Goal: Task Accomplishment & Management: Complete application form

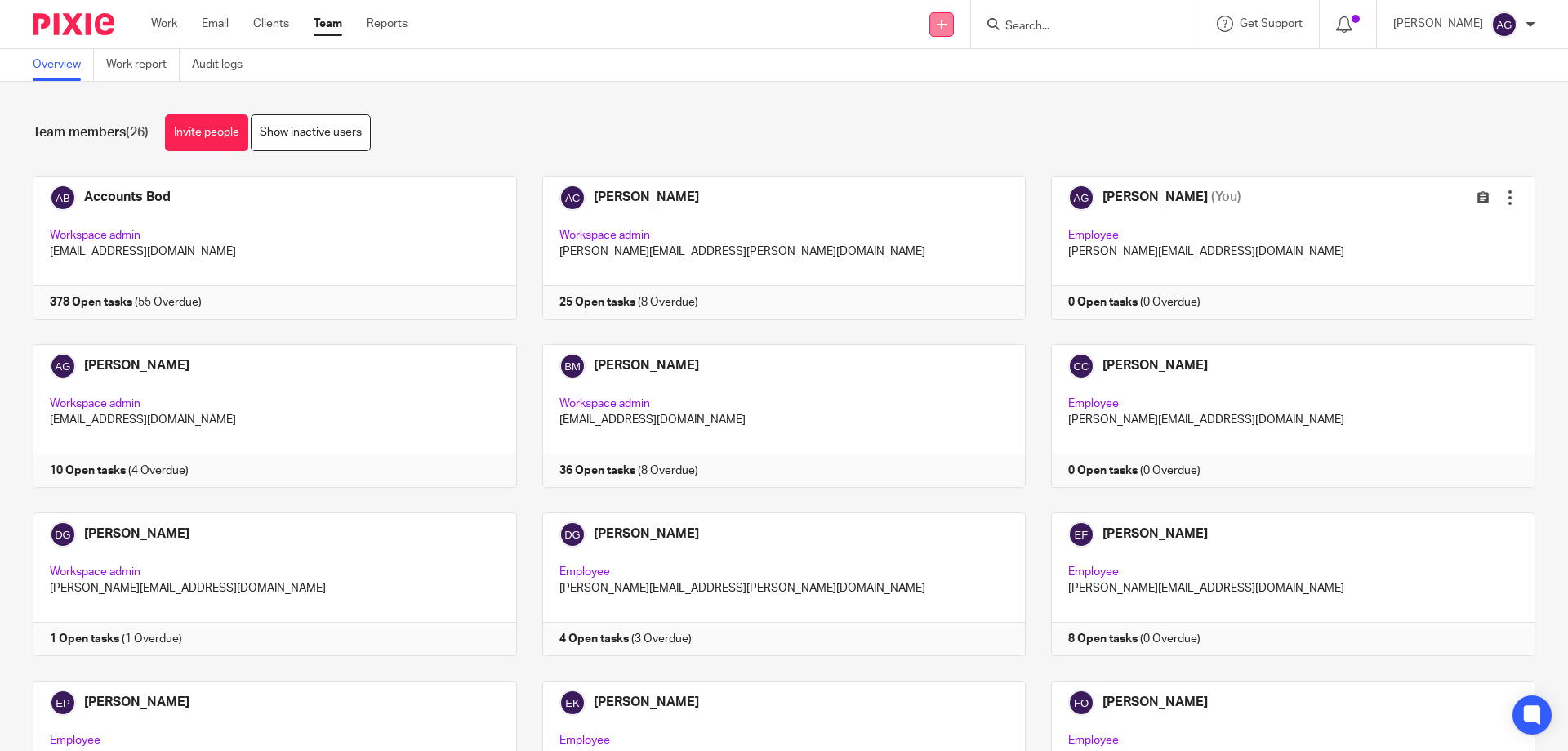
click at [939, 21] on link at bounding box center [941, 24] width 24 height 24
click at [942, 127] on link "Add client" at bounding box center [950, 124] width 101 height 24
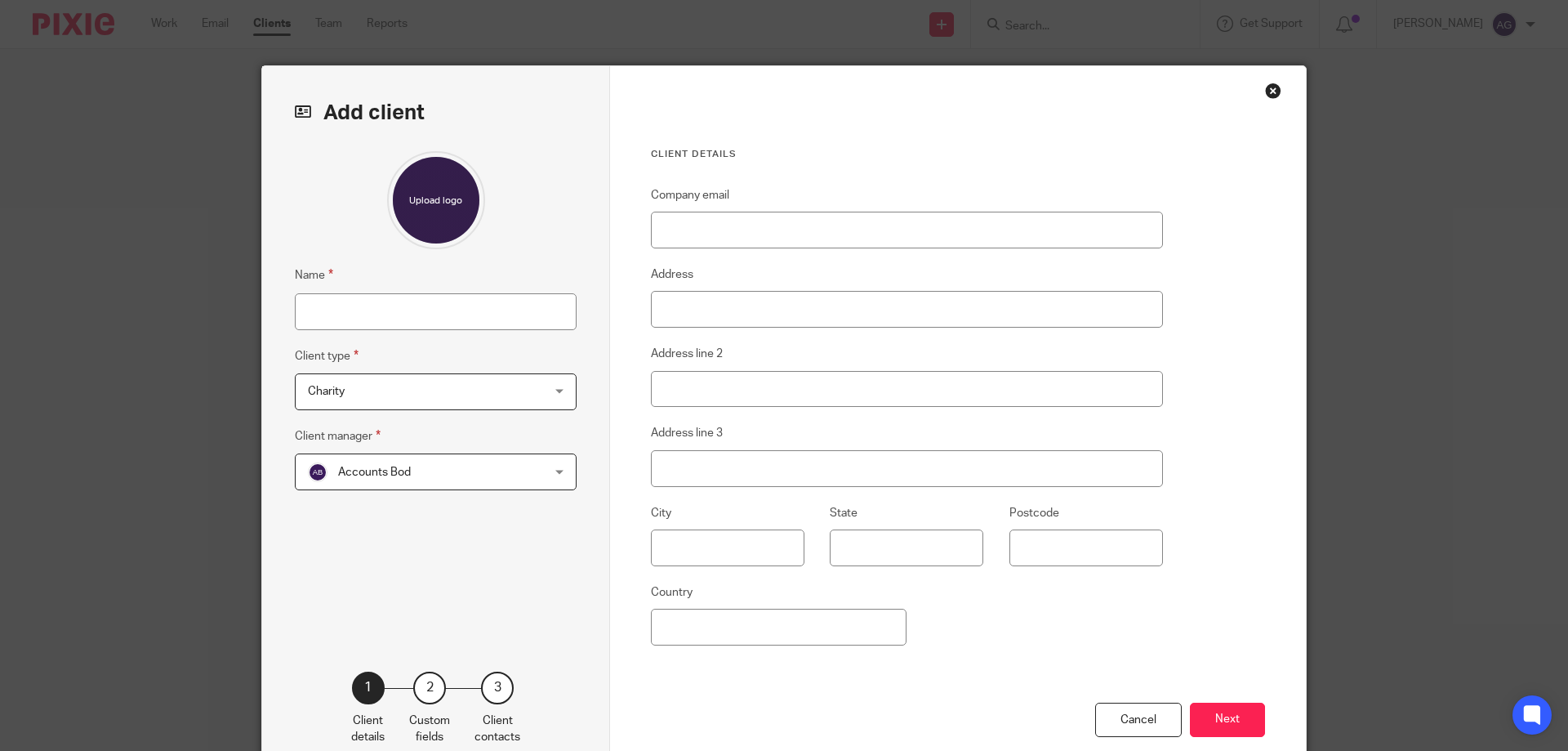
click at [372, 376] on span "Charity" at bounding box center [414, 391] width 214 height 35
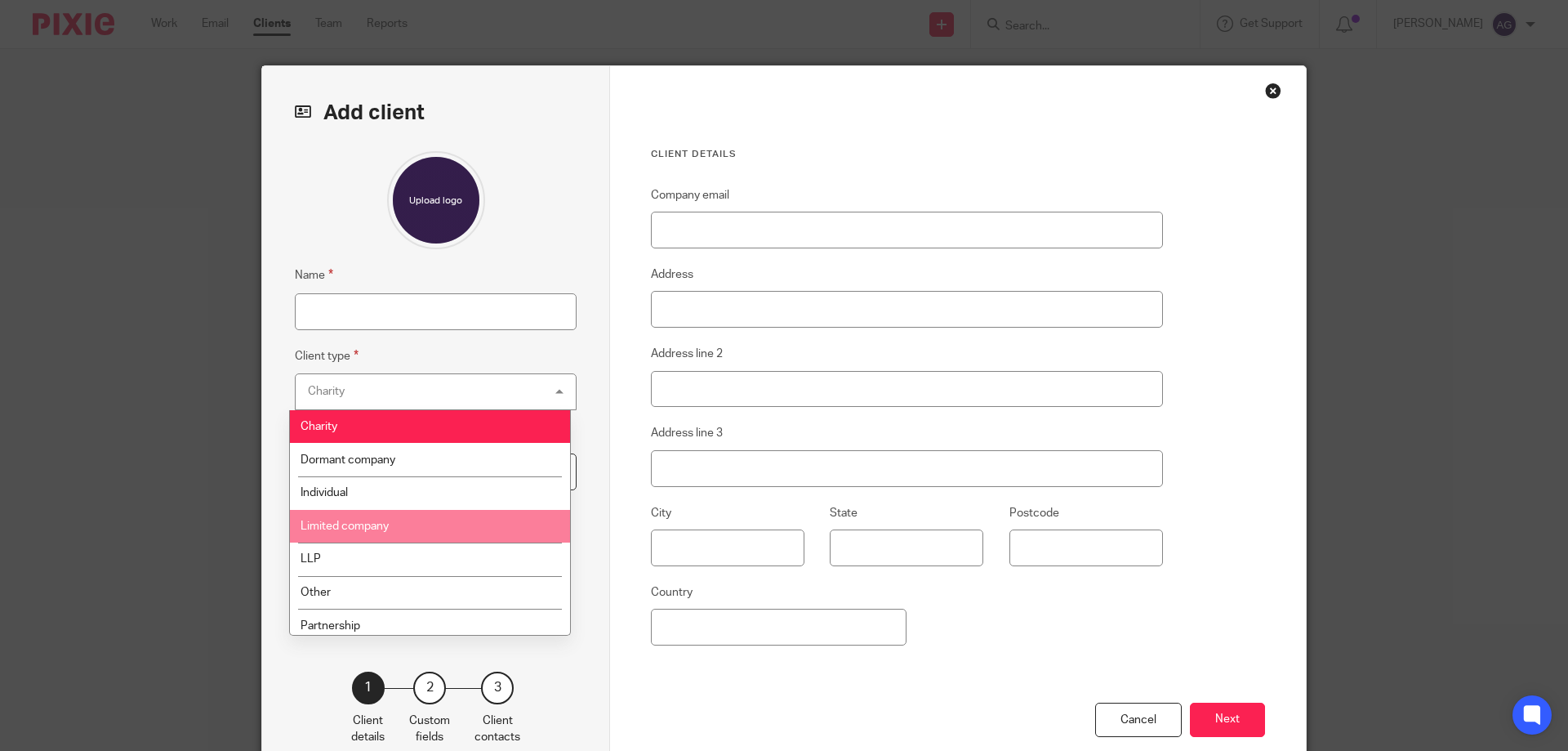
click at [363, 520] on li "Limited company" at bounding box center [430, 526] width 280 height 34
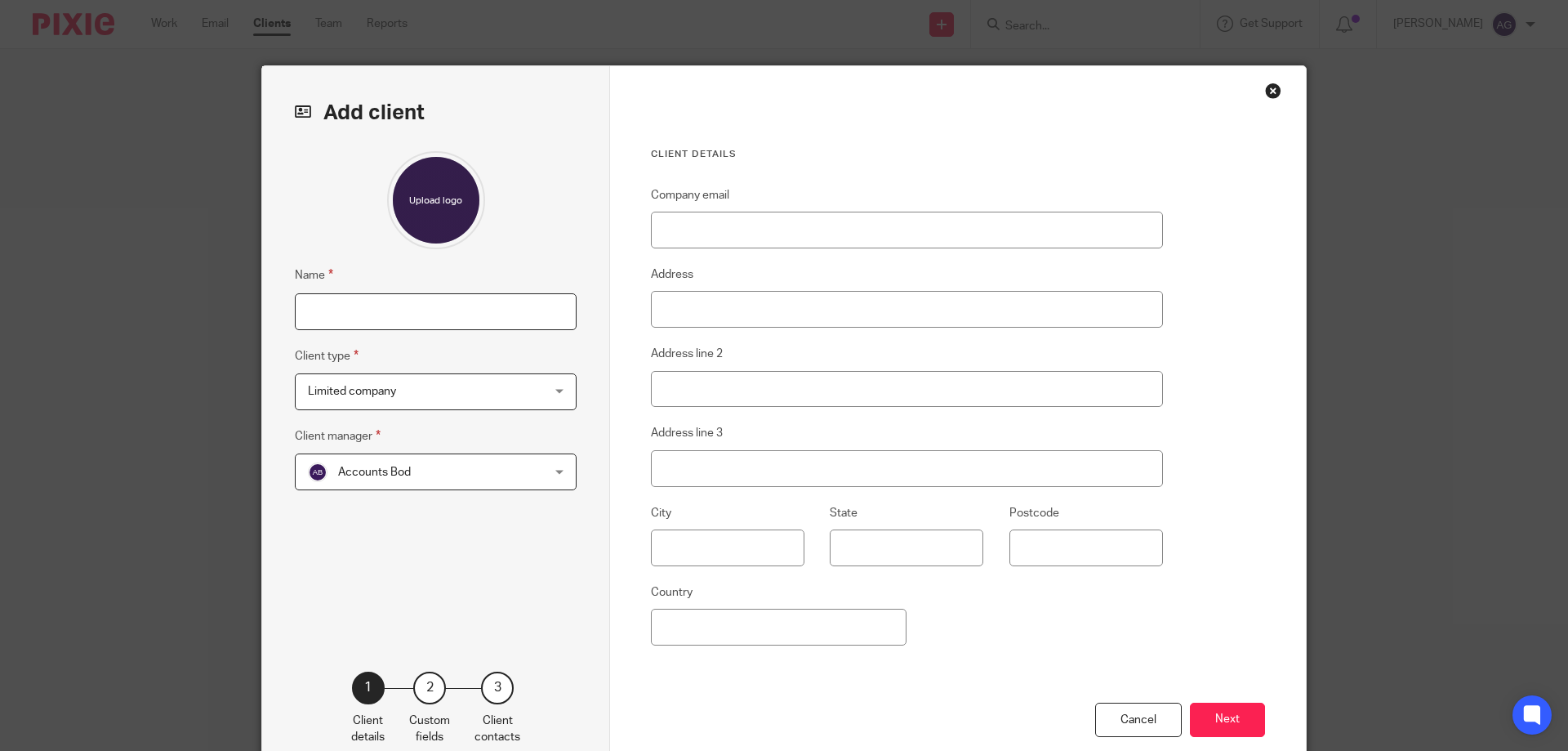
click at [353, 311] on input "Name" at bounding box center [436, 312] width 282 height 37
type input "Brantholme Ambleside Ltd"
click at [694, 237] on input "Company email" at bounding box center [907, 230] width 512 height 37
click at [778, 226] on input "Company email" at bounding box center [907, 230] width 512 height 37
paste input "stay@brantholme.co.uk"
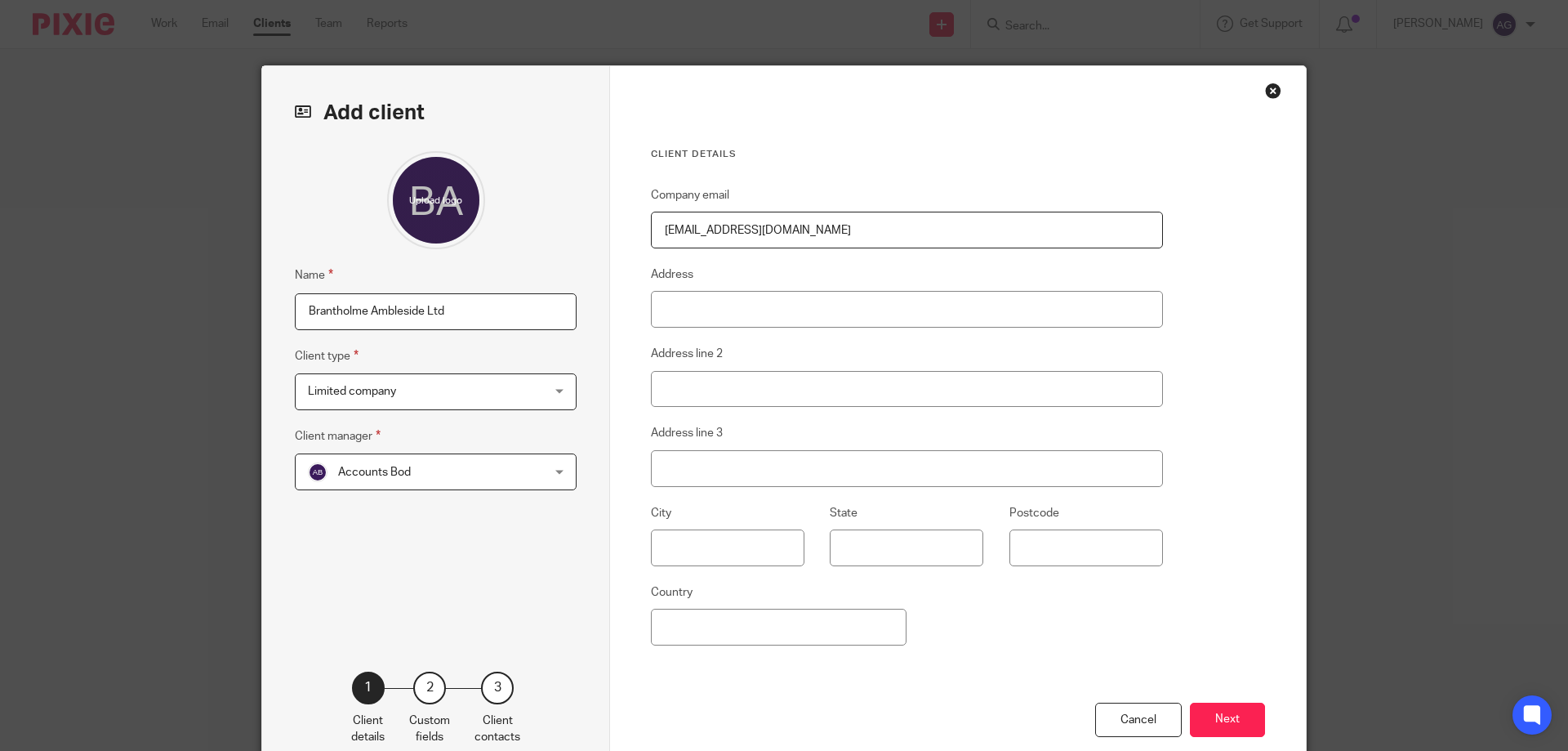
type input "stay@brantholme.co.uk"
click at [708, 307] on input "Address" at bounding box center [907, 309] width 512 height 37
type input "Brantholme Guest House"
type input "Brantholme"
type input "Millans Park"
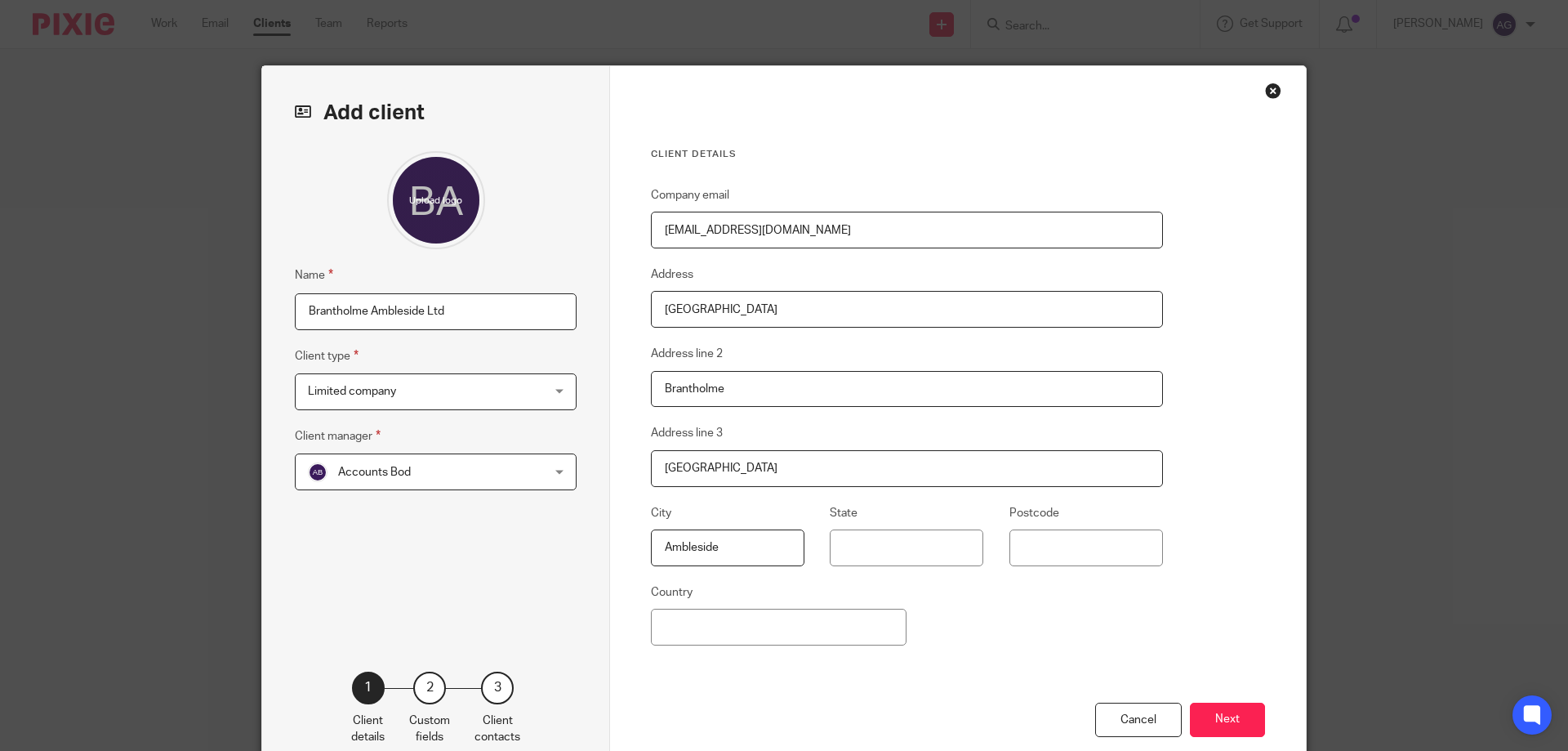
type input "Ambleside"
type input "Cumbria"
type input "LA22 9AG"
click at [1227, 707] on button "Next" at bounding box center [1228, 720] width 75 height 35
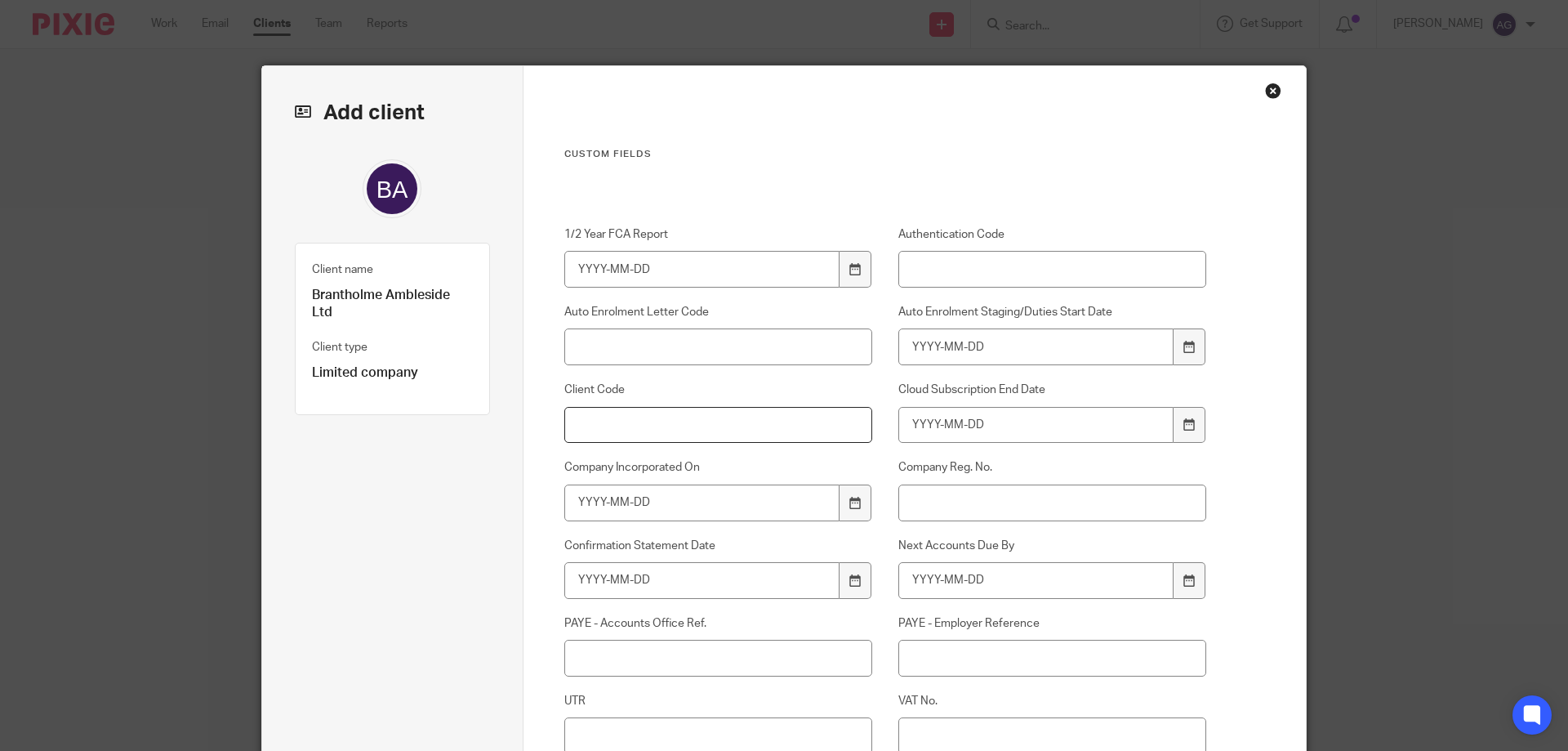
click at [653, 421] on input "Client Code" at bounding box center [718, 425] width 308 height 37
type input "B827"
click at [983, 512] on input "Company Reg. No." at bounding box center [1052, 503] width 308 height 37
click at [1004, 504] on input "Company Reg. No." at bounding box center [1052, 503] width 308 height 37
paste input "08034919"
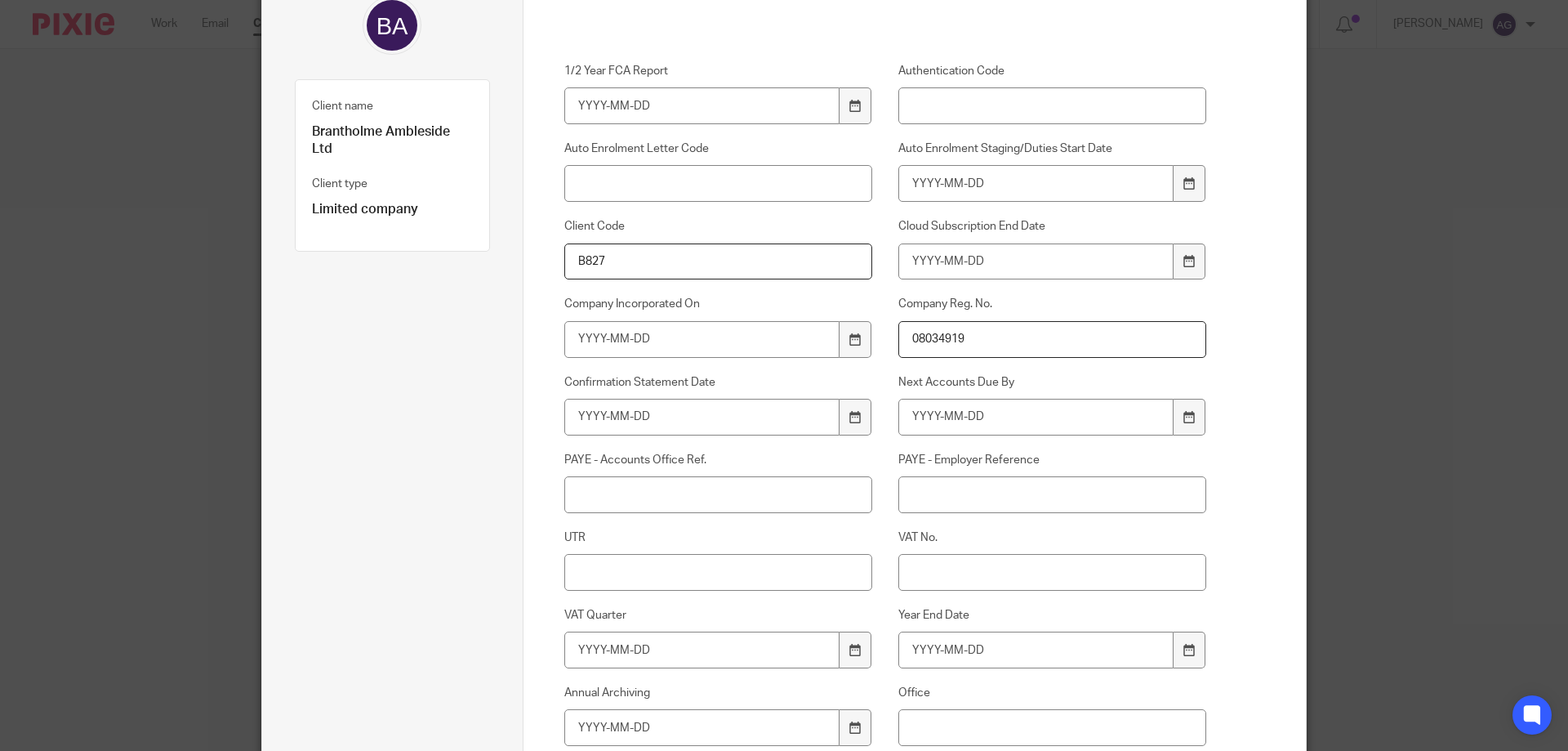
scroll to position [327, 0]
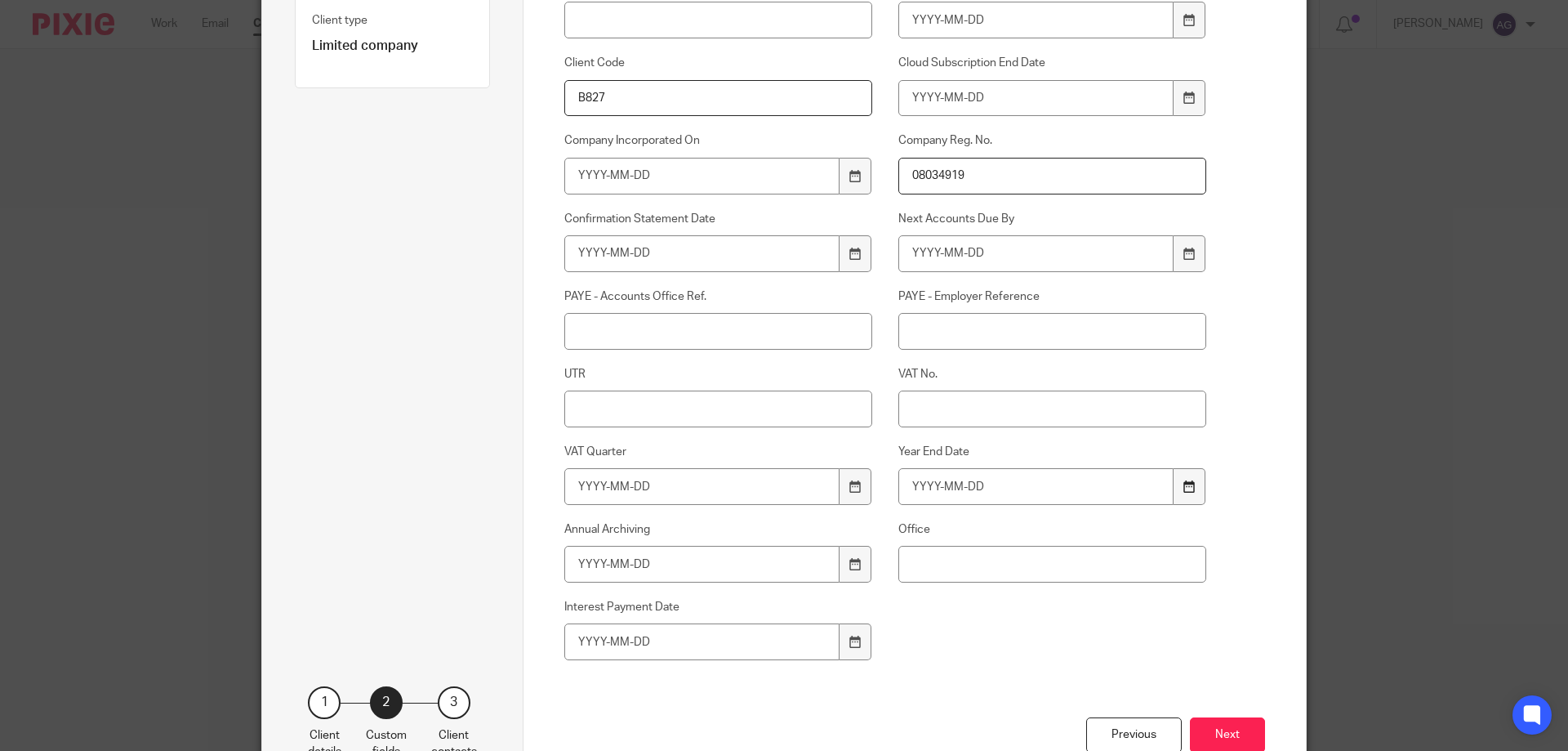
type input "08034919"
click at [1184, 482] on icon at bounding box center [1190, 486] width 13 height 13
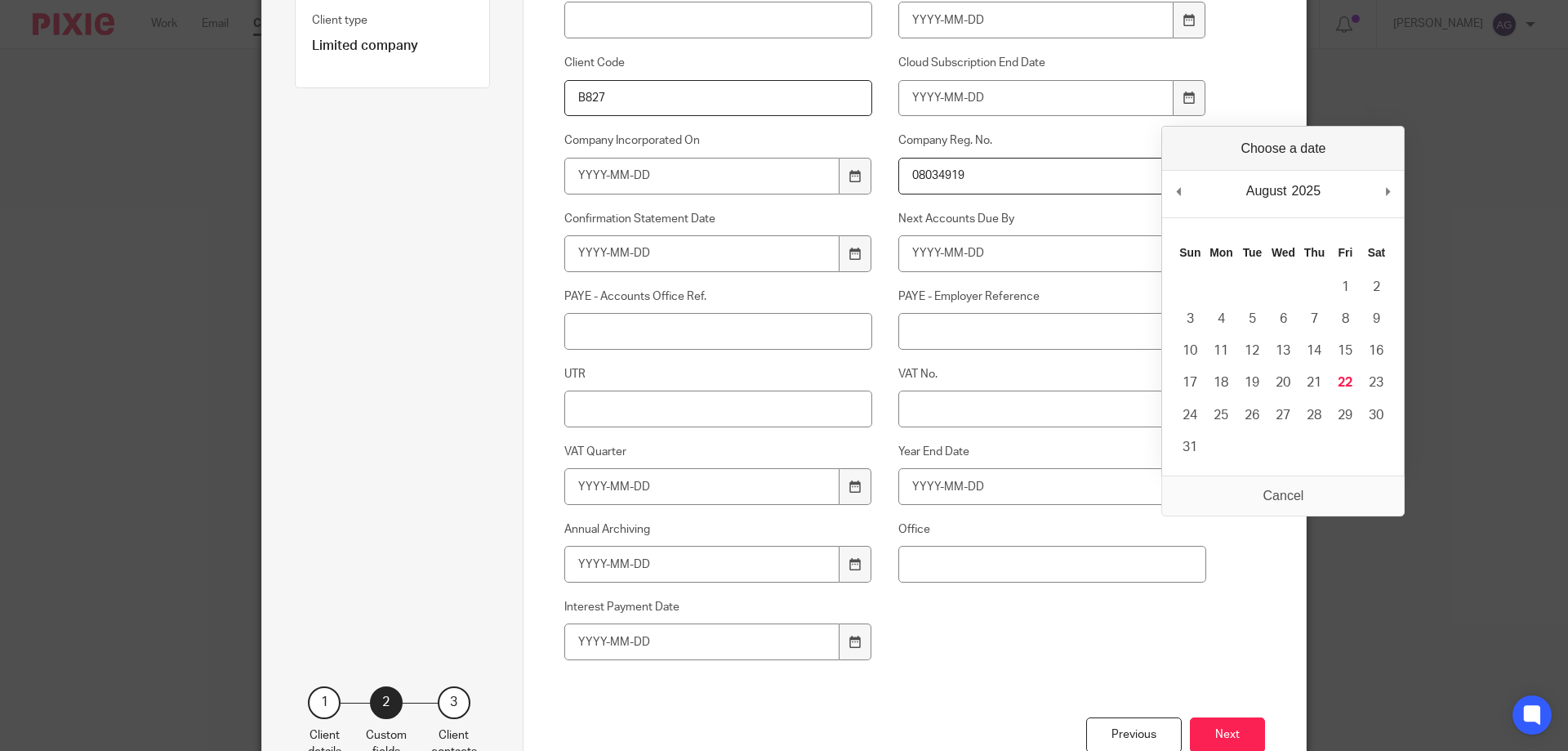
click at [972, 621] on div "1/2 Year FCA Report Authentication Code Auto Enrolment Letter Code Auto Enrolme…" at bounding box center [872, 308] width 668 height 818
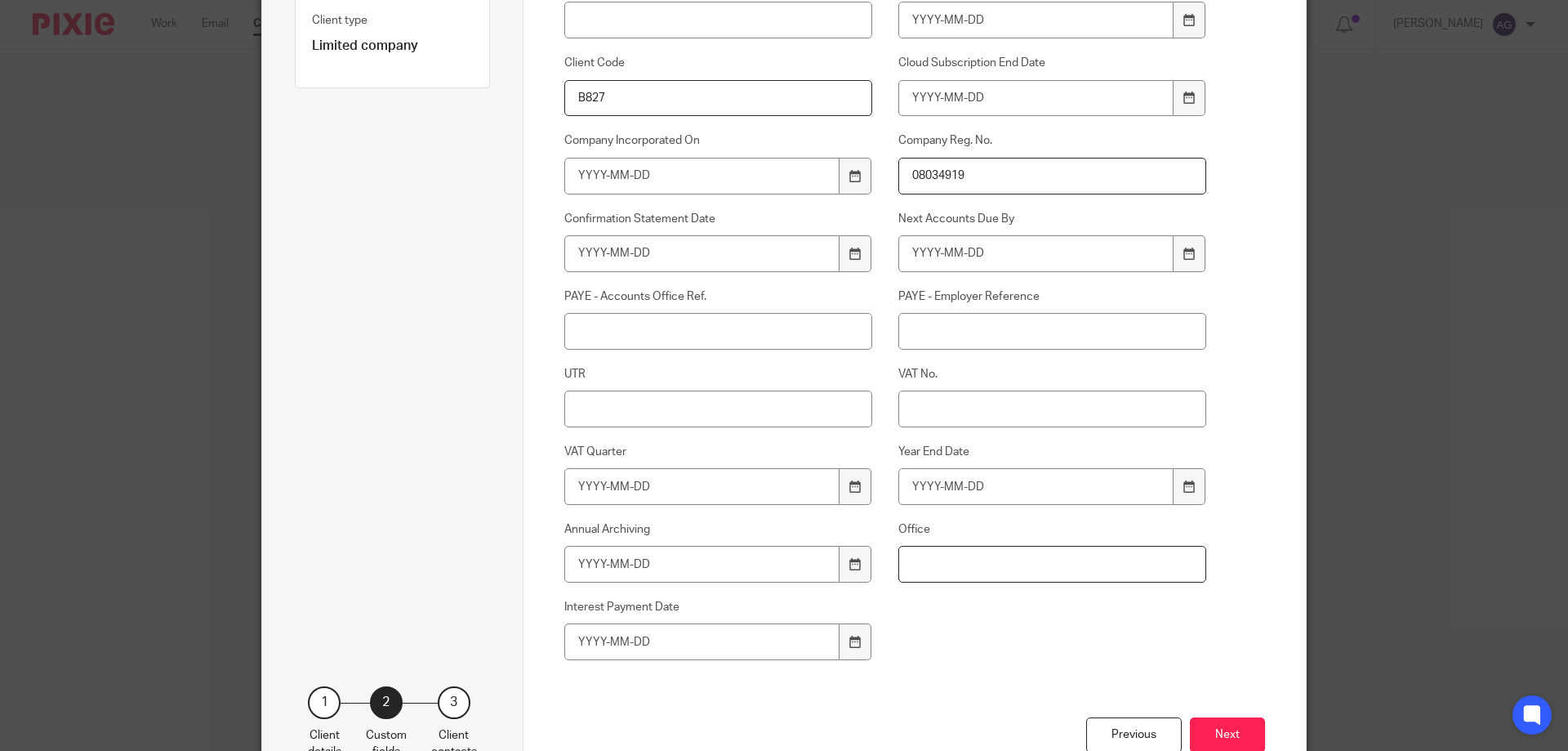
click at [1013, 573] on input "Office" at bounding box center [1052, 564] width 308 height 37
type input "Kendal"
click at [1241, 724] on button "Next" at bounding box center [1228, 735] width 75 height 35
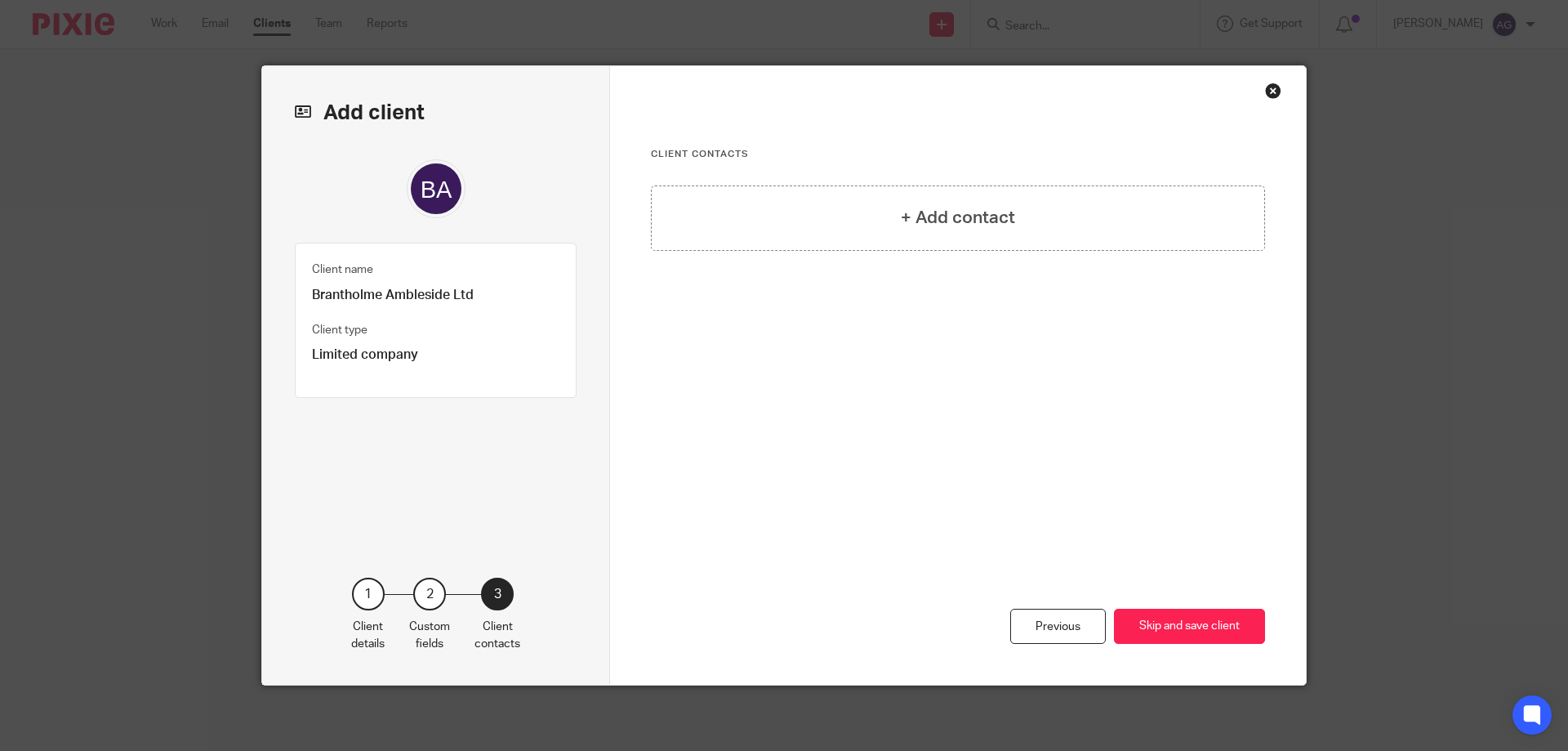
scroll to position [0, 0]
click at [906, 215] on h4 "+ Add contact" at bounding box center [957, 218] width 114 height 25
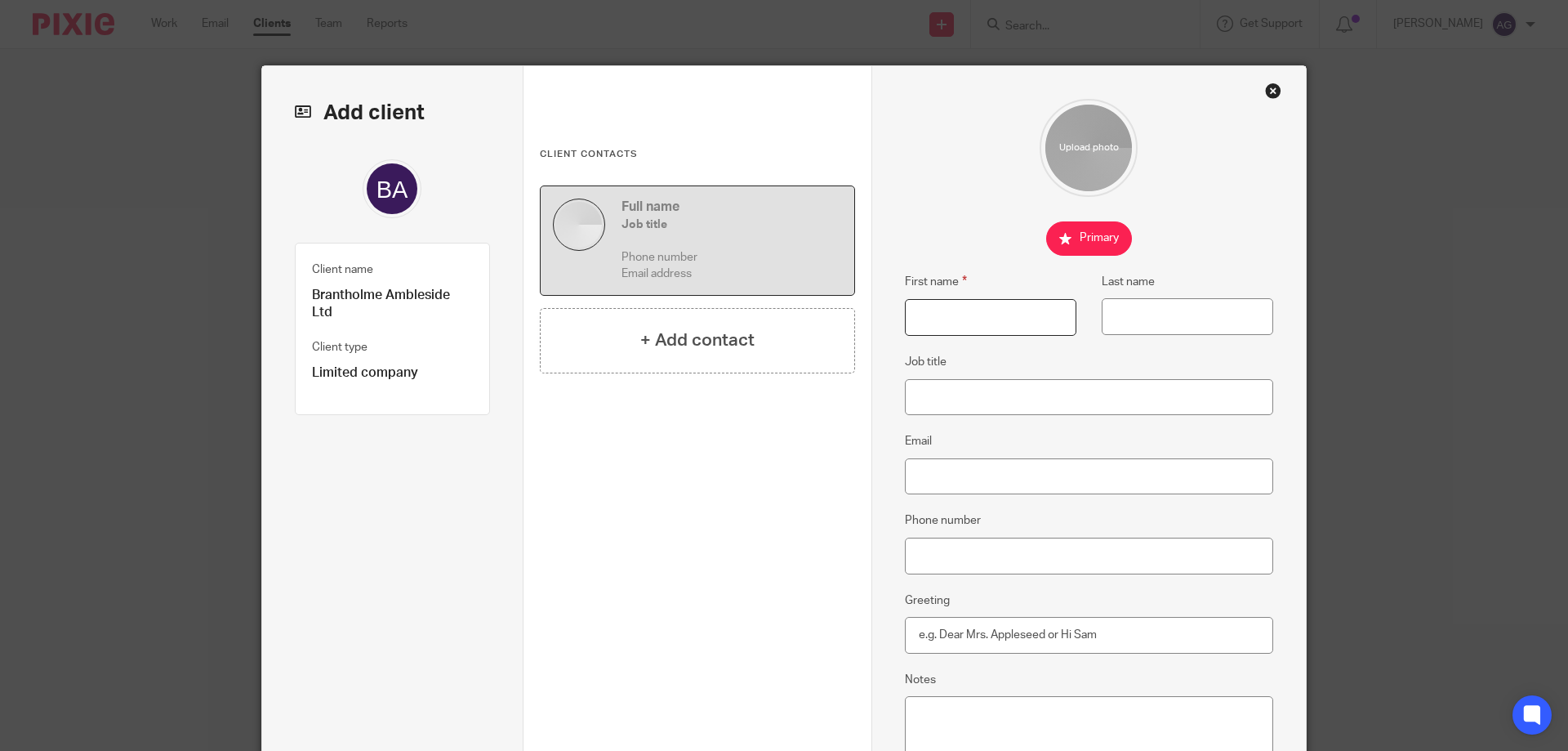
click at [961, 316] on input "First name" at bounding box center [990, 318] width 172 height 37
type input "Frank"
type input "Wright"
click at [961, 479] on input "Email" at bounding box center [1089, 476] width 369 height 37
click at [930, 479] on input "Email" at bounding box center [1089, 476] width 369 height 37
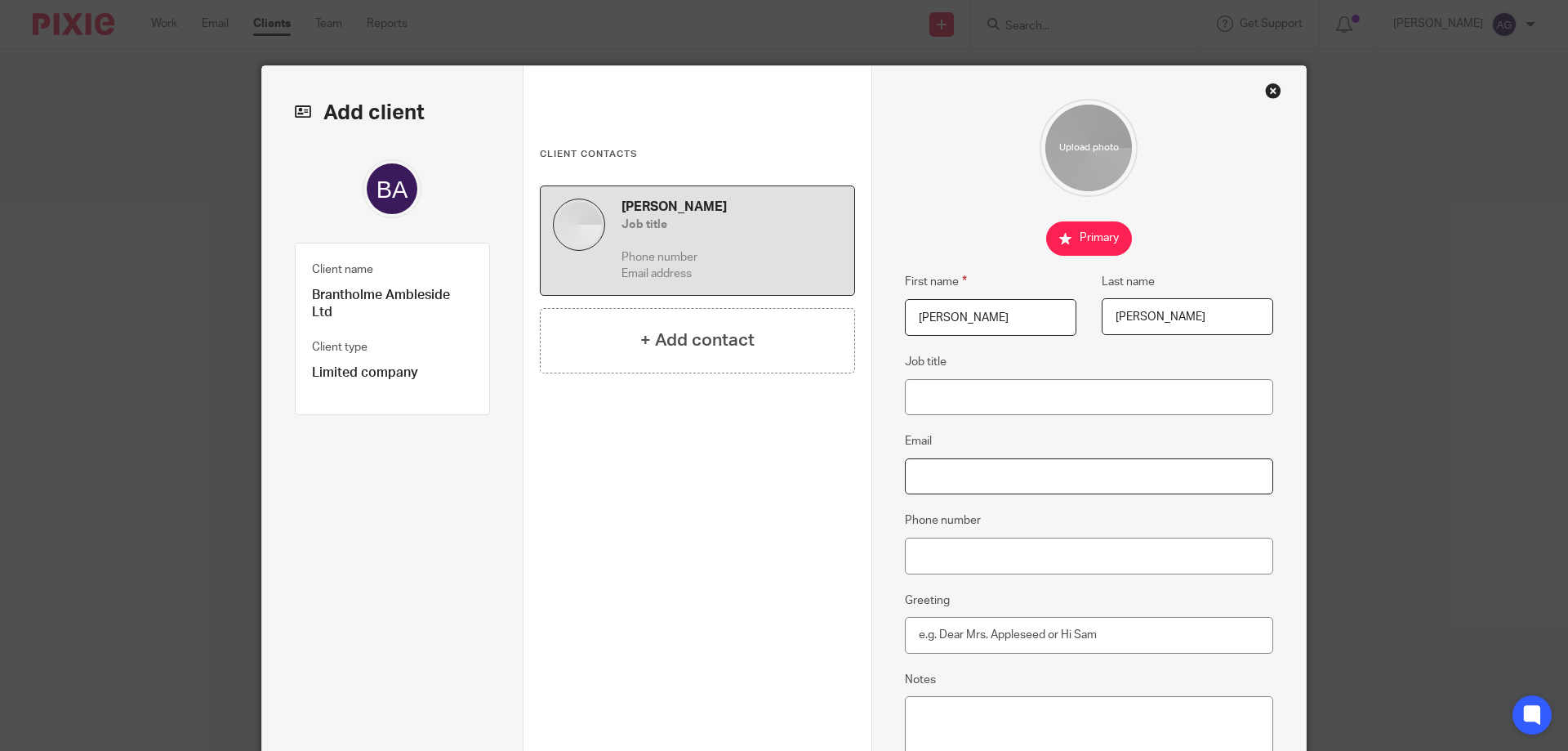
paste input "[EMAIL_ADDRESS][DOMAIN_NAME]"
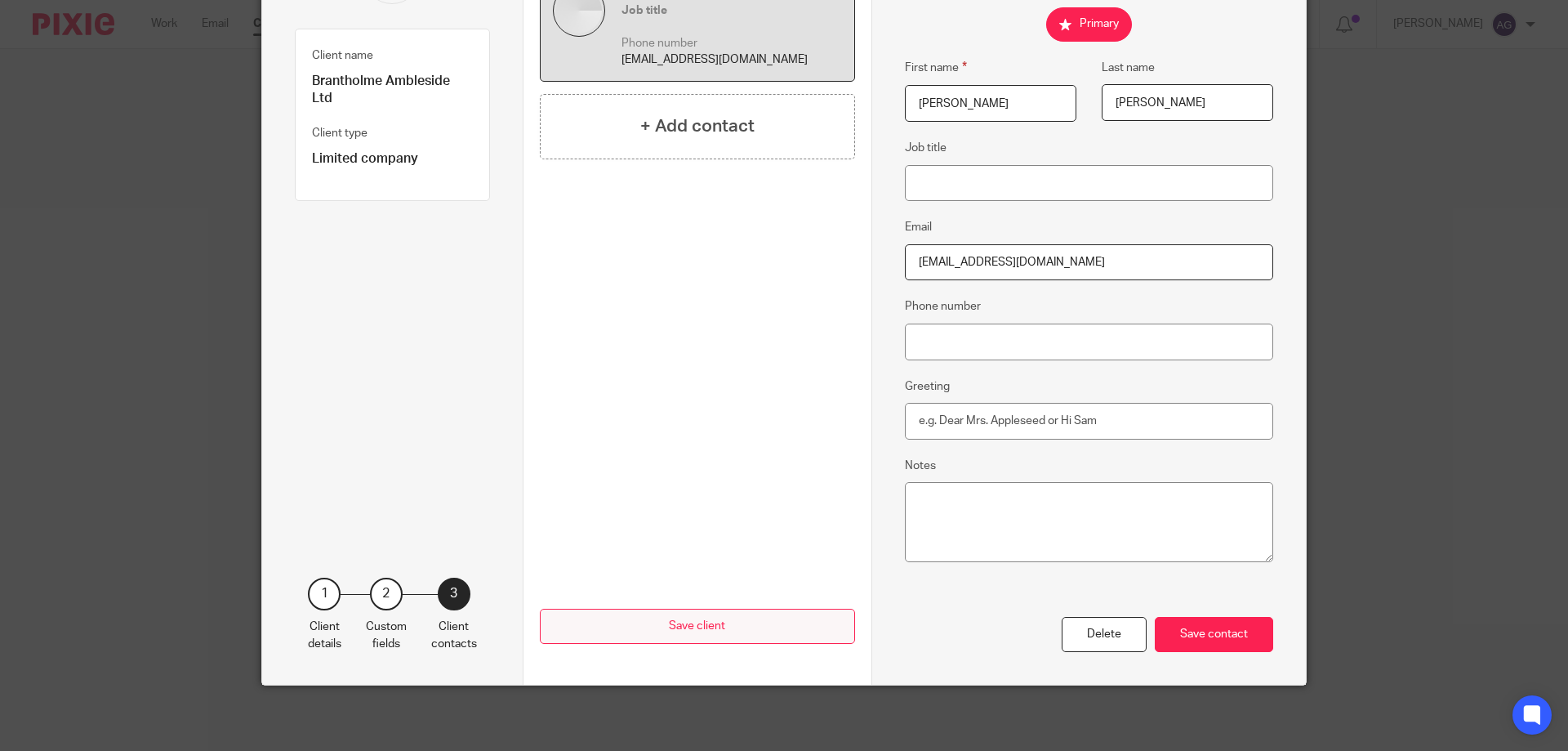
type input "[EMAIL_ADDRESS][DOMAIN_NAME]"
click at [751, 619] on button "Save client" at bounding box center [697, 626] width 315 height 35
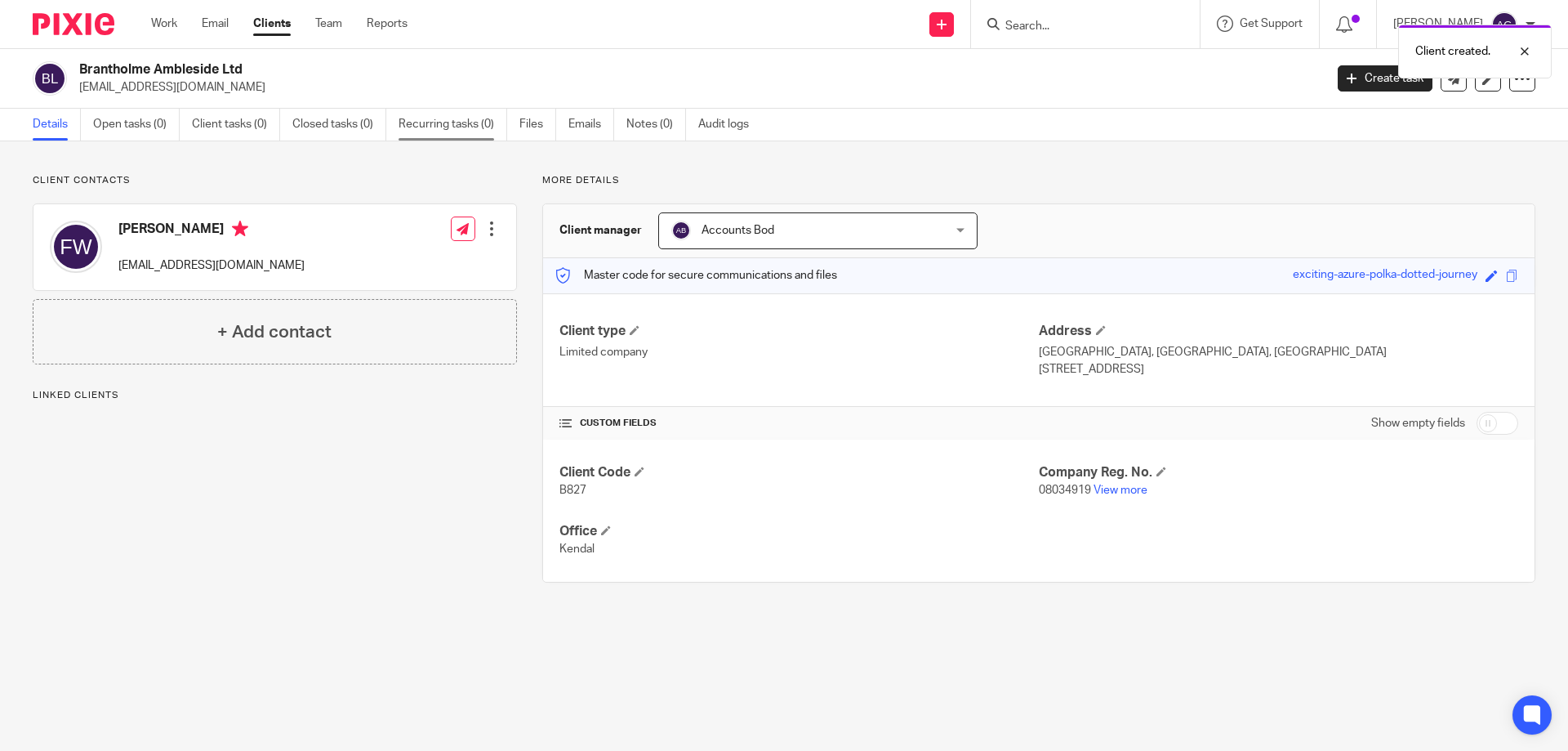
click at [457, 123] on link "Recurring tasks (0)" at bounding box center [453, 125] width 109 height 32
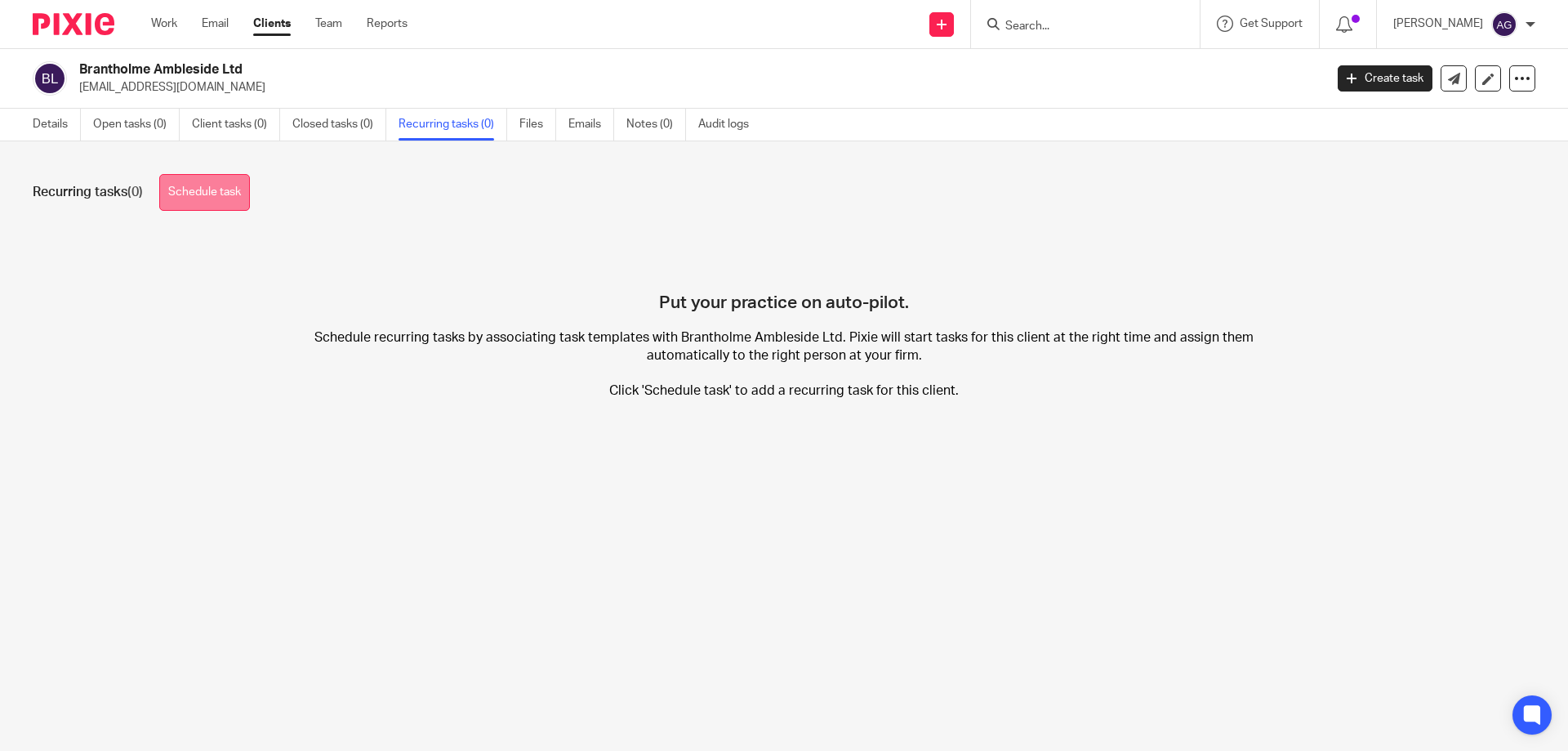
click at [221, 193] on link "Schedule task" at bounding box center [204, 193] width 90 height 37
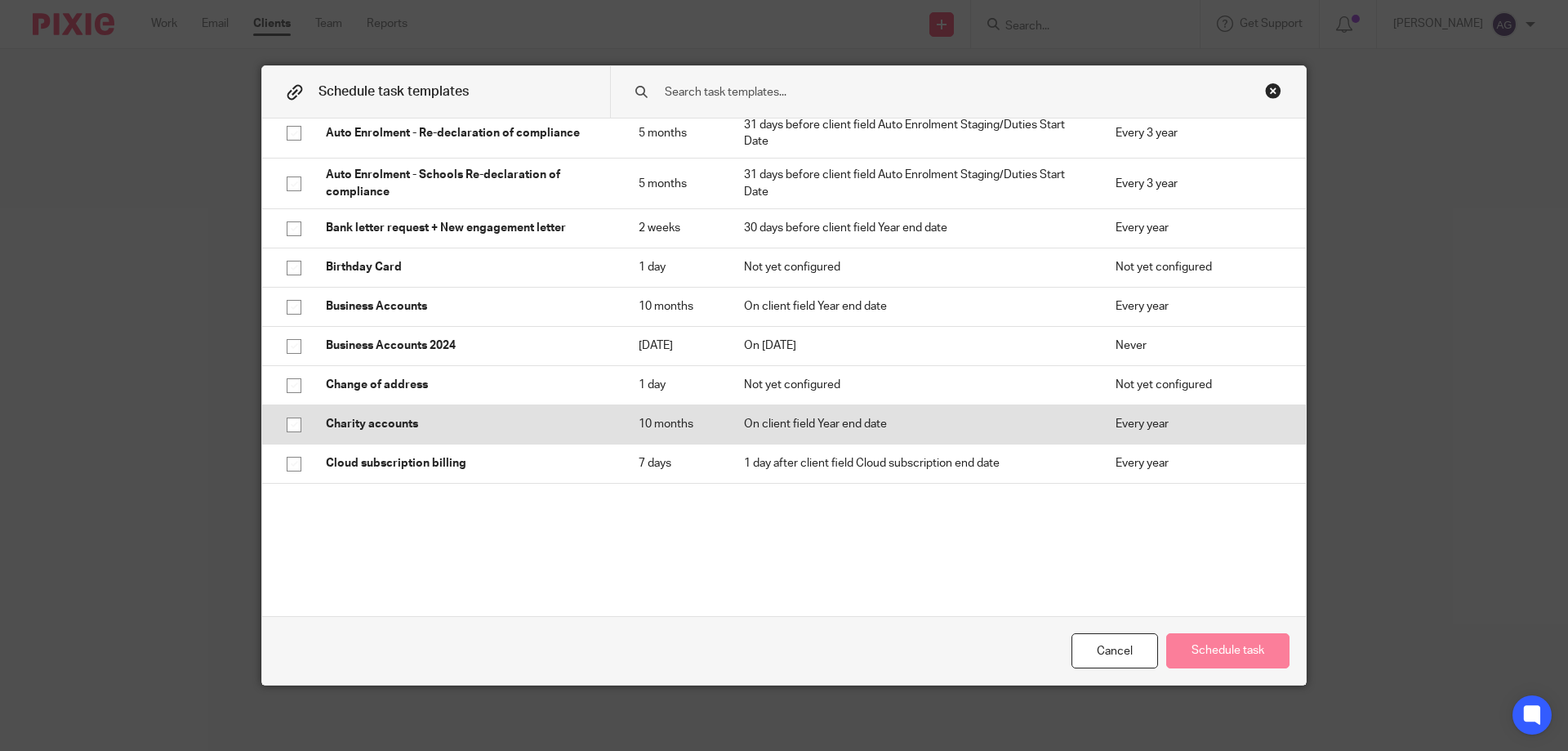
scroll to position [327, 0]
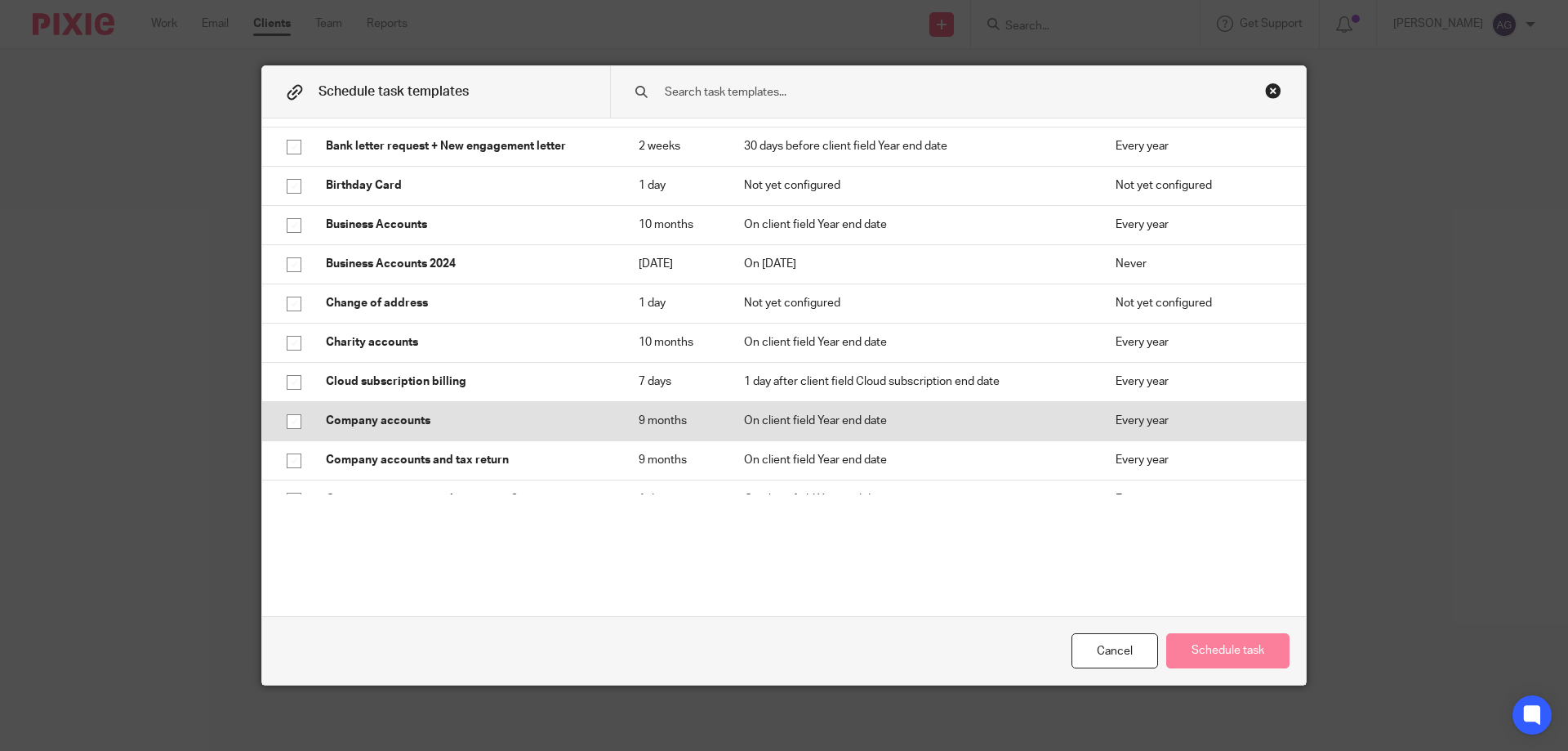
click at [289, 424] on input "checkbox" at bounding box center [294, 422] width 31 height 31
click at [295, 420] on input "checkbox" at bounding box center [294, 422] width 31 height 31
checkbox input "false"
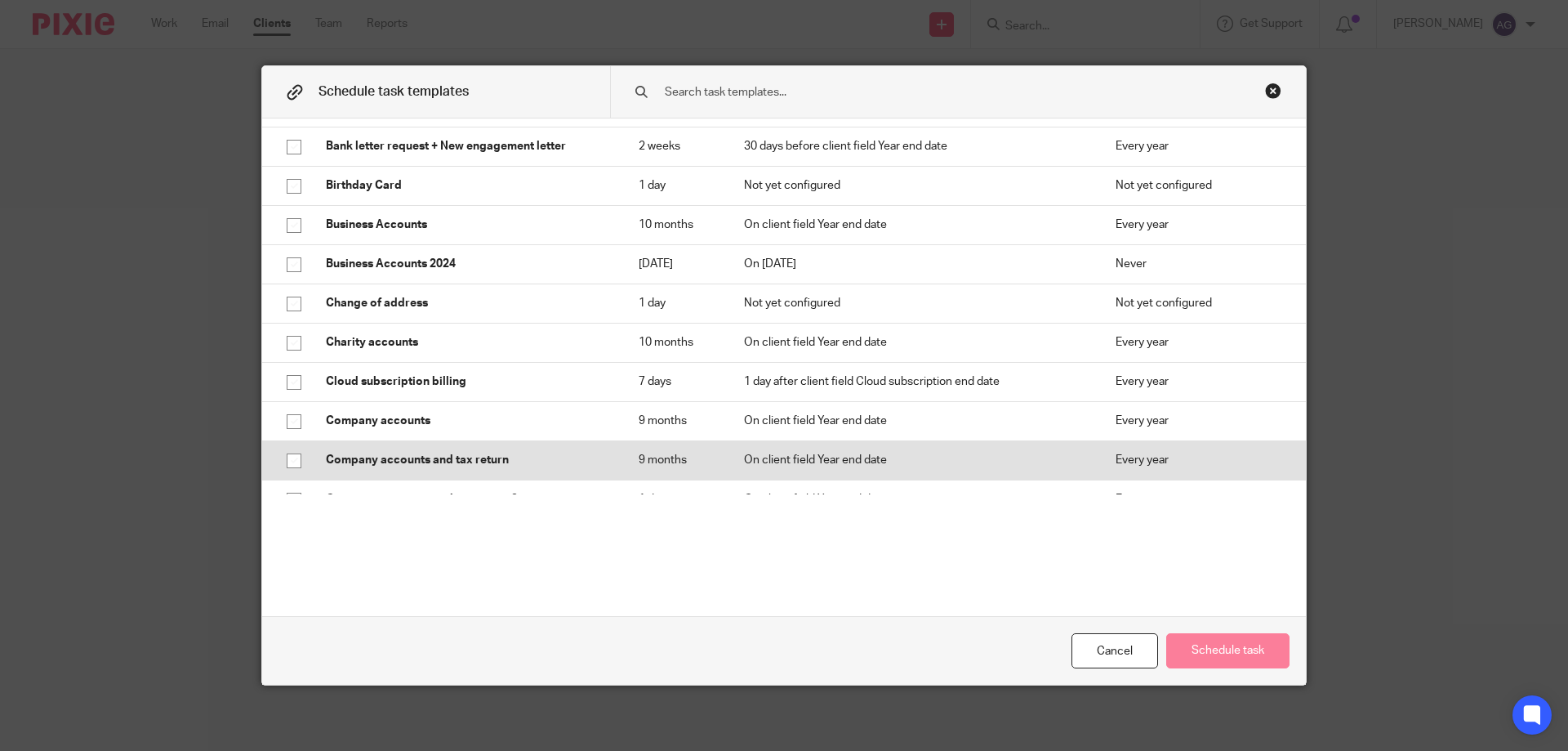
click at [286, 460] on input "checkbox" at bounding box center [294, 460] width 31 height 31
checkbox input "true"
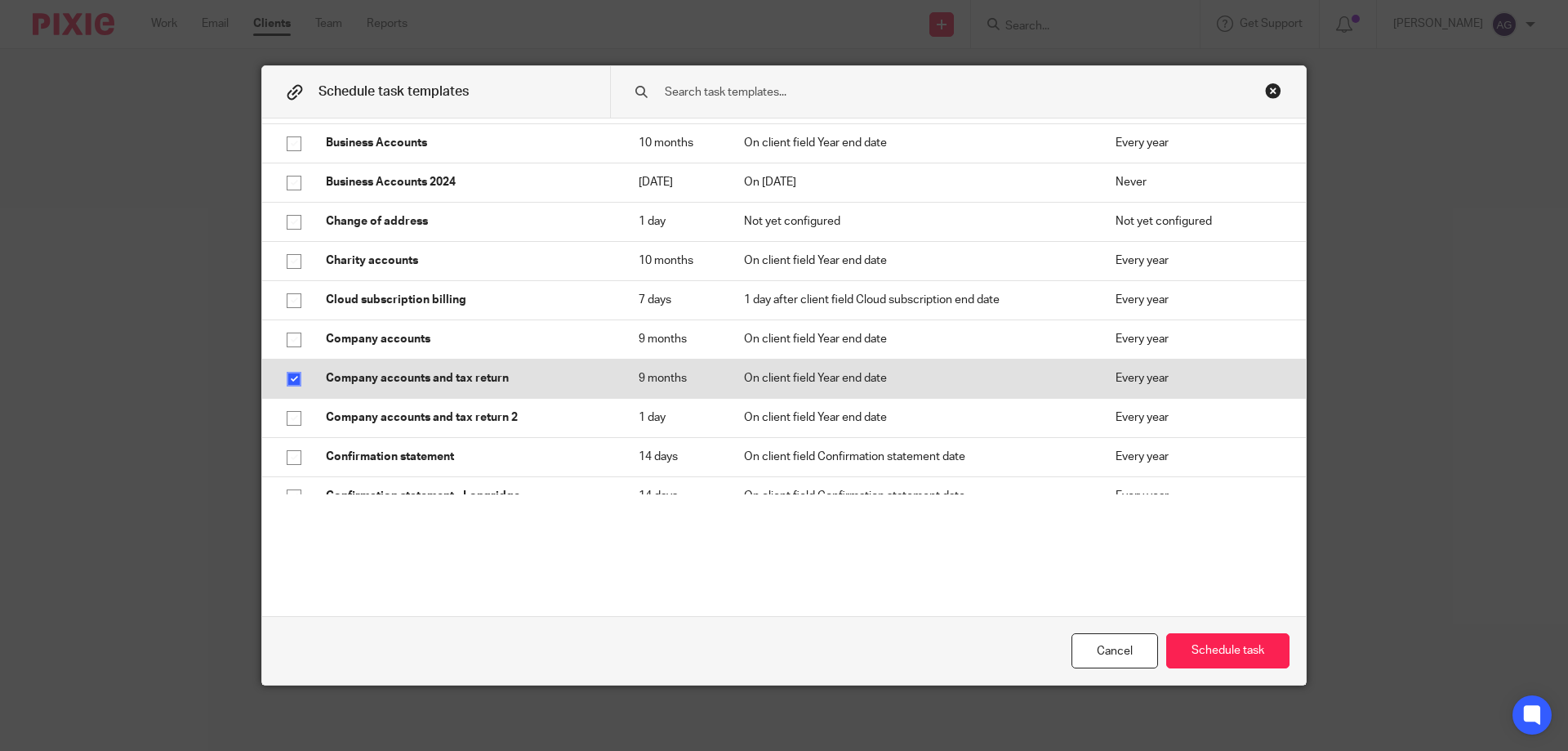
scroll to position [490, 0]
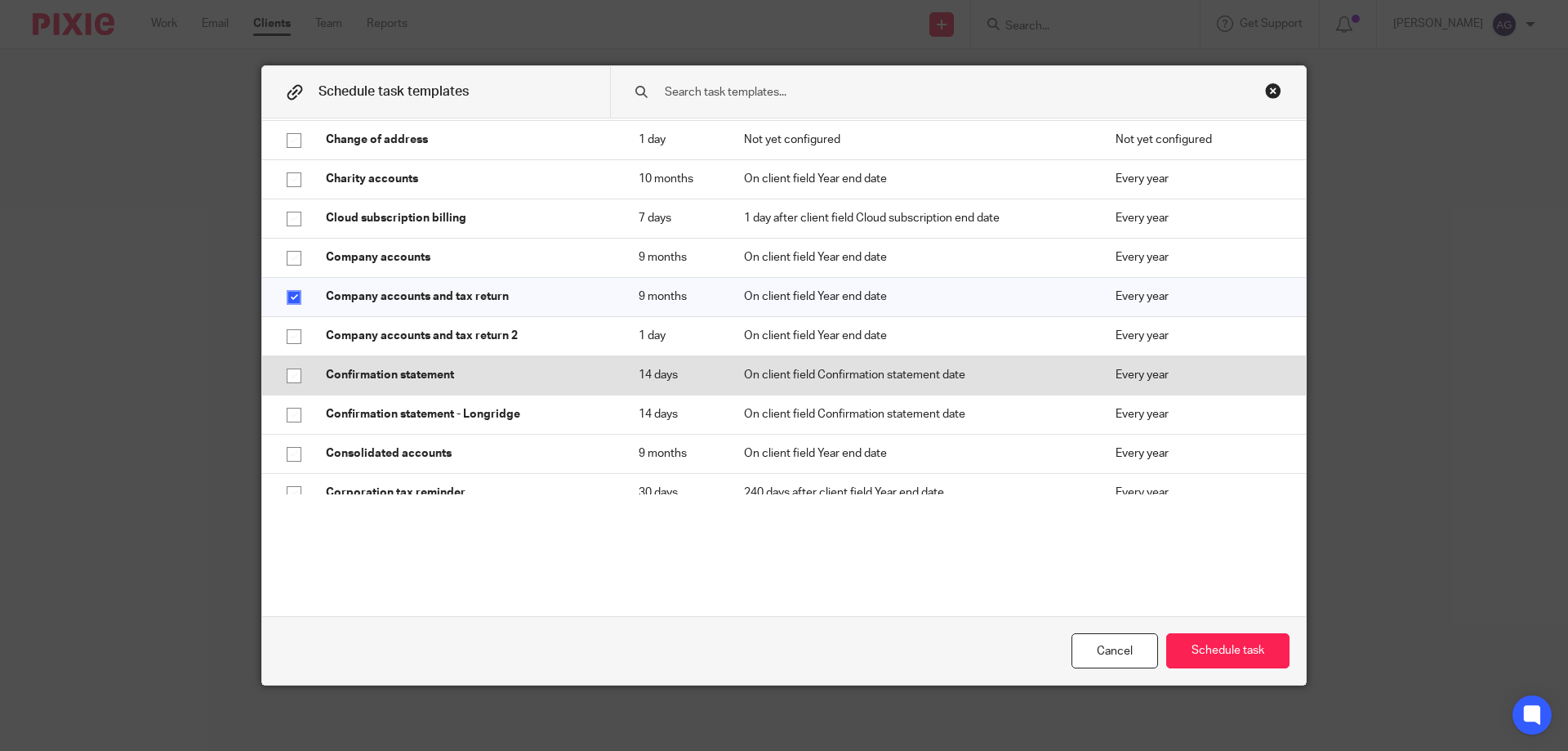
click at [294, 367] on input "checkbox" at bounding box center [294, 375] width 31 height 31
checkbox input "true"
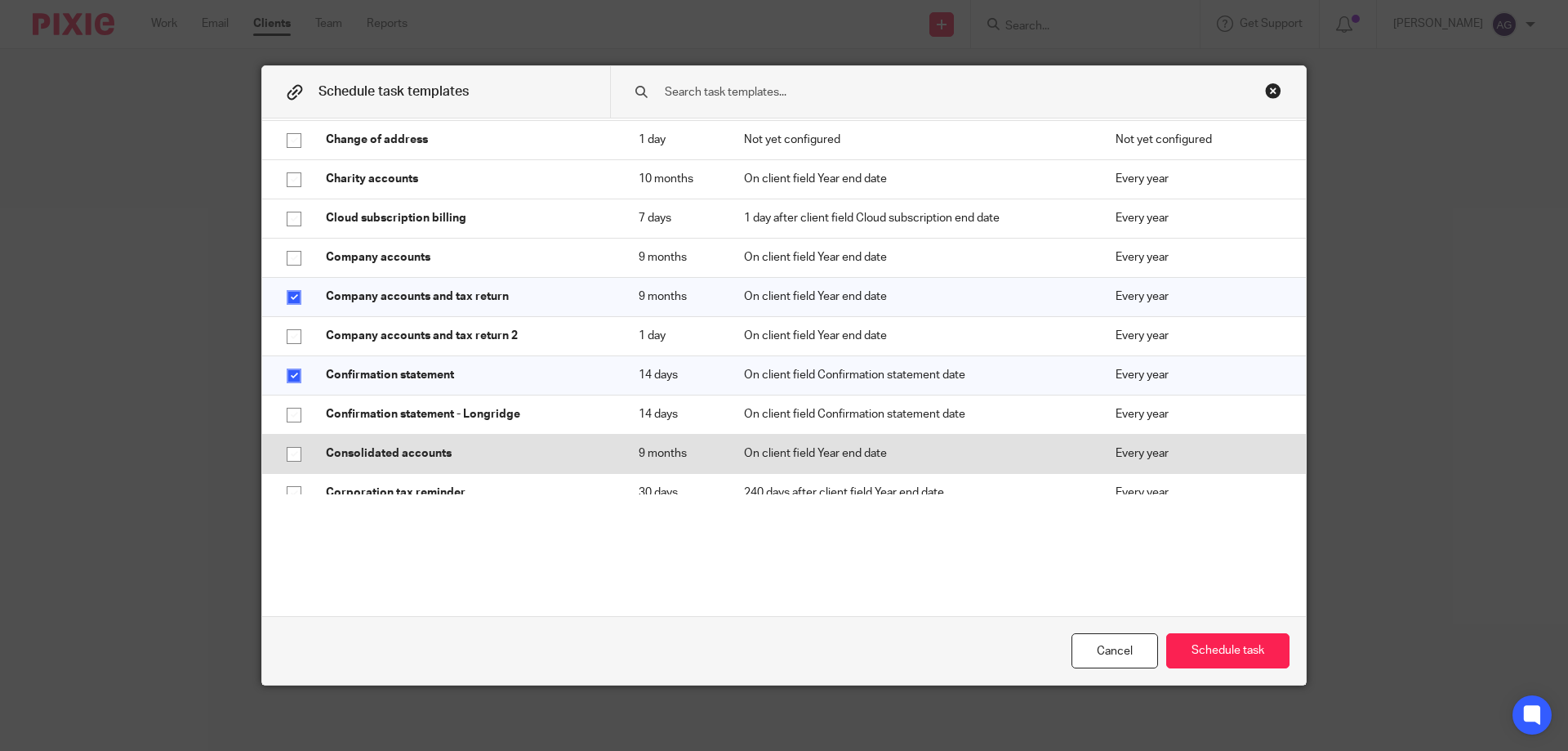
scroll to position [572, 0]
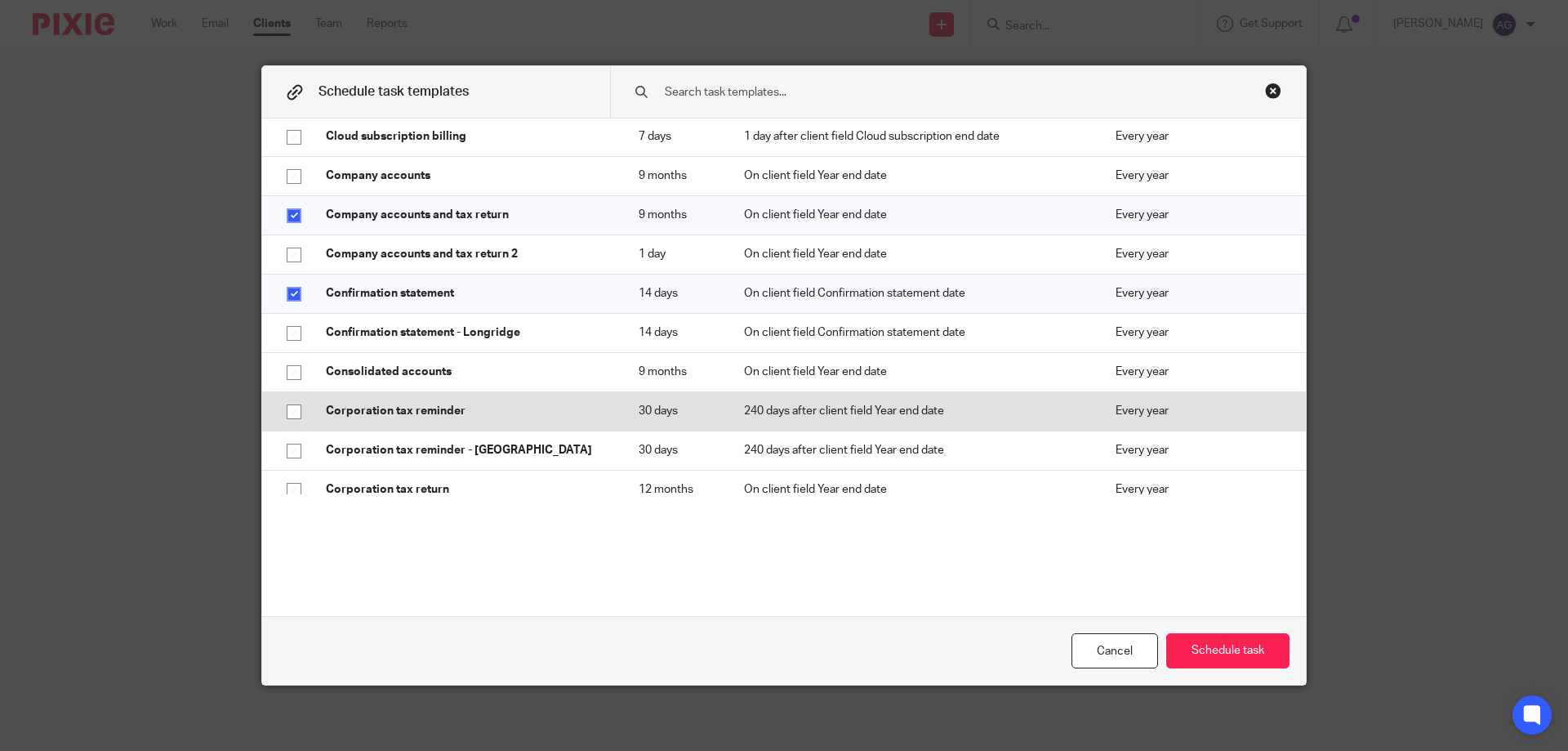
click at [298, 409] on input "checkbox" at bounding box center [294, 411] width 31 height 31
checkbox input "true"
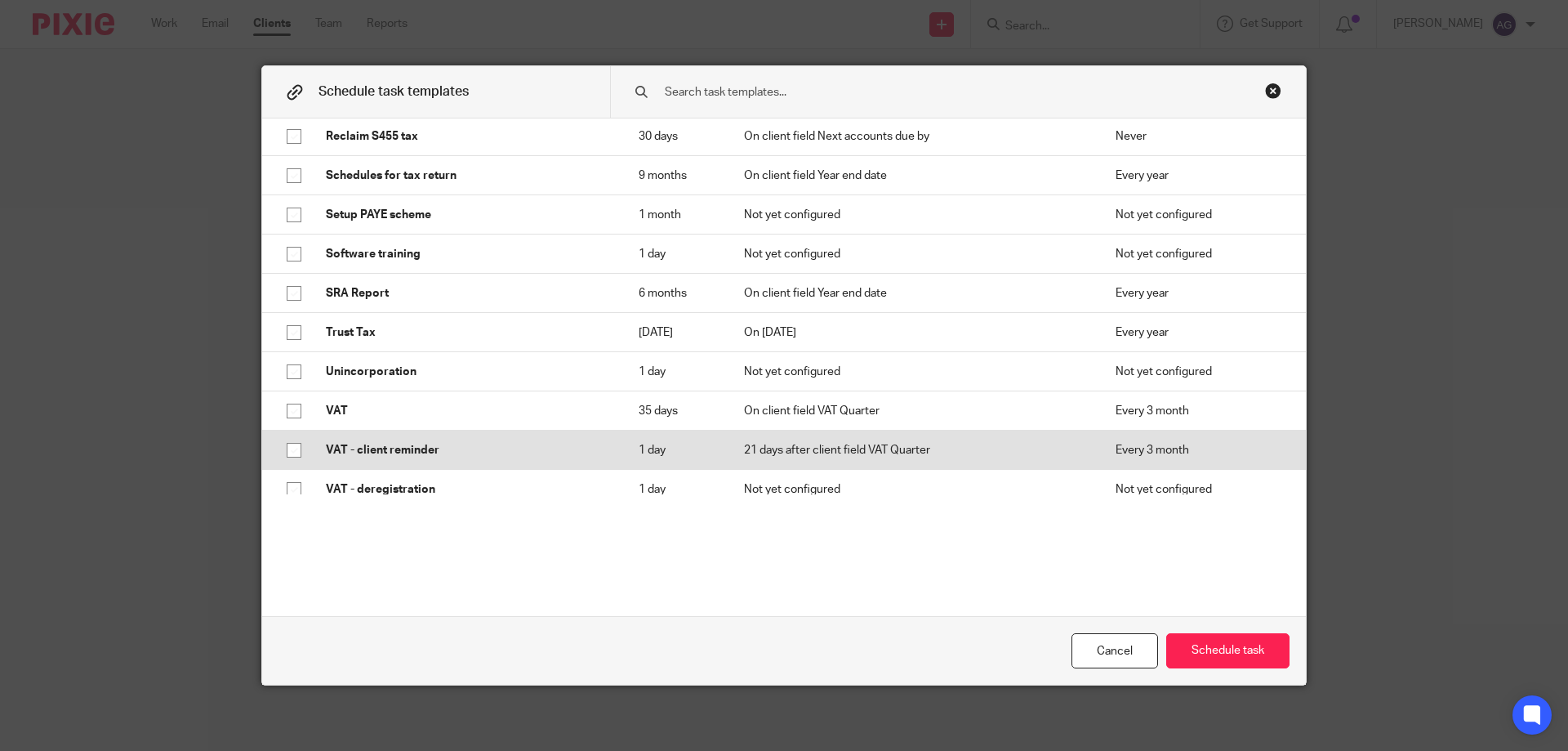
scroll to position [2188, 0]
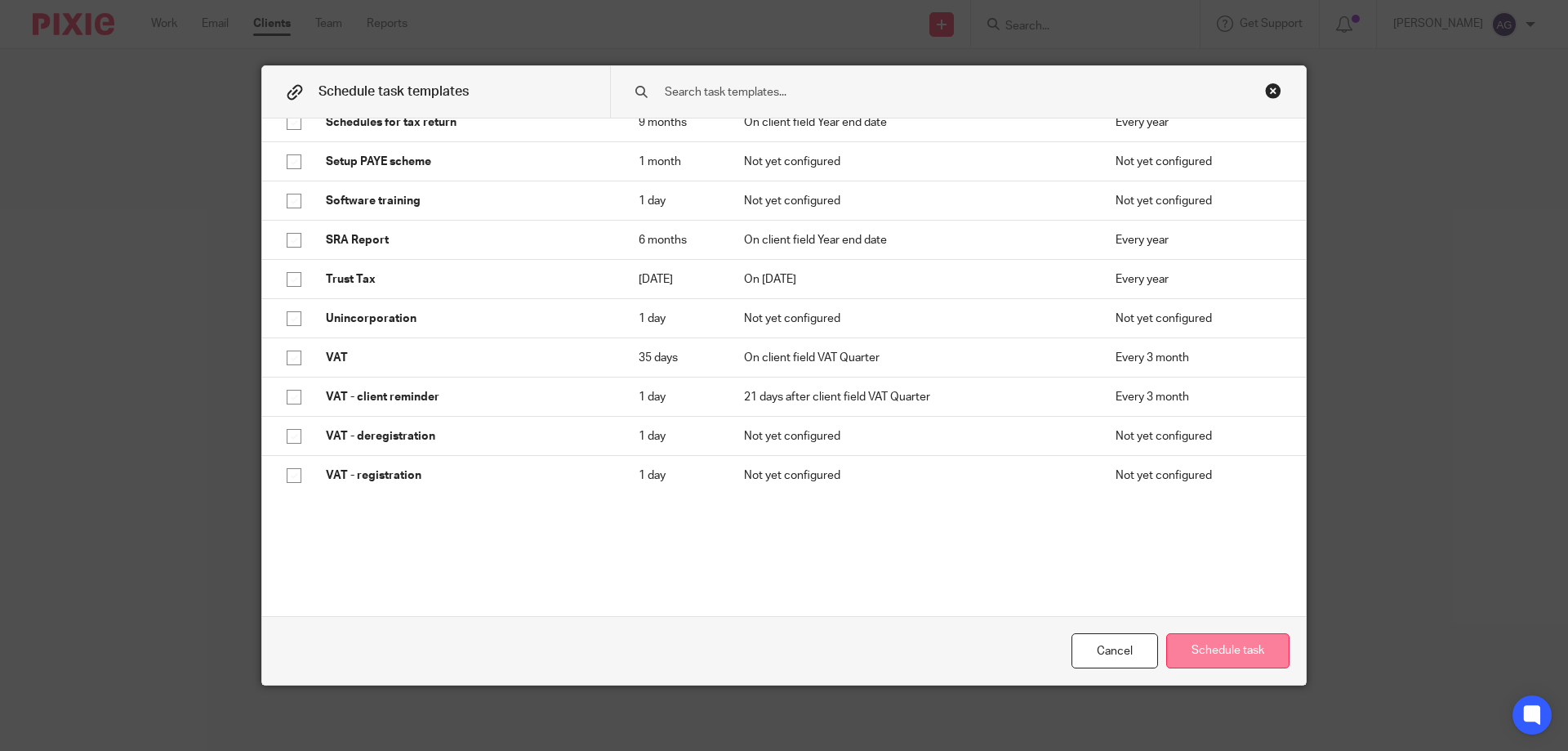
click at [1222, 639] on button "Schedule task" at bounding box center [1228, 650] width 123 height 35
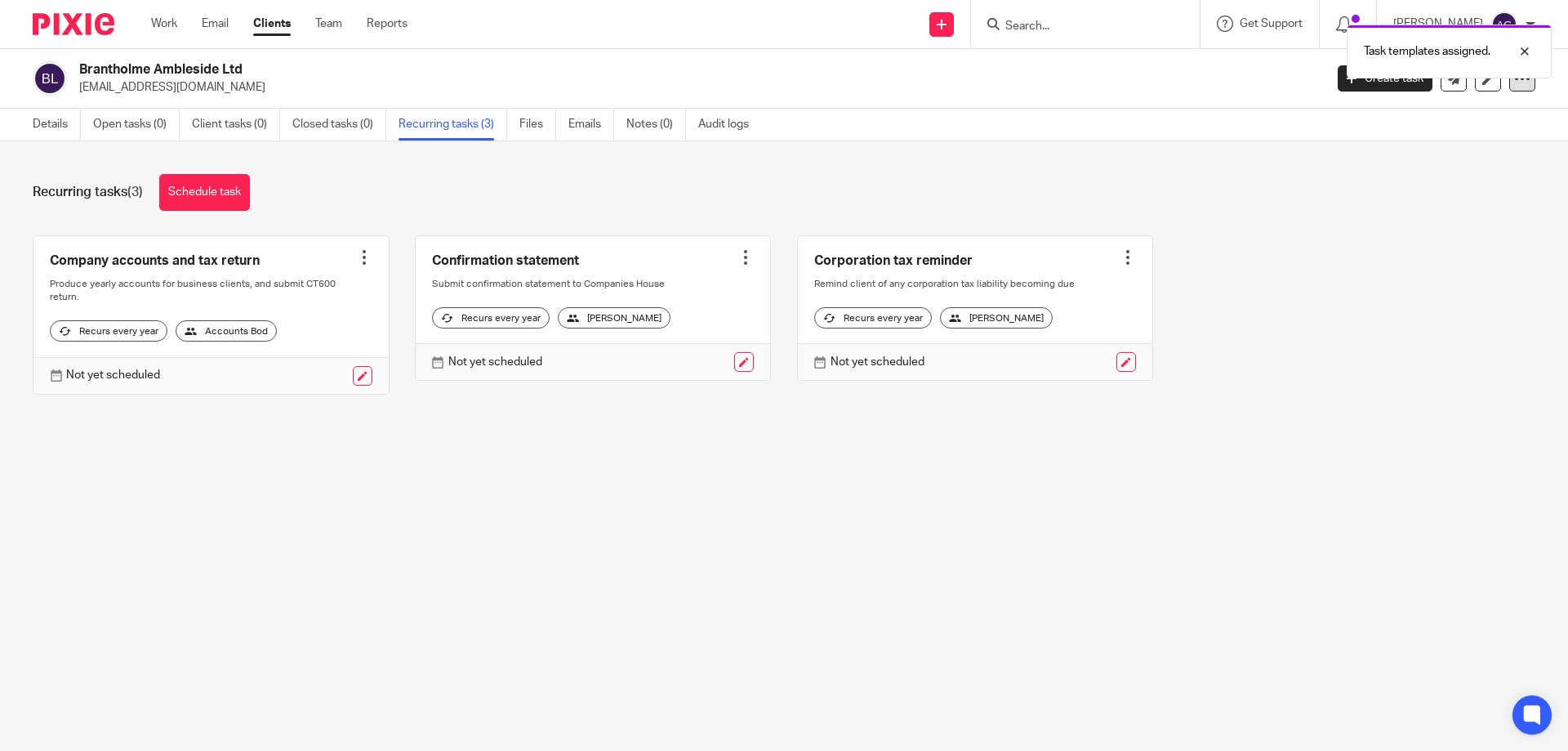
click at [1514, 85] on icon at bounding box center [1522, 78] width 16 height 16
click at [1393, 113] on link "Update from Companies House" at bounding box center [1421, 120] width 181 height 24
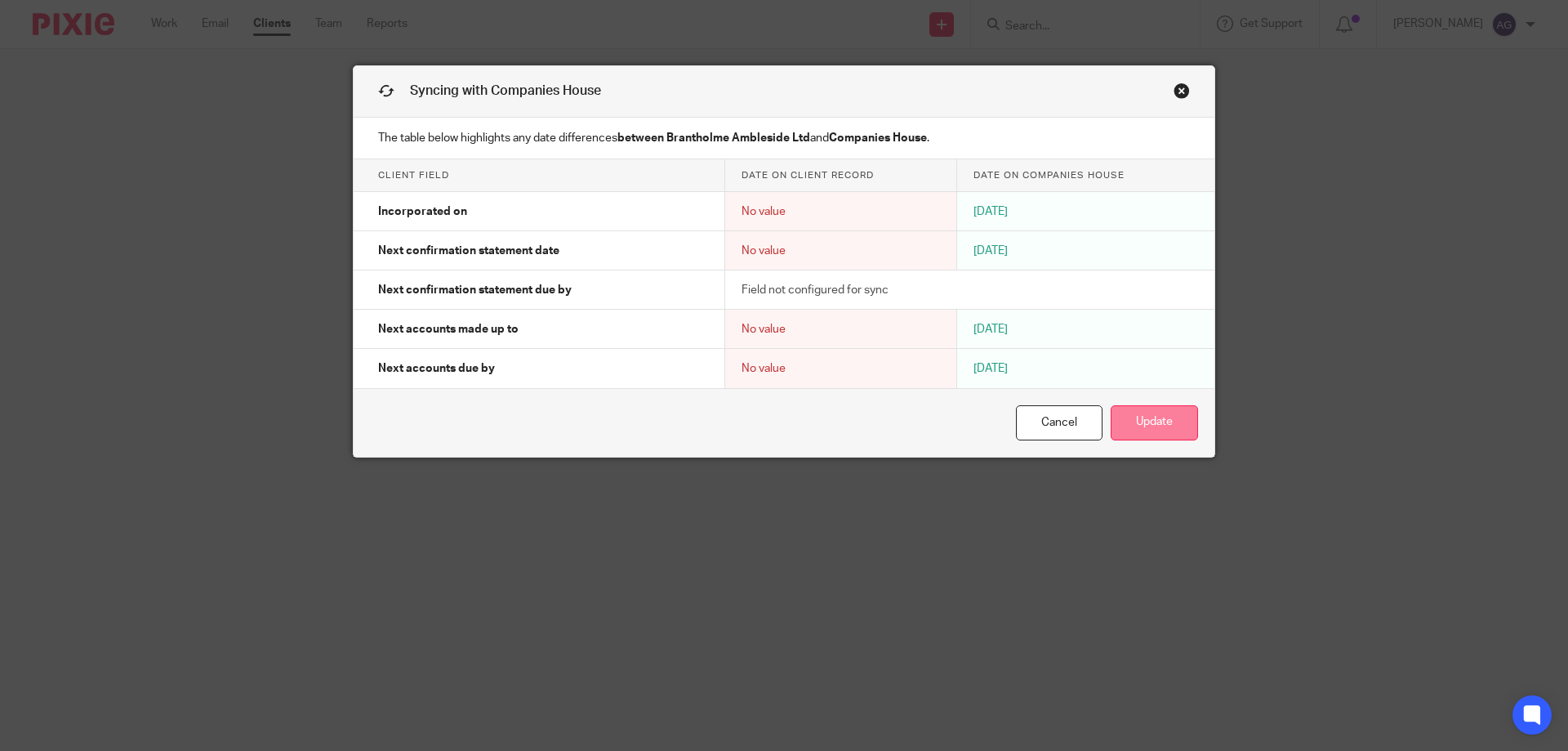
click at [1144, 417] on button "Update" at bounding box center [1154, 423] width 87 height 35
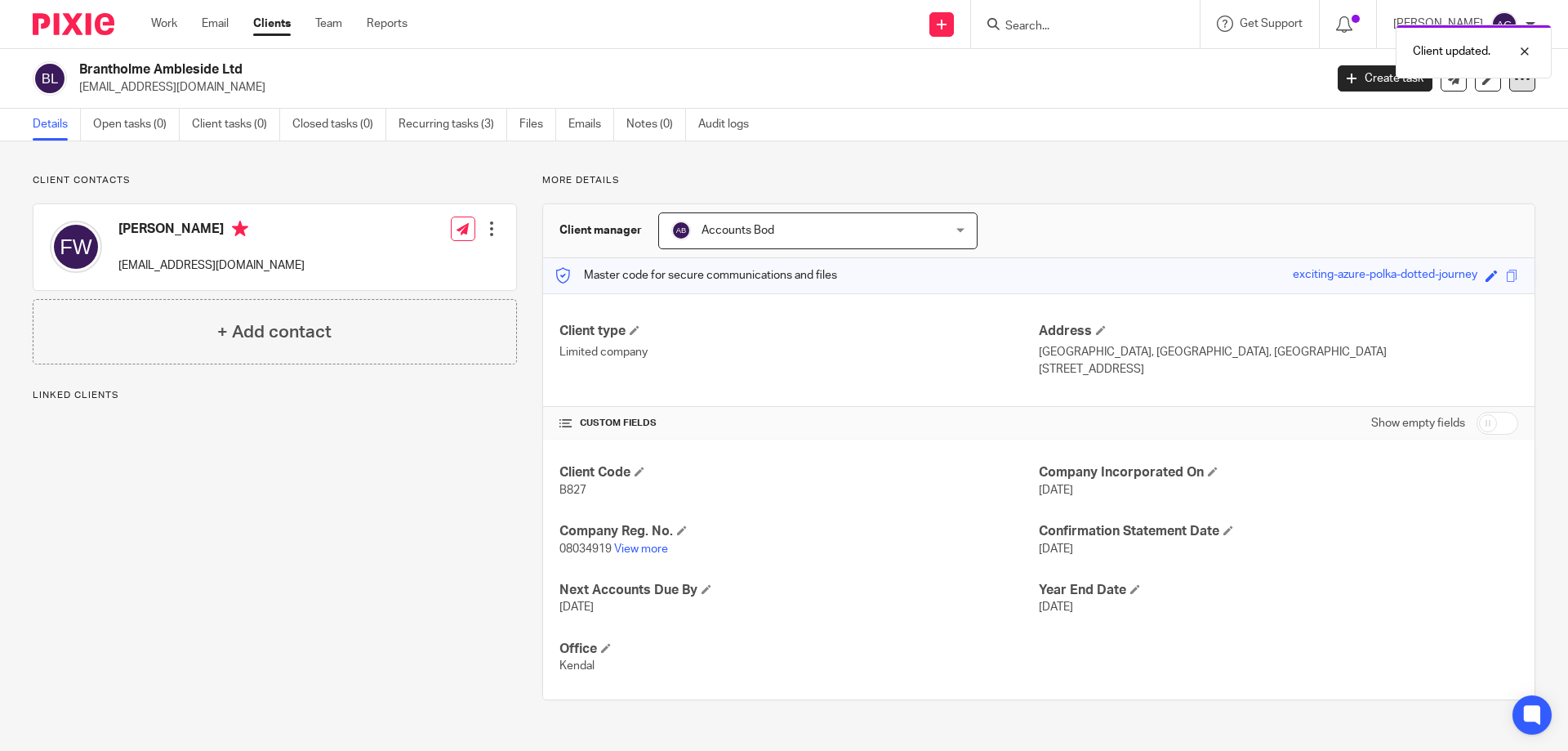
click at [1514, 82] on icon at bounding box center [1522, 78] width 16 height 16
click at [1483, 83] on icon at bounding box center [1489, 79] width 13 height 13
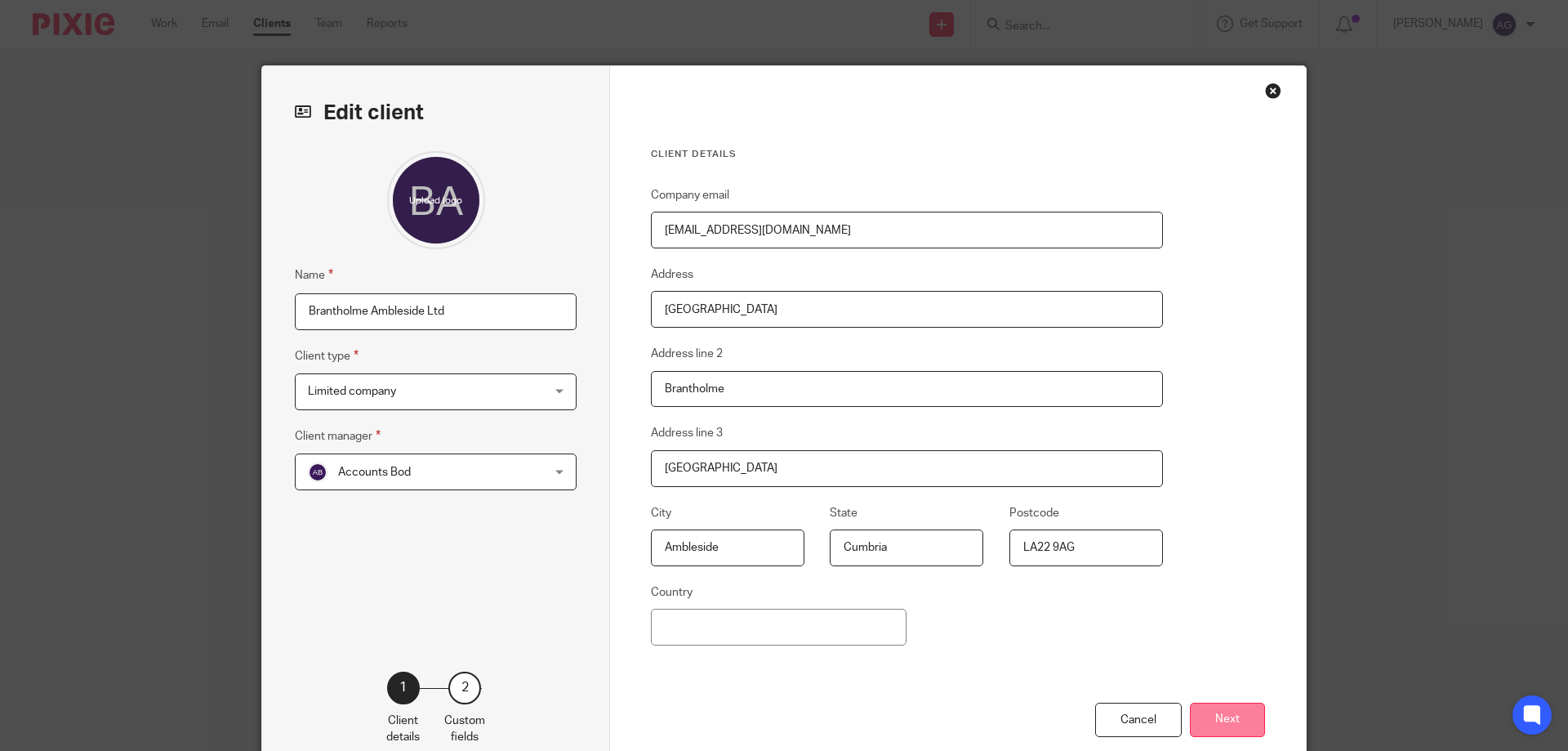
click at [1250, 721] on button "Next" at bounding box center [1228, 720] width 75 height 35
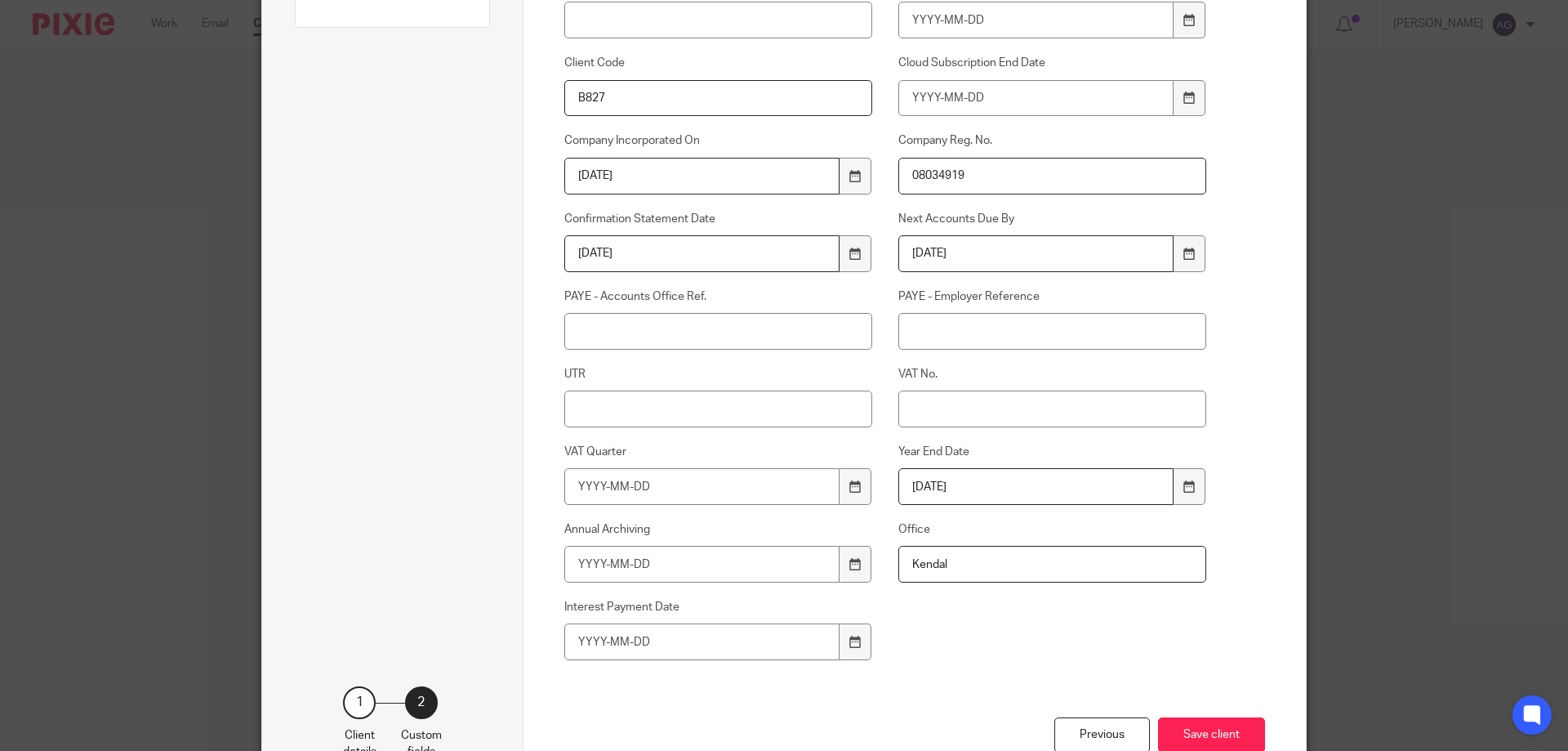
scroll to position [435, 0]
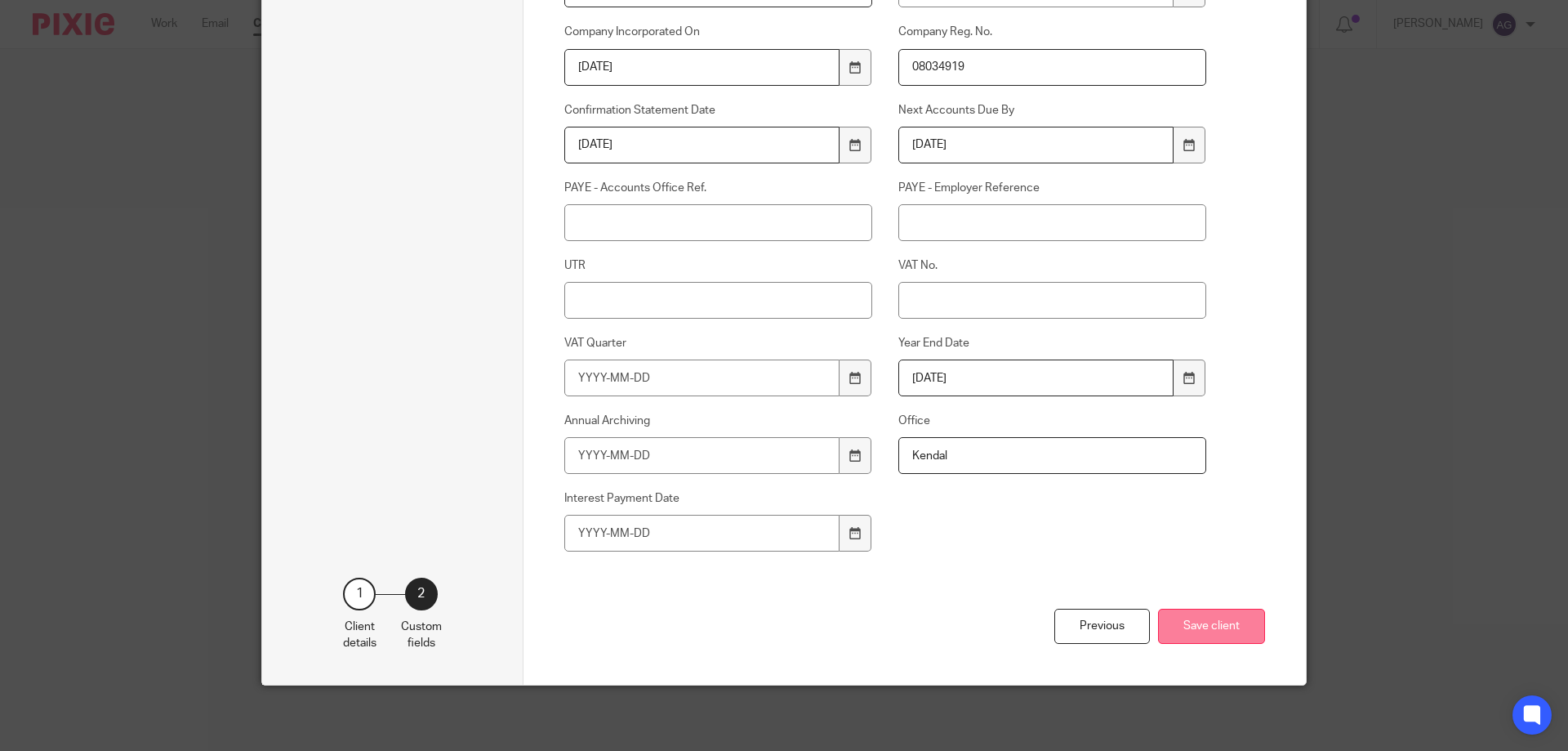
click at [1211, 614] on button "Save client" at bounding box center [1211, 626] width 107 height 35
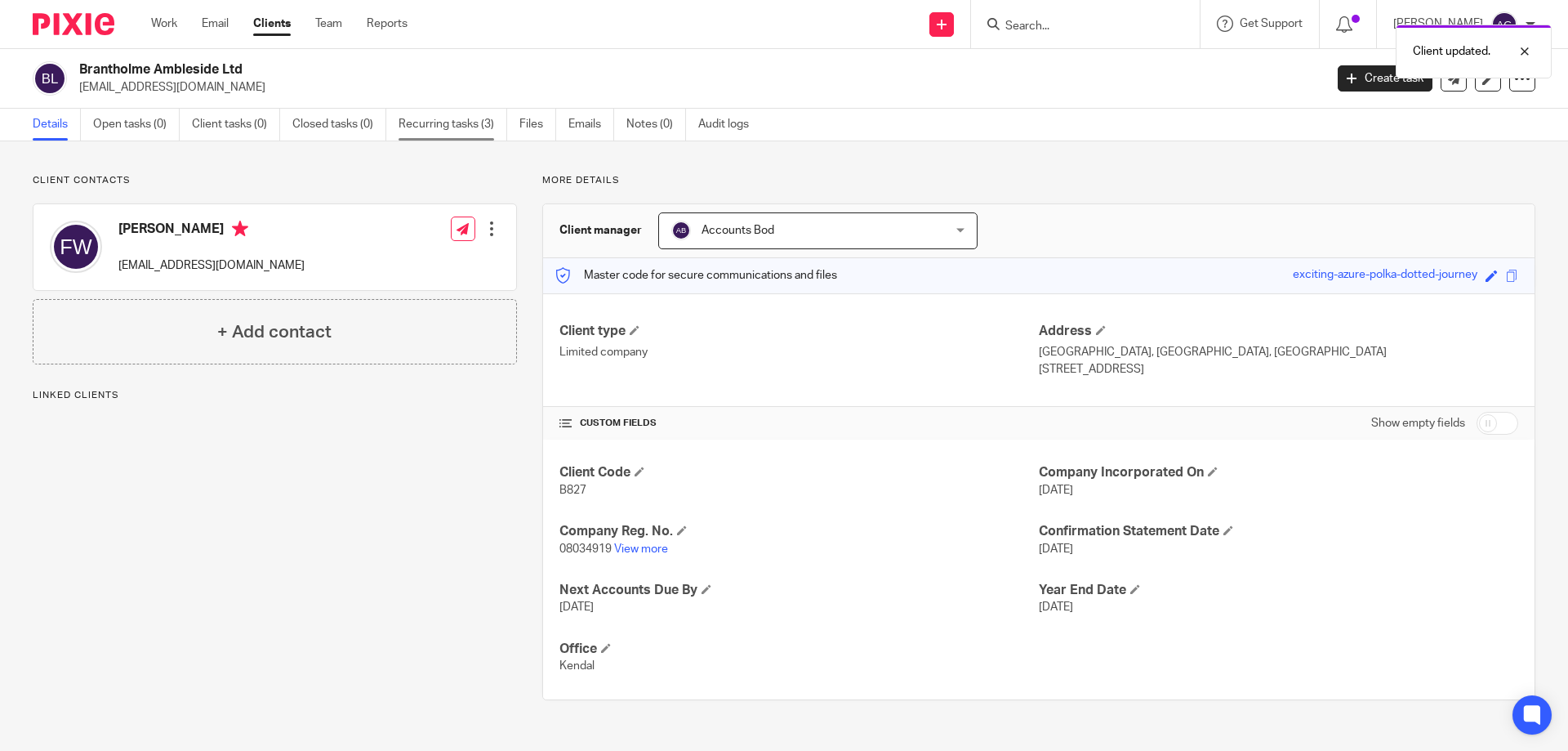
click at [456, 130] on link "Recurring tasks (3)" at bounding box center [453, 125] width 109 height 32
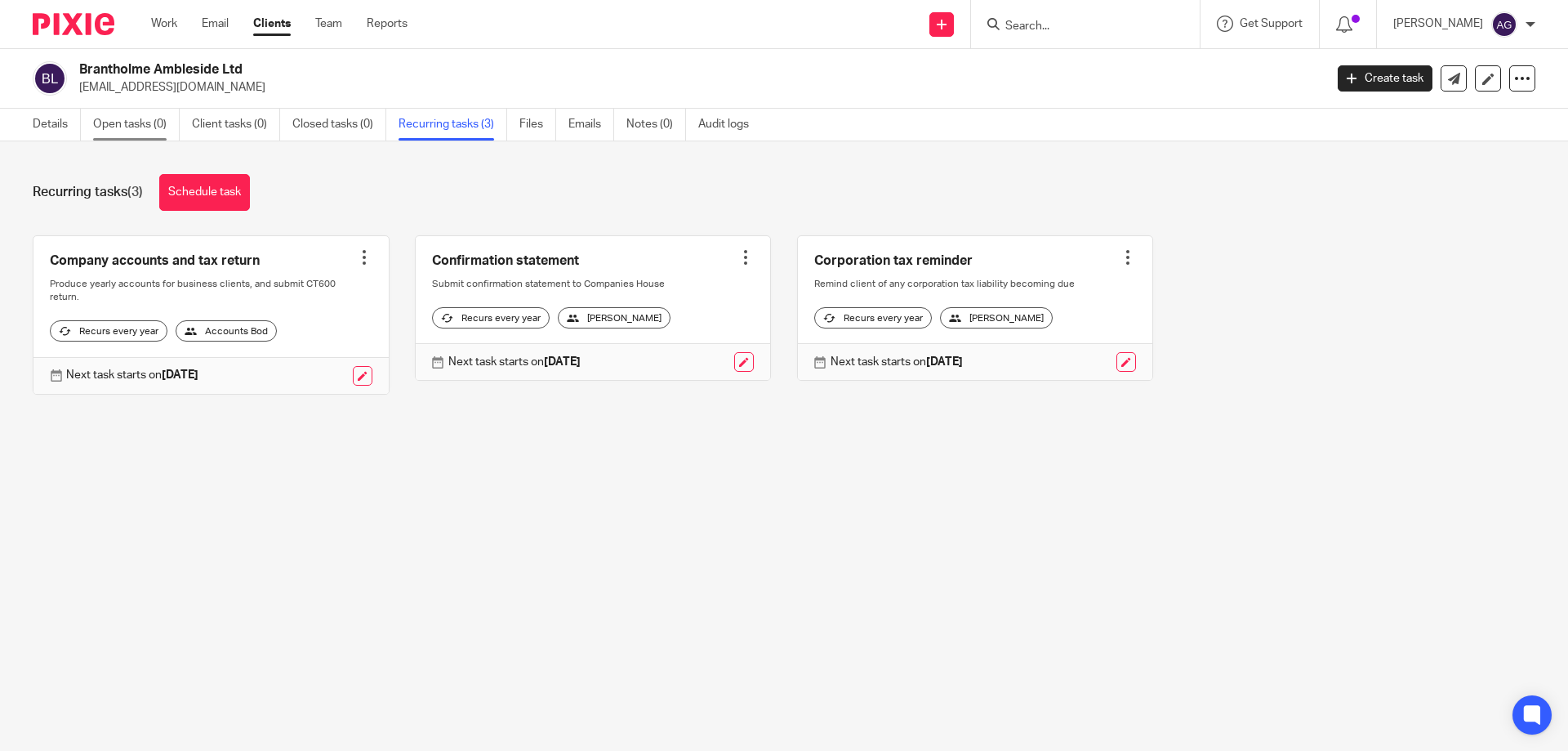
click at [142, 123] on link "Open tasks (0)" at bounding box center [136, 125] width 86 height 32
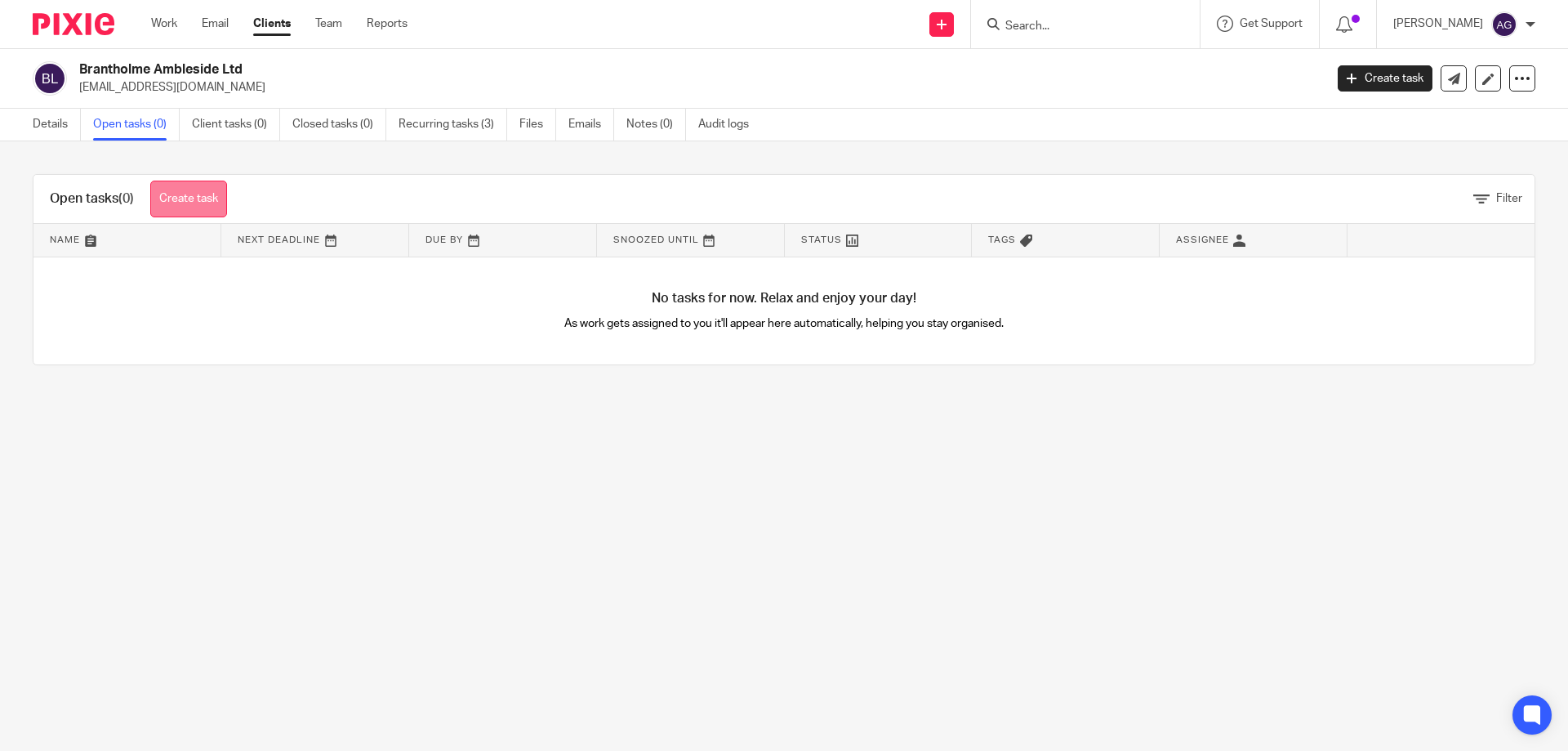
click at [201, 203] on link "Create task" at bounding box center [188, 199] width 77 height 37
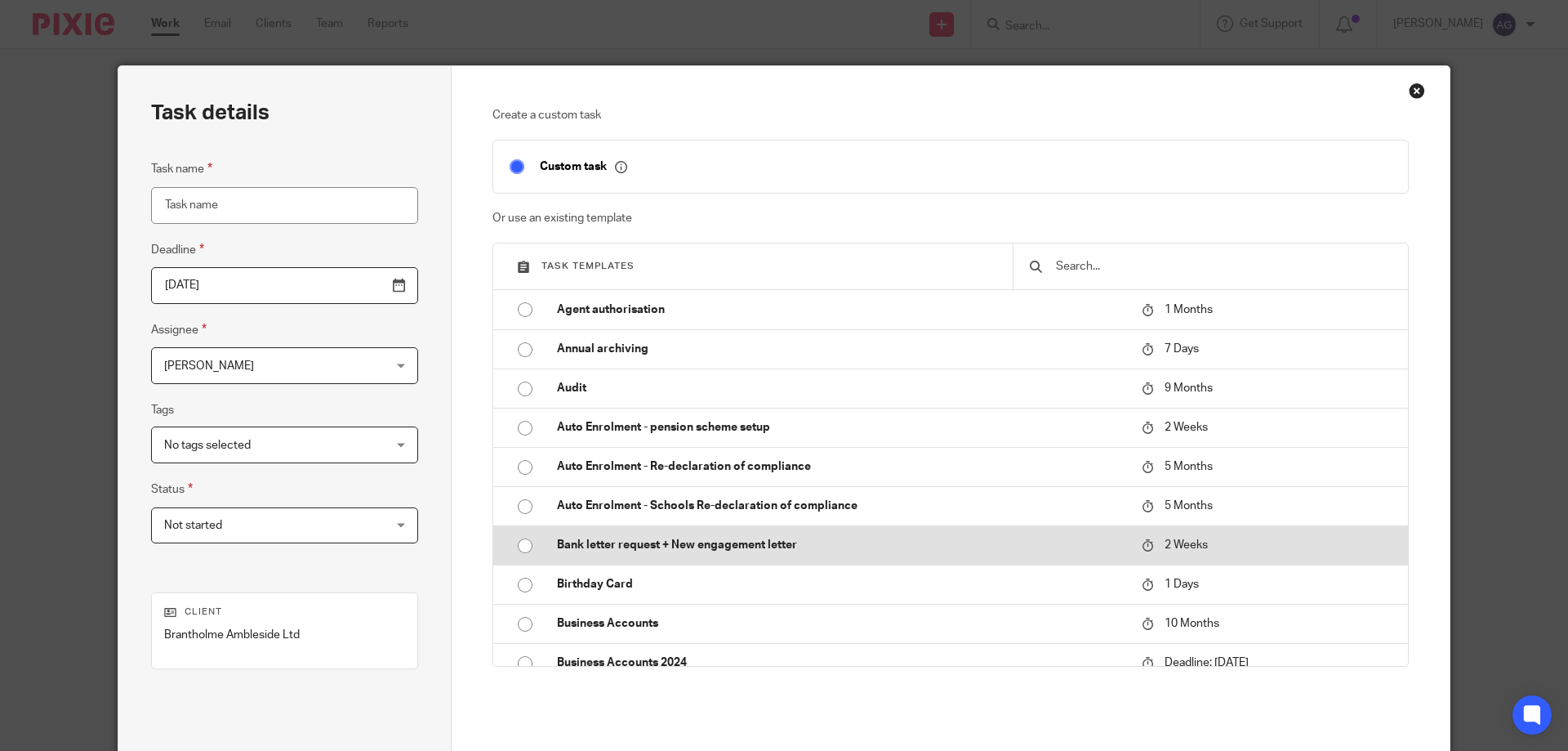
scroll to position [245, 0]
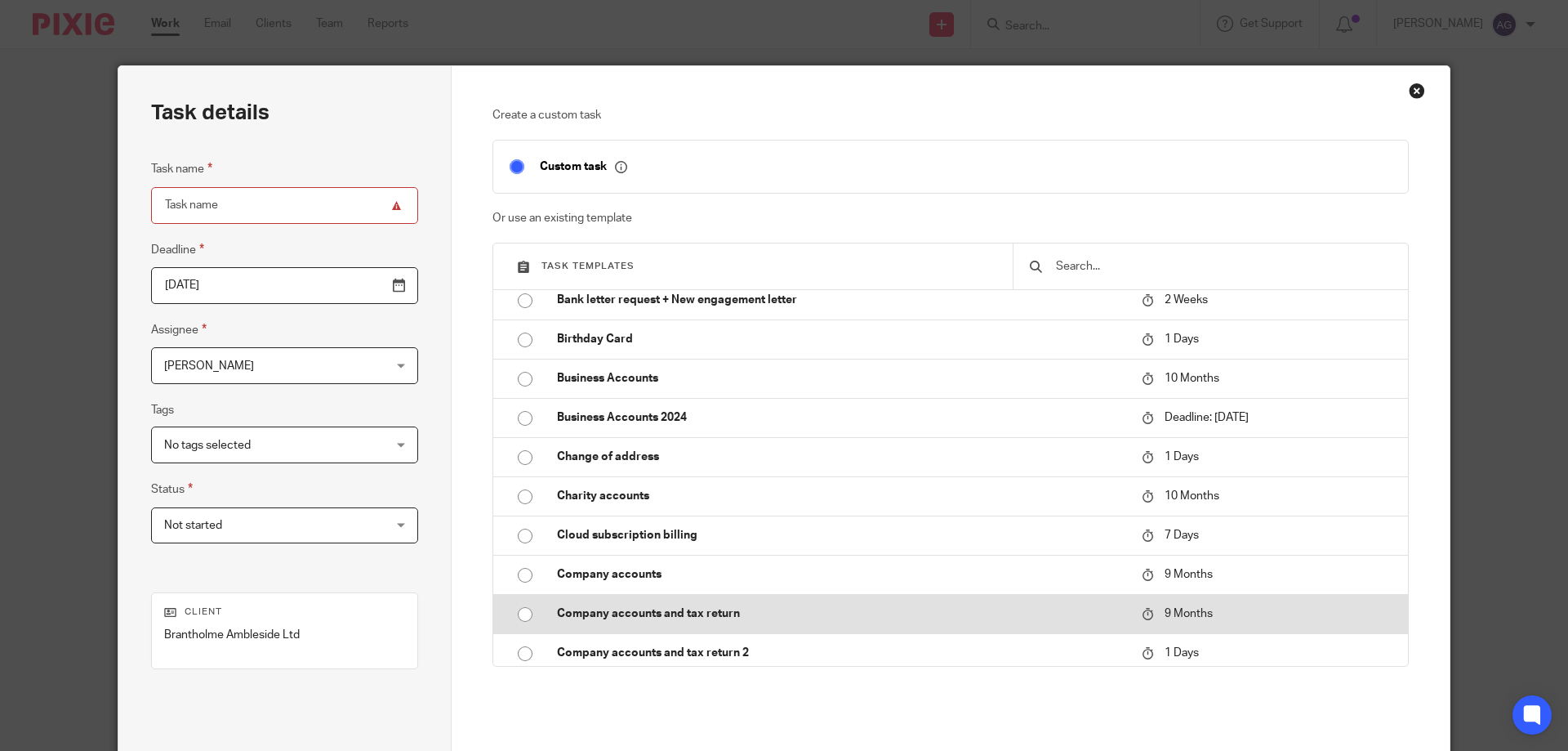
click at [515, 610] on input "radio" at bounding box center [525, 614] width 31 height 31
type input "[DATE]"
type input "Company accounts and tax return"
checkbox input "false"
radio input "false"
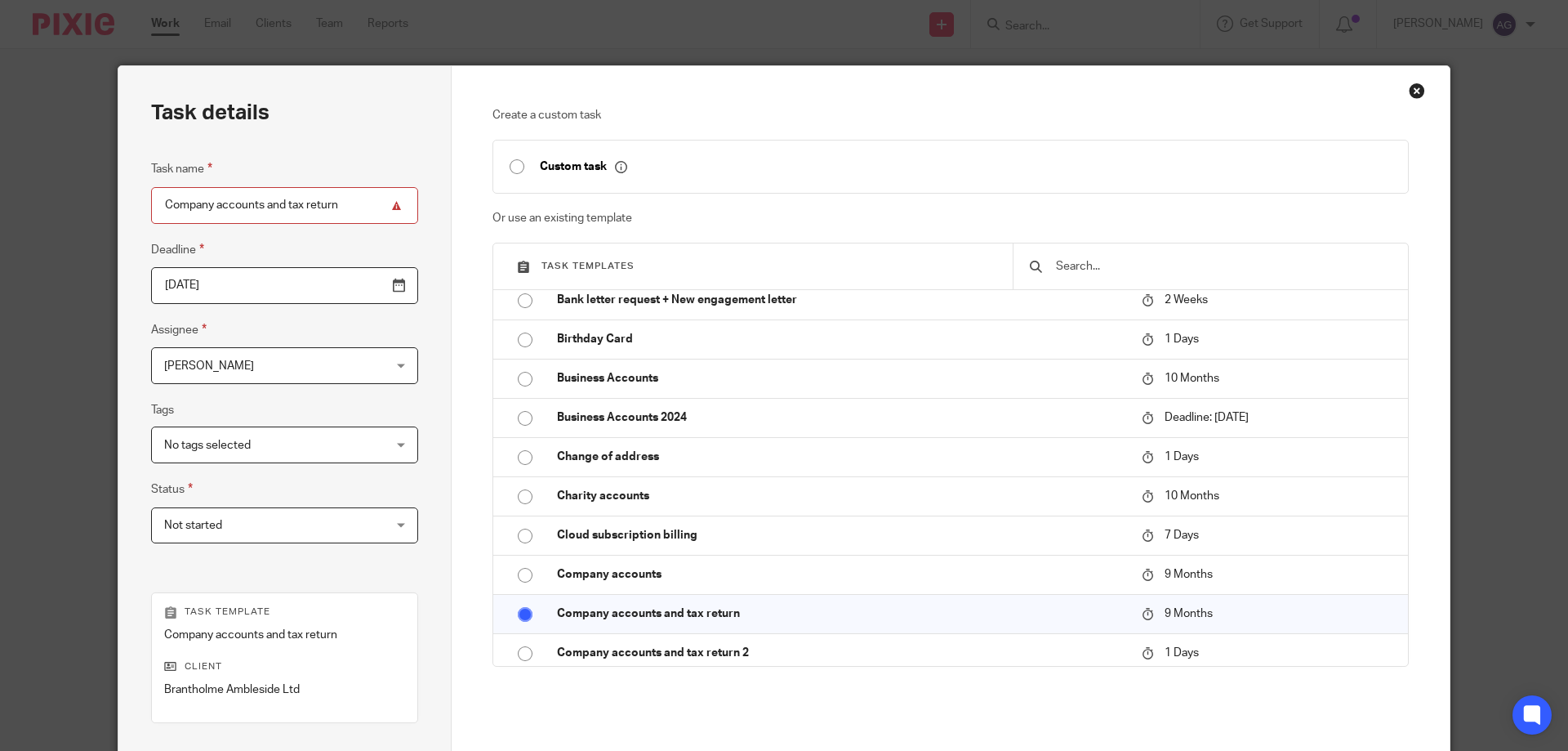
click at [367, 286] on input "2026-05-22" at bounding box center [285, 286] width 267 height 37
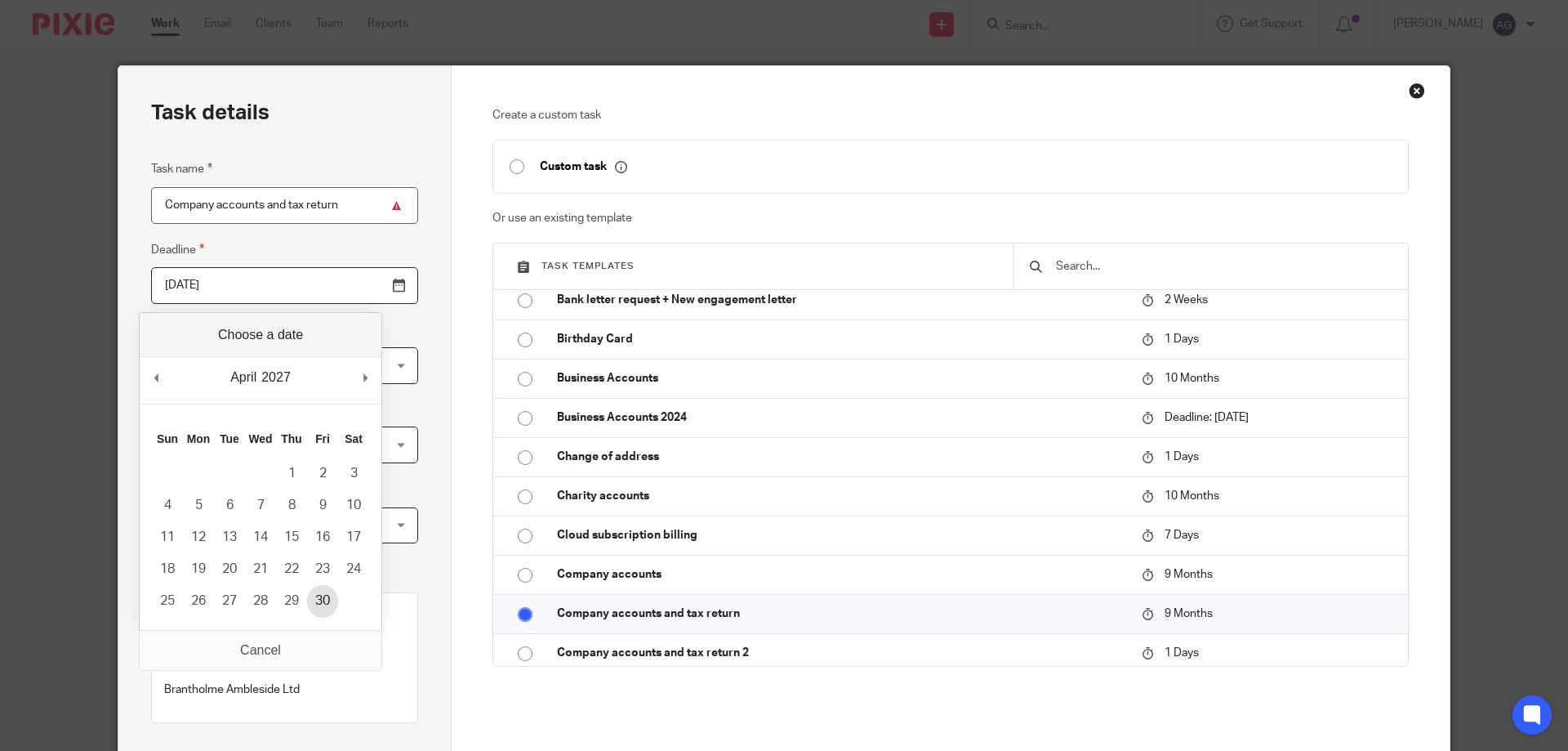
type input "2027-04-30"
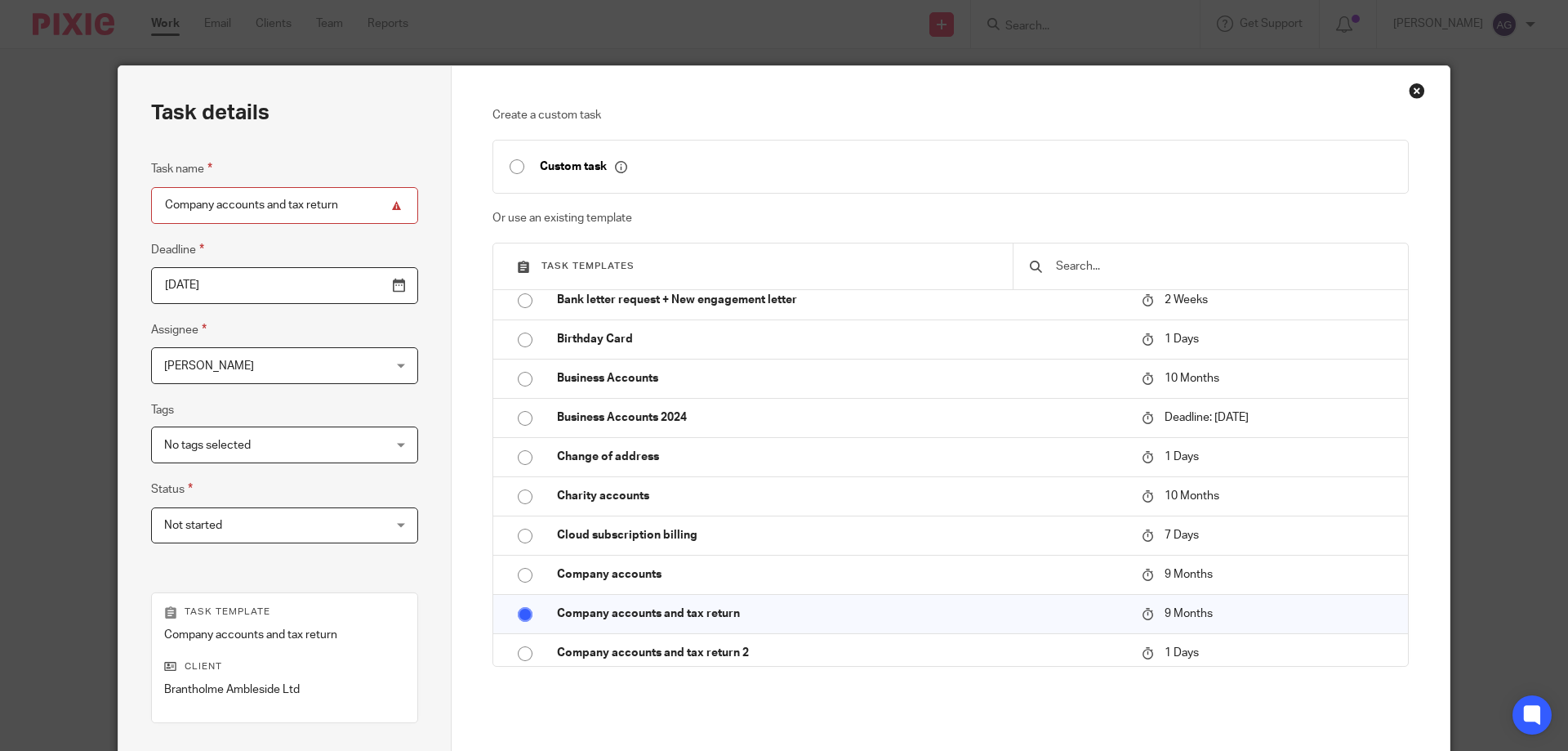
click at [366, 353] on div "Andrew Grange Andrew Grange" at bounding box center [285, 366] width 267 height 37
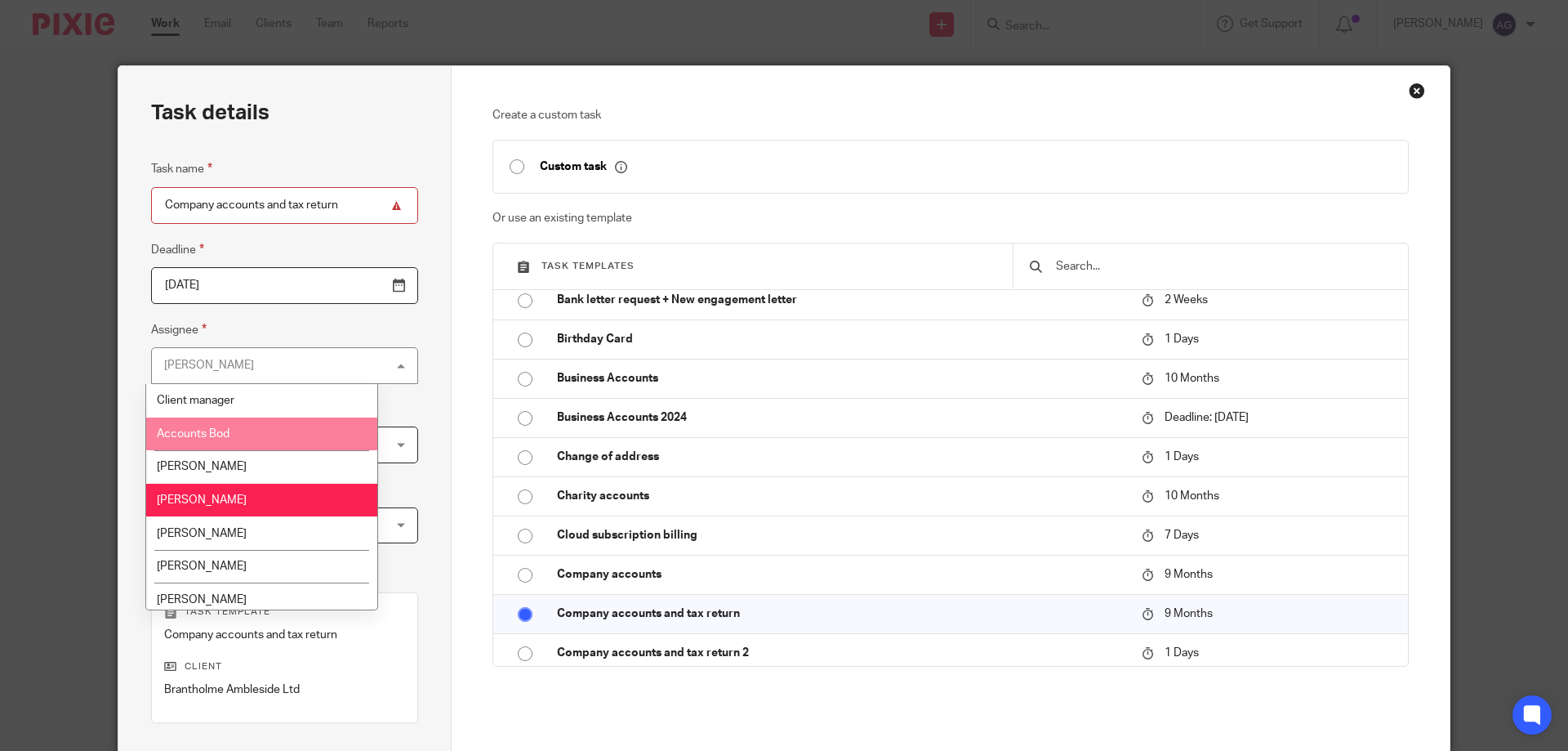
click at [297, 427] on li "Accounts Bod" at bounding box center [262, 434] width 231 height 34
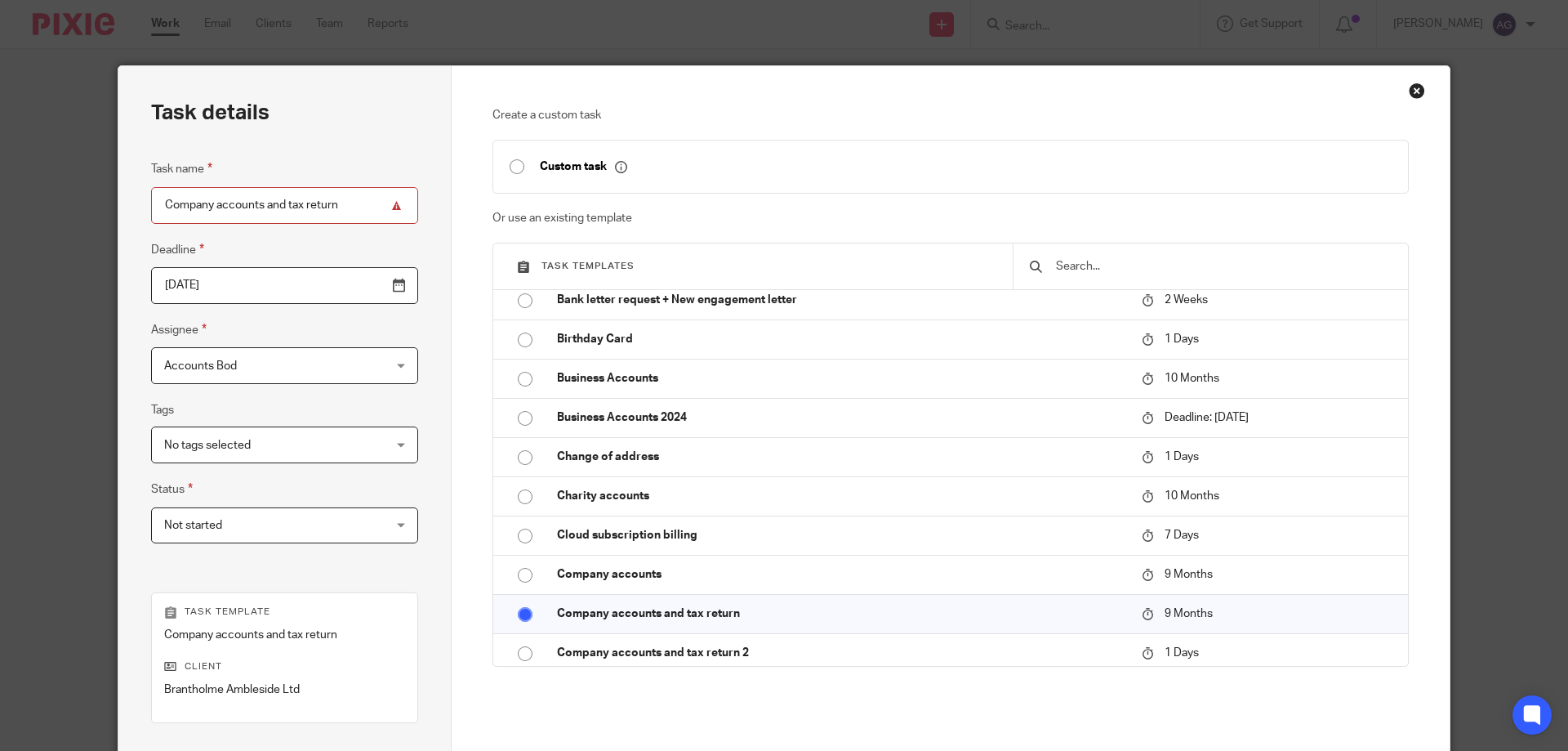
click at [359, 529] on div "Not started Not started" at bounding box center [285, 525] width 267 height 37
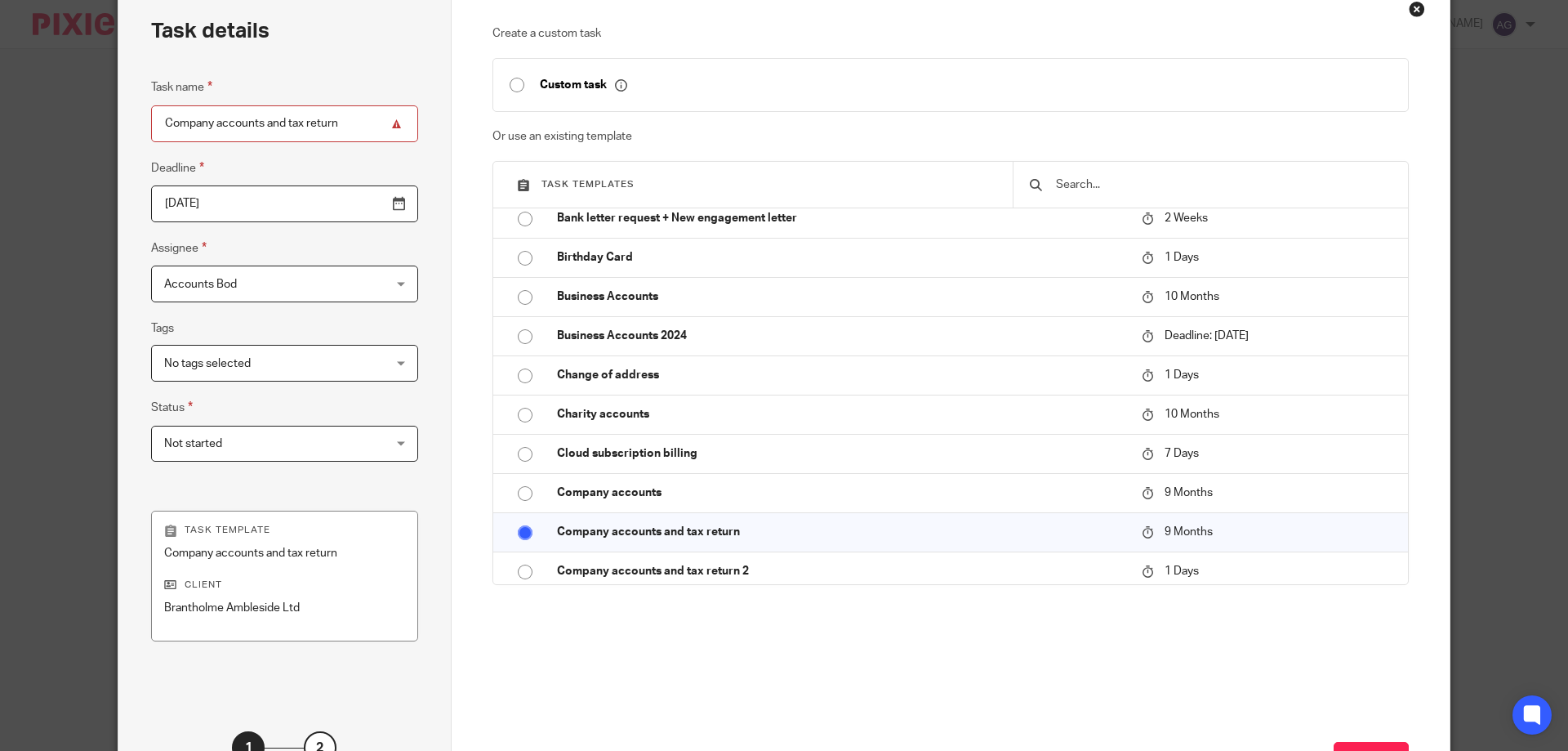
scroll to position [215, 0]
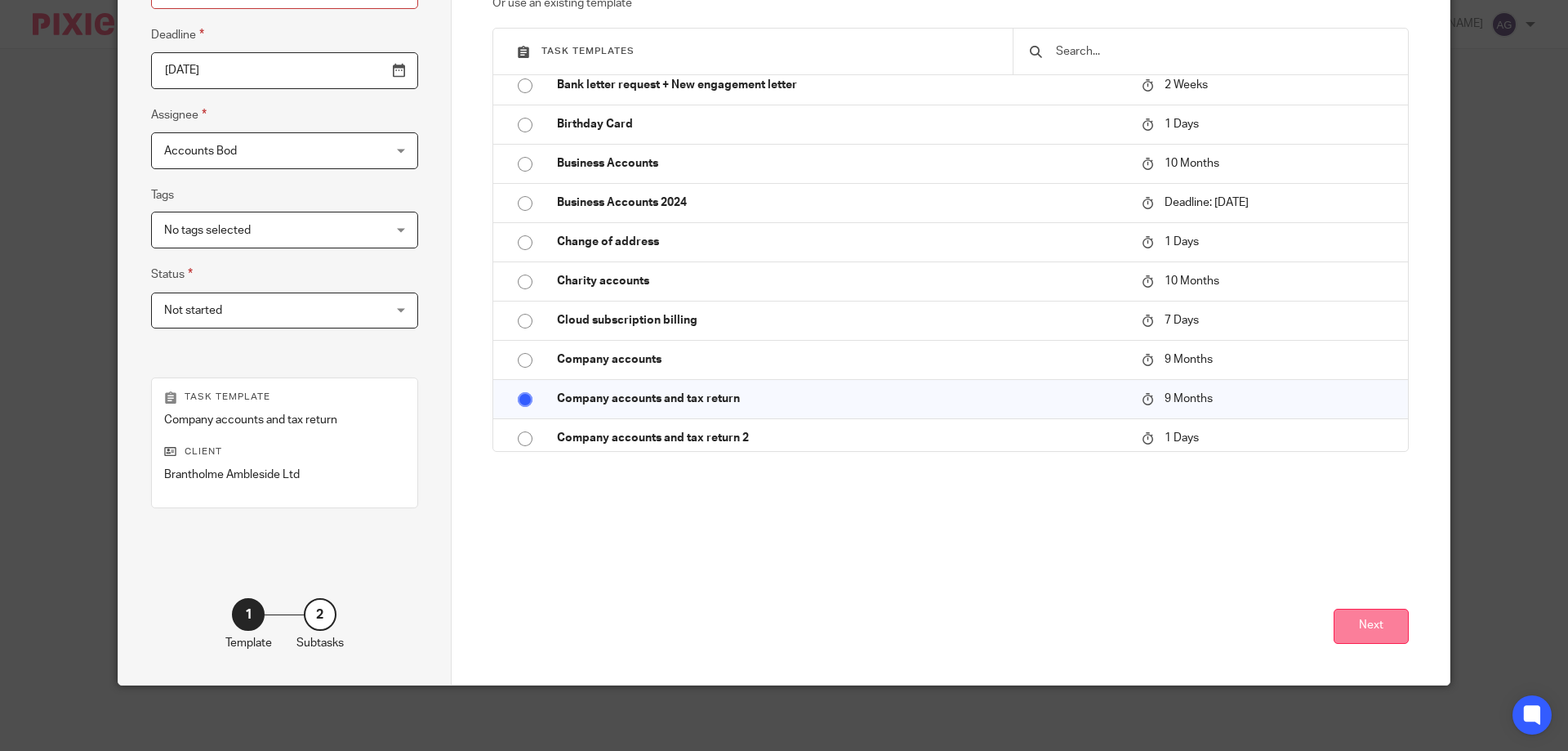
click at [1378, 624] on button "Next" at bounding box center [1371, 626] width 75 height 35
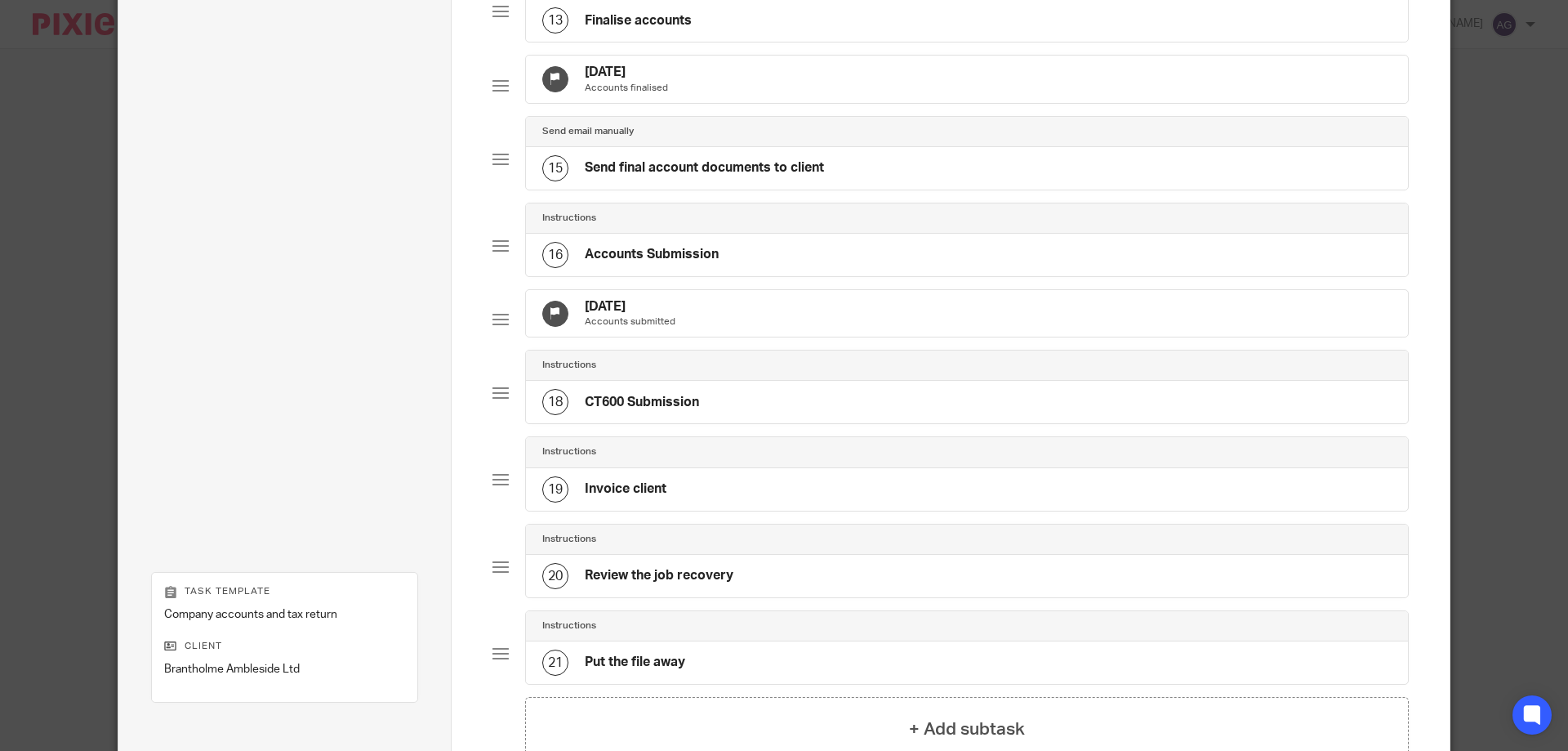
scroll to position [1428, 0]
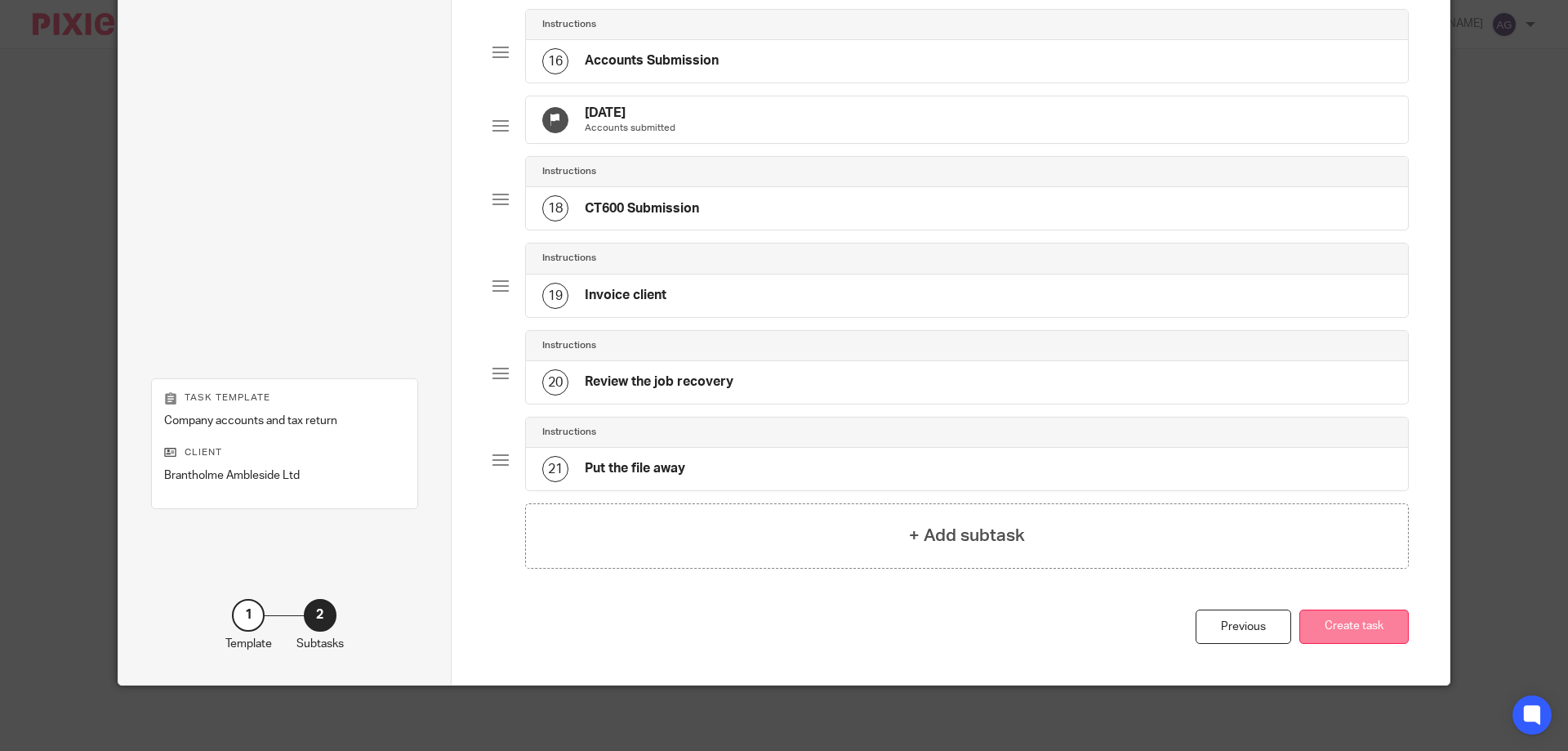
click at [1334, 628] on button "Create task" at bounding box center [1354, 627] width 110 height 35
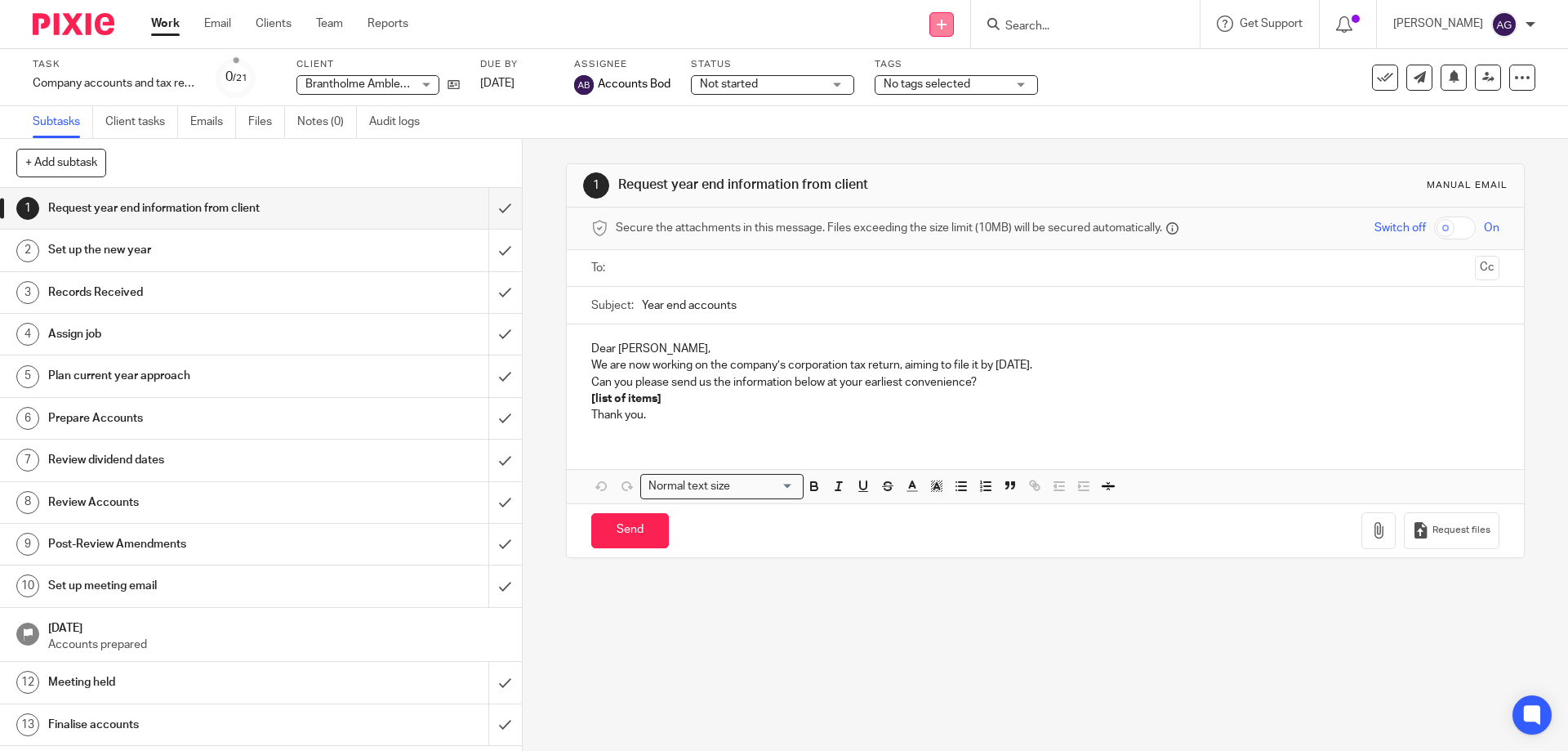
click at [947, 24] on icon at bounding box center [942, 24] width 10 height 10
click at [945, 130] on link "Add client" at bounding box center [950, 124] width 101 height 24
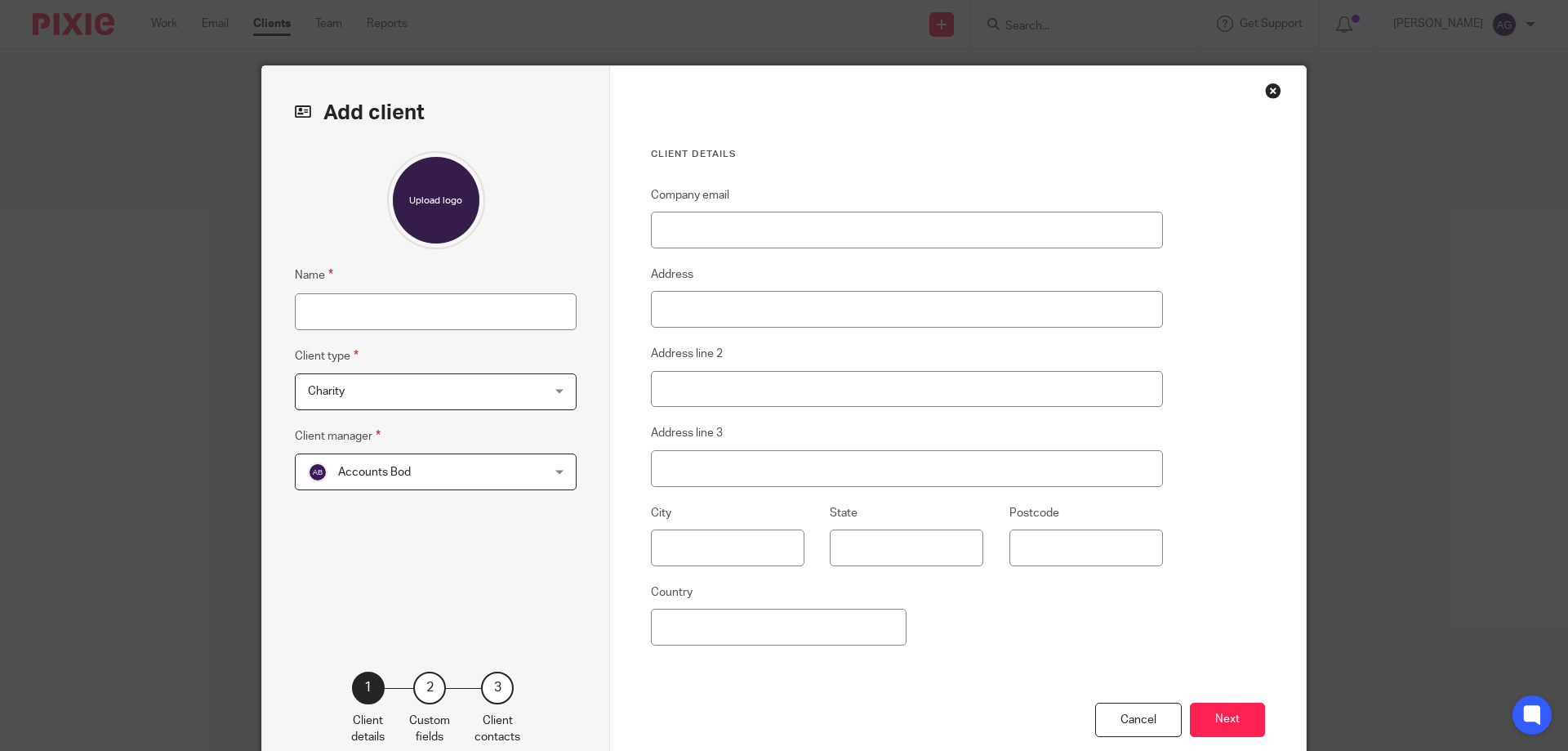
click at [545, 393] on div "Charity Charity" at bounding box center [436, 392] width 282 height 37
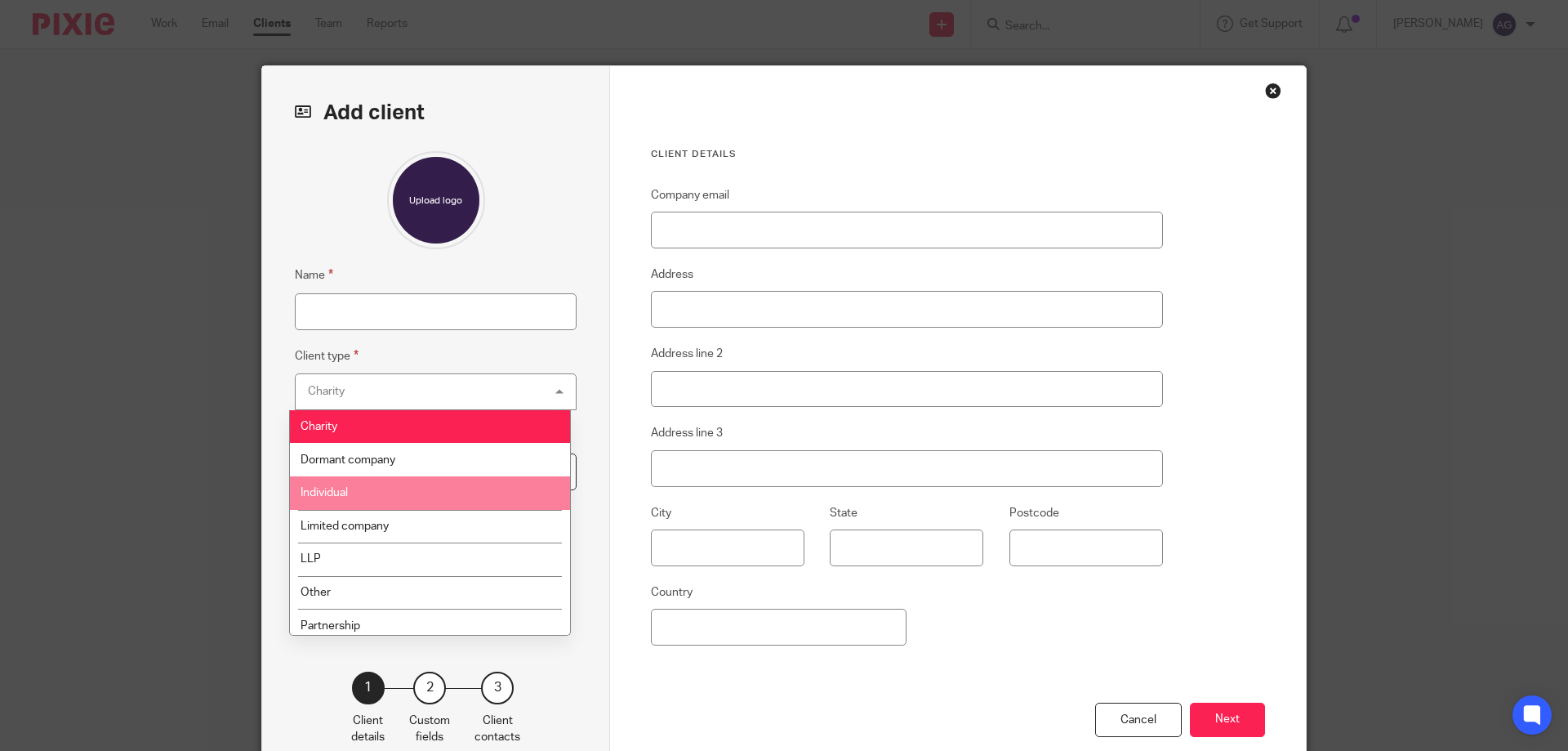
click at [451, 486] on li "Individual" at bounding box center [430, 493] width 280 height 34
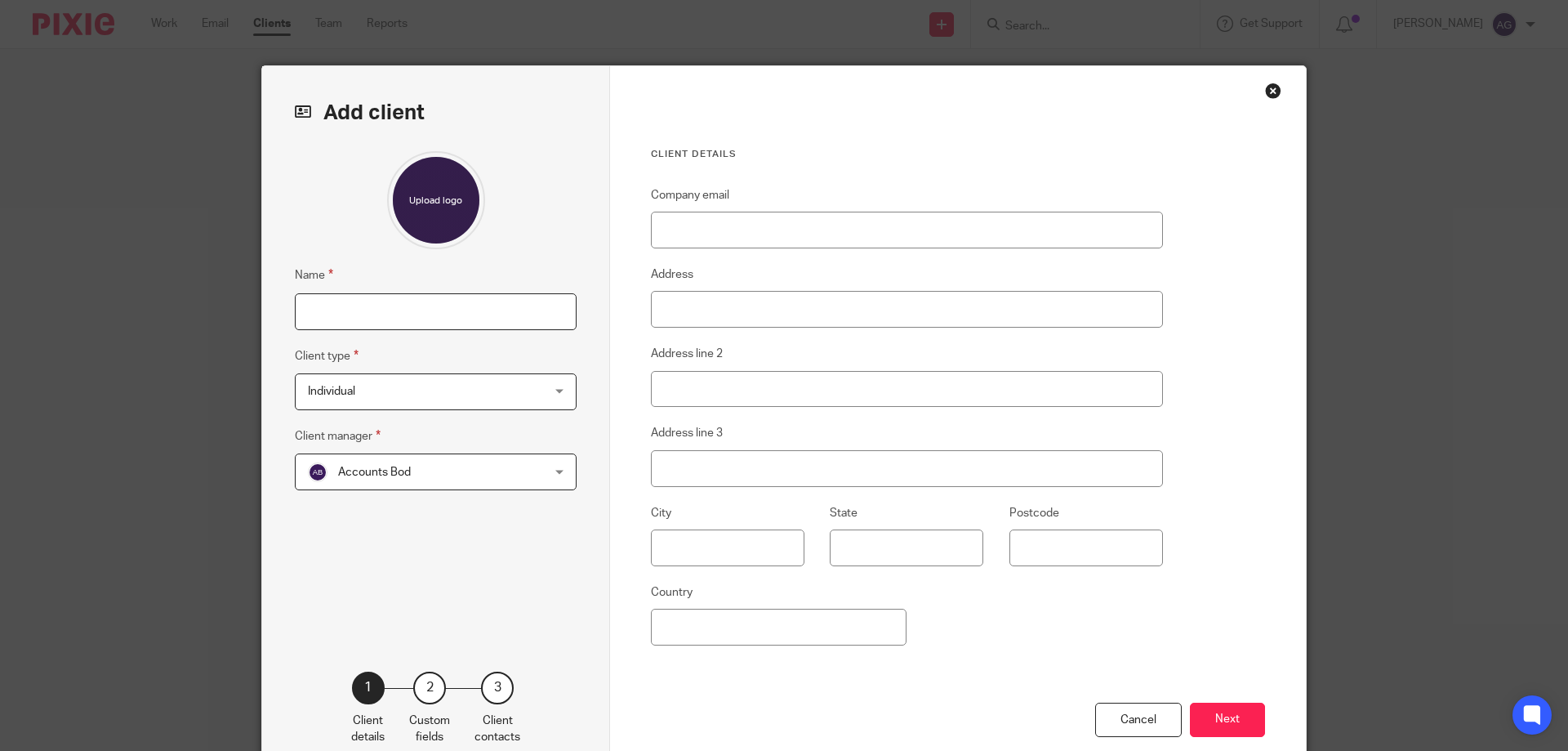
click at [353, 327] on input "Name" at bounding box center [436, 312] width 282 height 37
type input "[PERSON_NAME]"
click at [927, 226] on input "Company email" at bounding box center [907, 230] width 512 height 37
click at [787, 234] on input "Company email" at bounding box center [907, 230] width 512 height 37
paste input "[EMAIL_ADDRESS][DOMAIN_NAME]"
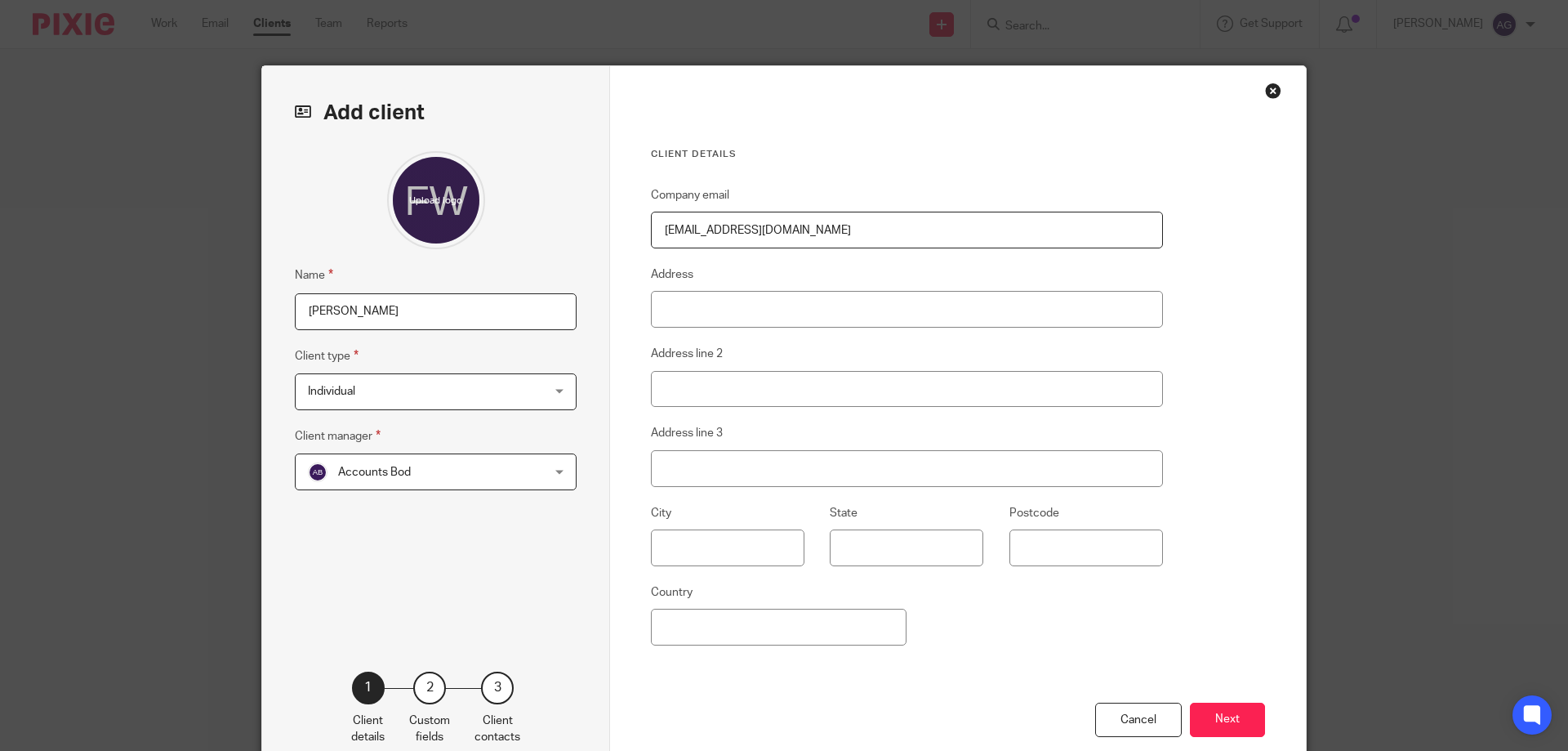
type input "[EMAIL_ADDRESS][DOMAIN_NAME]"
click at [694, 307] on input "Address" at bounding box center [907, 309] width 512 height 37
click at [741, 316] on input "Bran" at bounding box center [907, 309] width 512 height 37
type input "Brantholme Guest House"
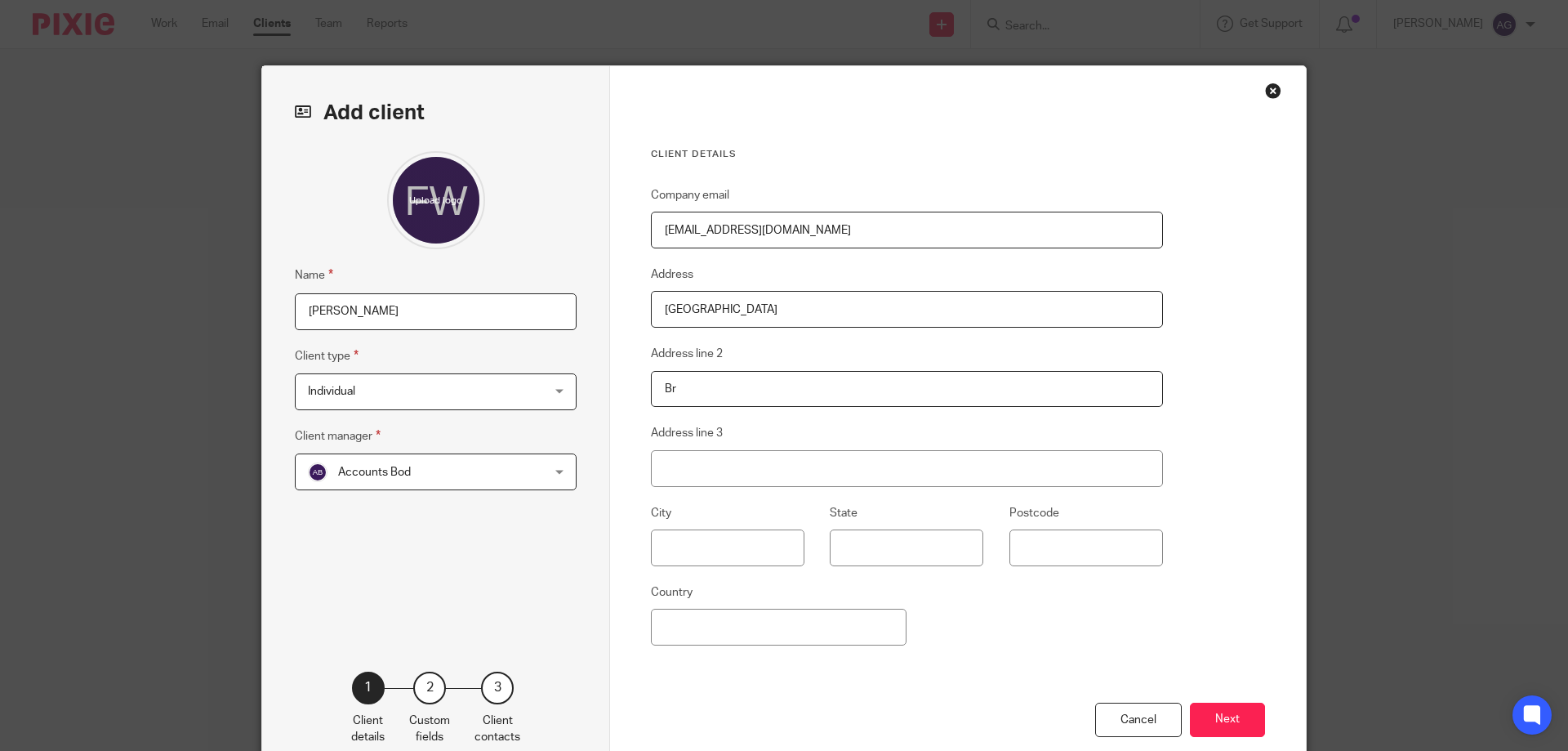
type input "Brantholme"
click at [716, 474] on input "Address line 3" at bounding box center [907, 469] width 512 height 37
type input "a"
type input "Millans Park"
click at [689, 548] on input "text" at bounding box center [728, 547] width 154 height 37
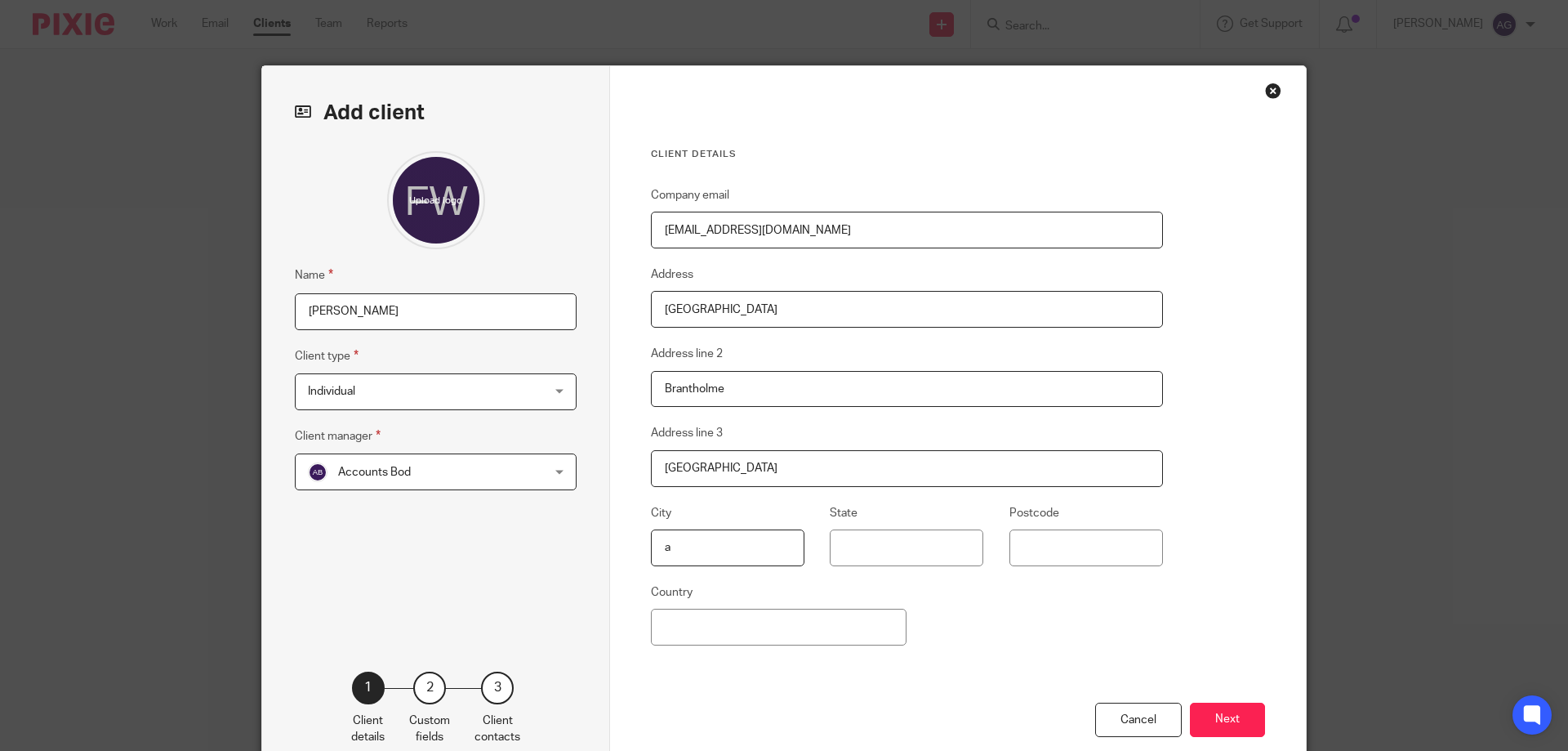
type input "Ambleside"
click at [844, 552] on input "State" at bounding box center [906, 547] width 154 height 37
type input "Cumbria"
click at [1020, 539] on input "Postcode" at bounding box center [1086, 547] width 154 height 37
type input "LA22 9AG"
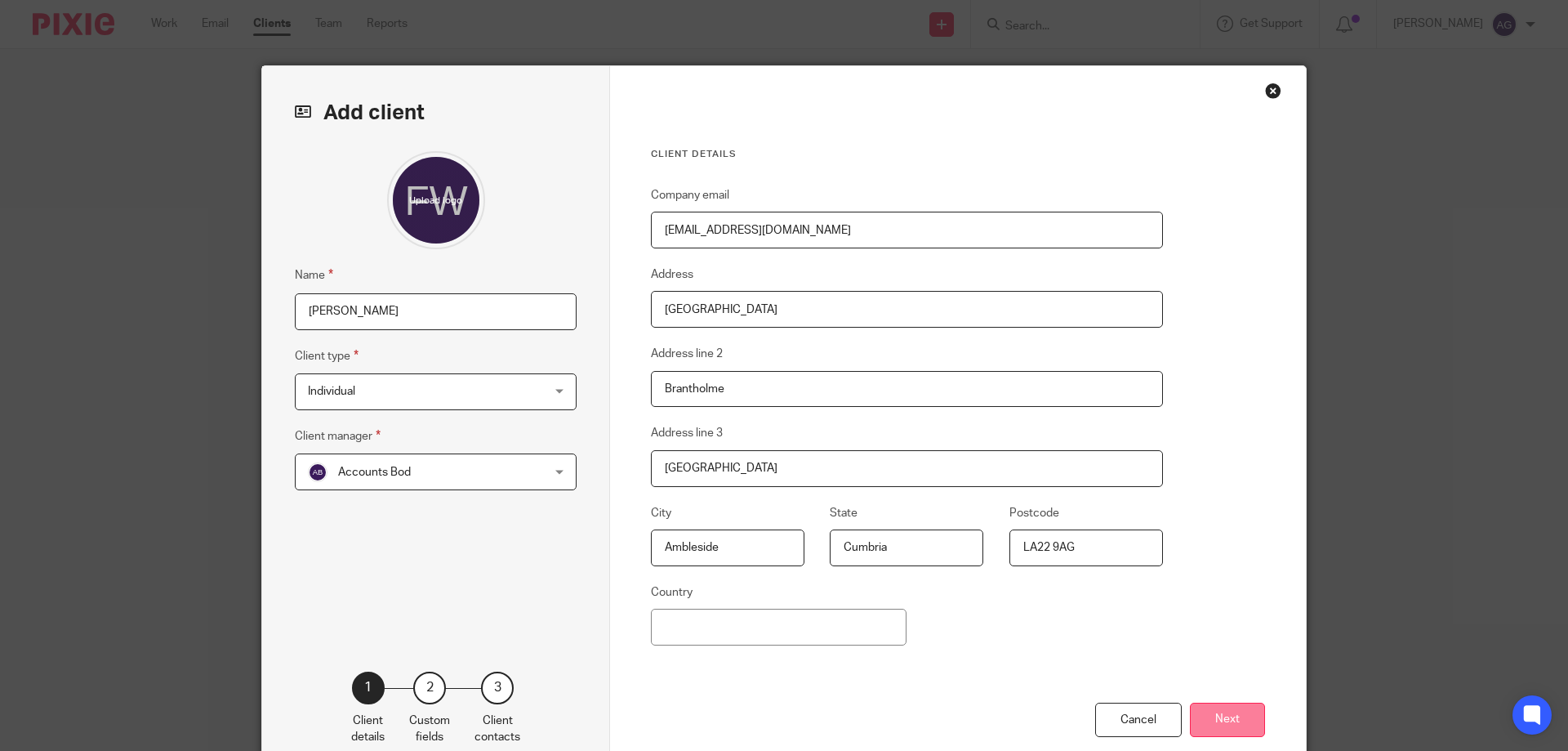
click at [1234, 720] on button "Next" at bounding box center [1228, 720] width 75 height 35
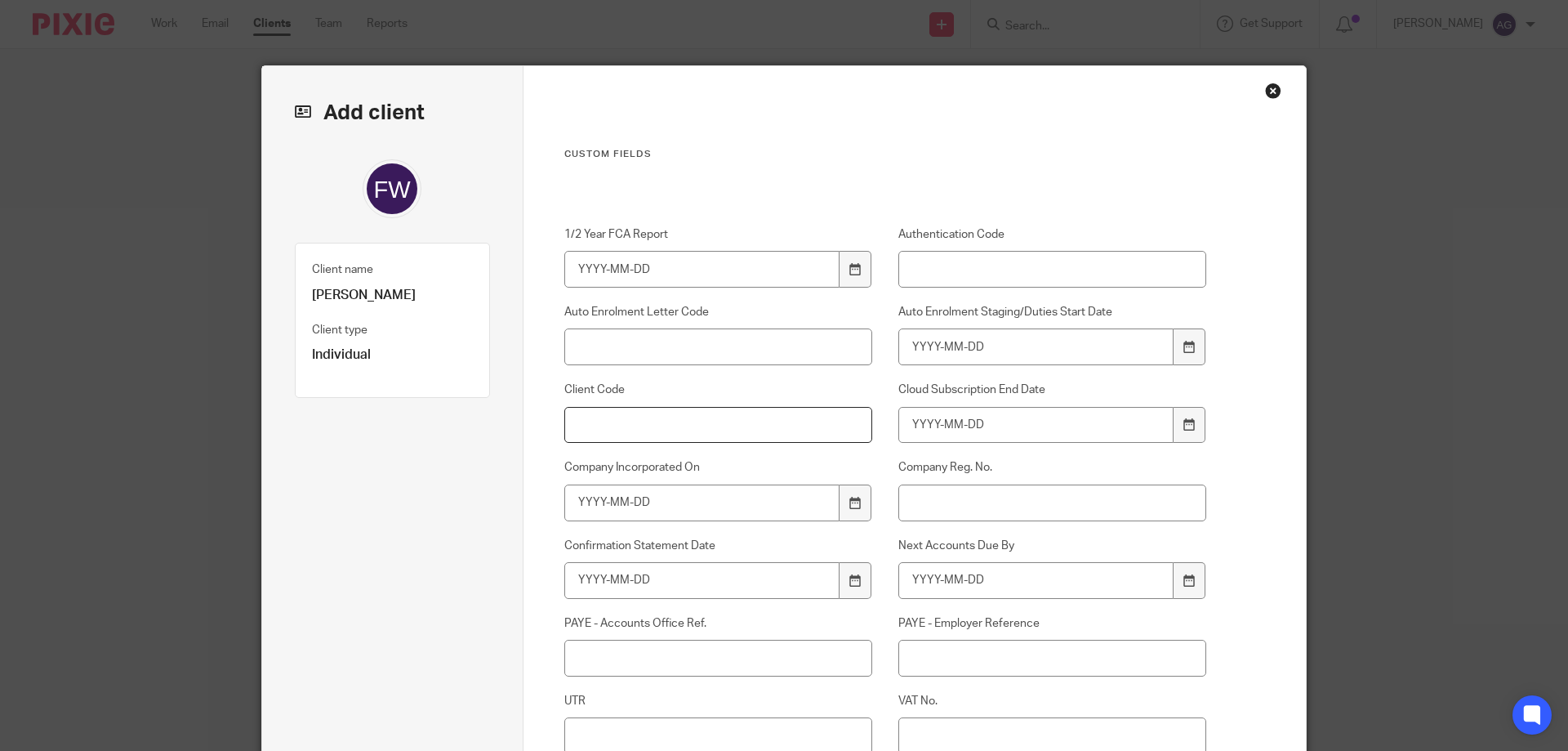
click at [606, 416] on input "Client Code" at bounding box center [718, 425] width 308 height 37
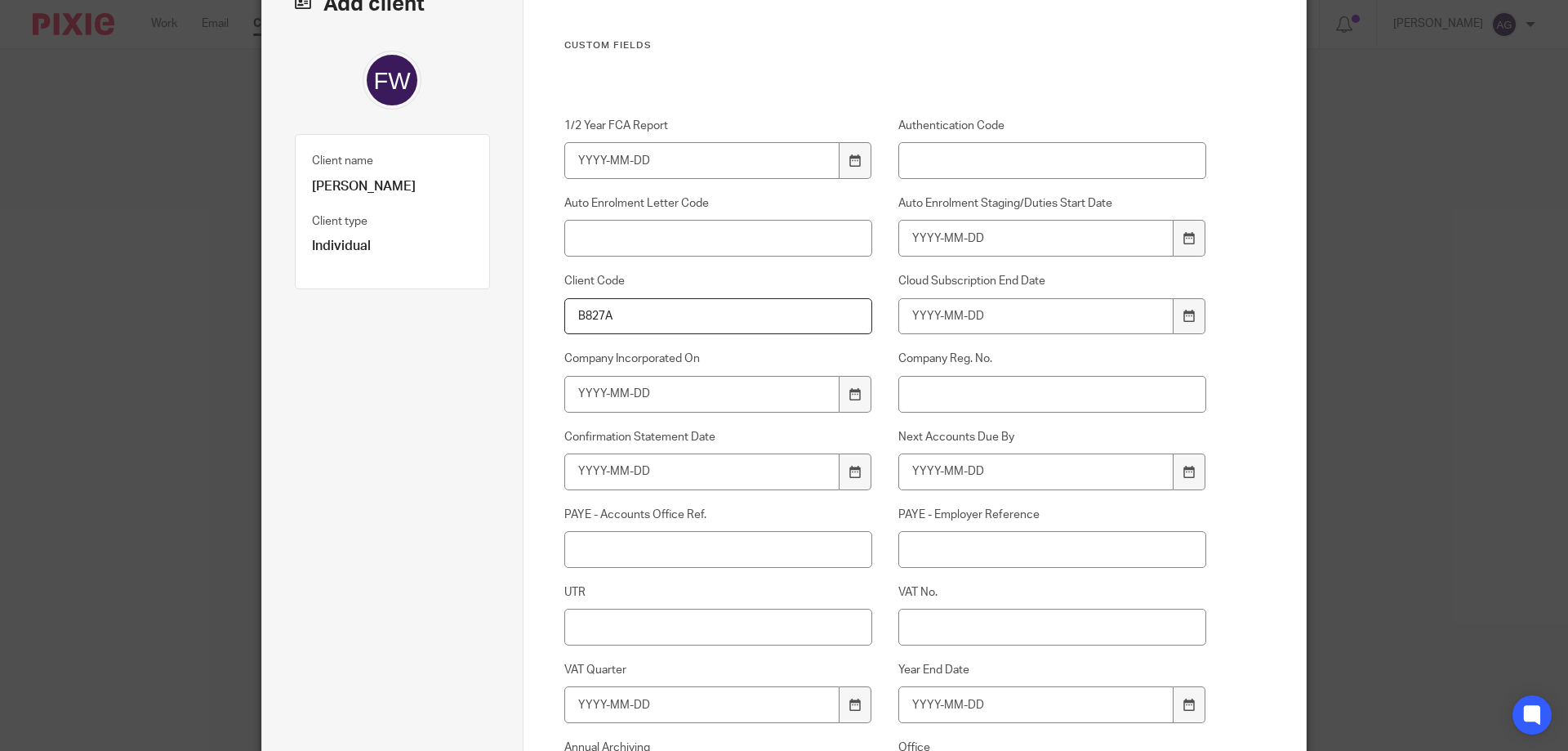
scroll to position [272, 0]
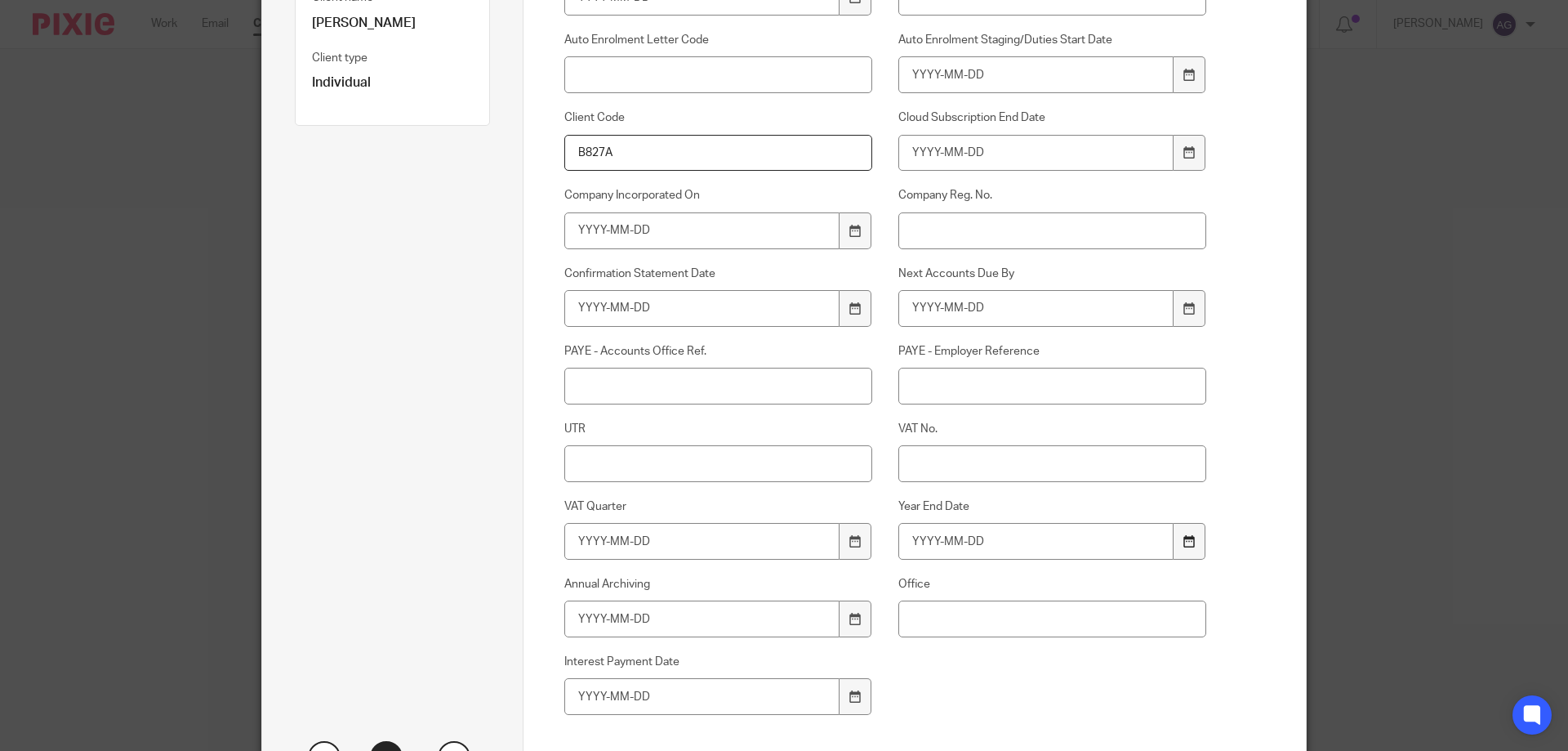
type input "B827A"
click at [1189, 538] on icon at bounding box center [1190, 541] width 13 height 13
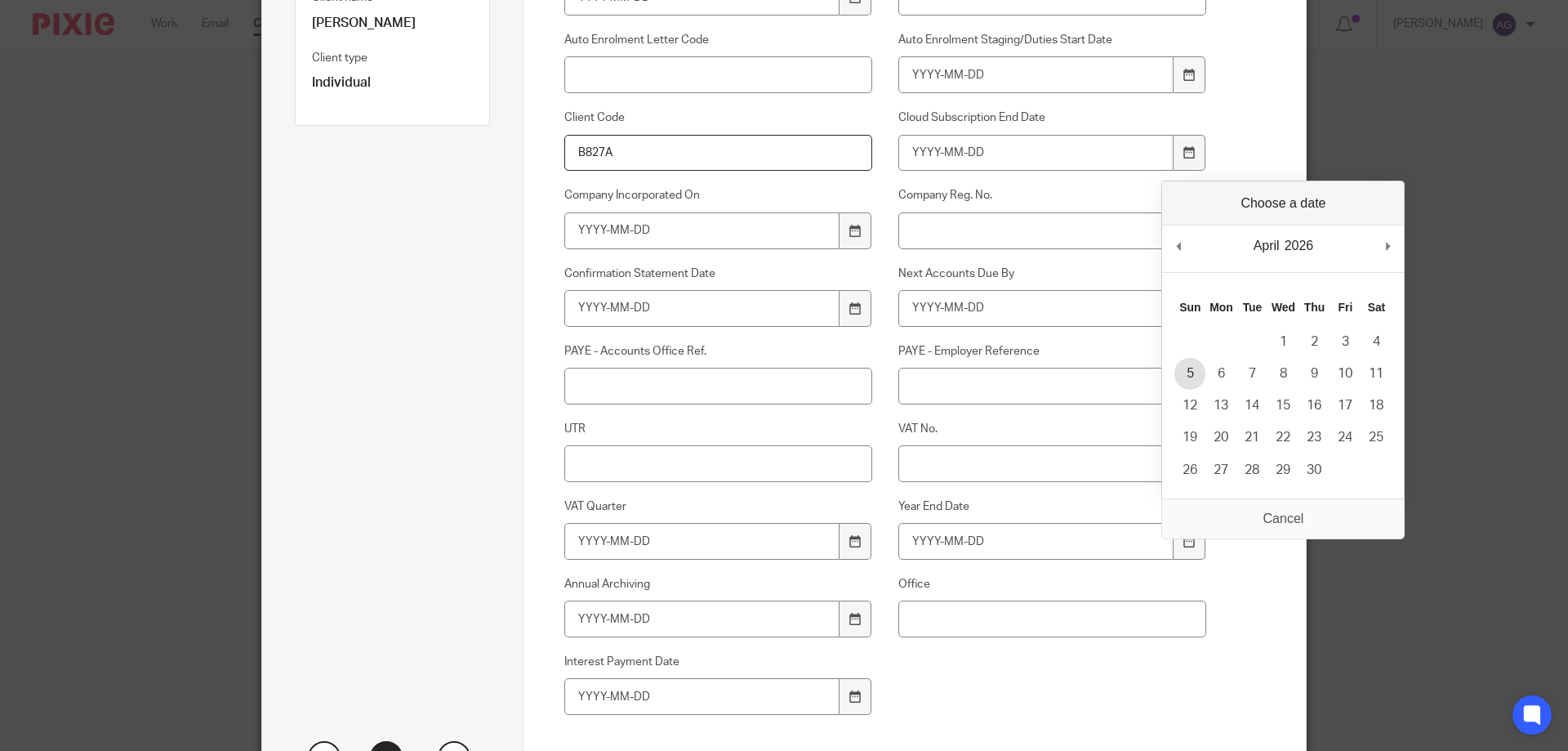
type input "2026-04-05"
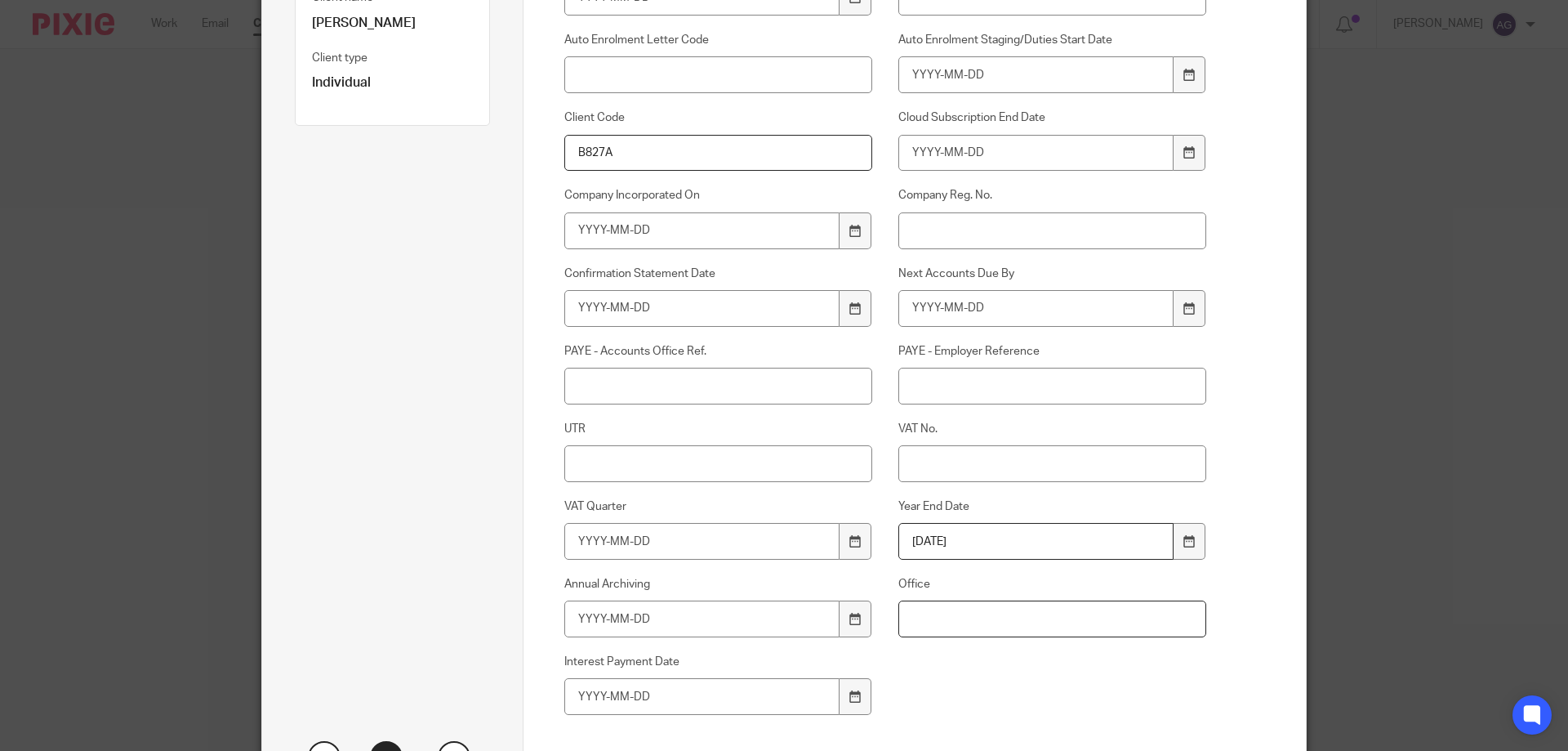
click at [997, 615] on input "Office" at bounding box center [1052, 619] width 308 height 37
type input "Kendal"
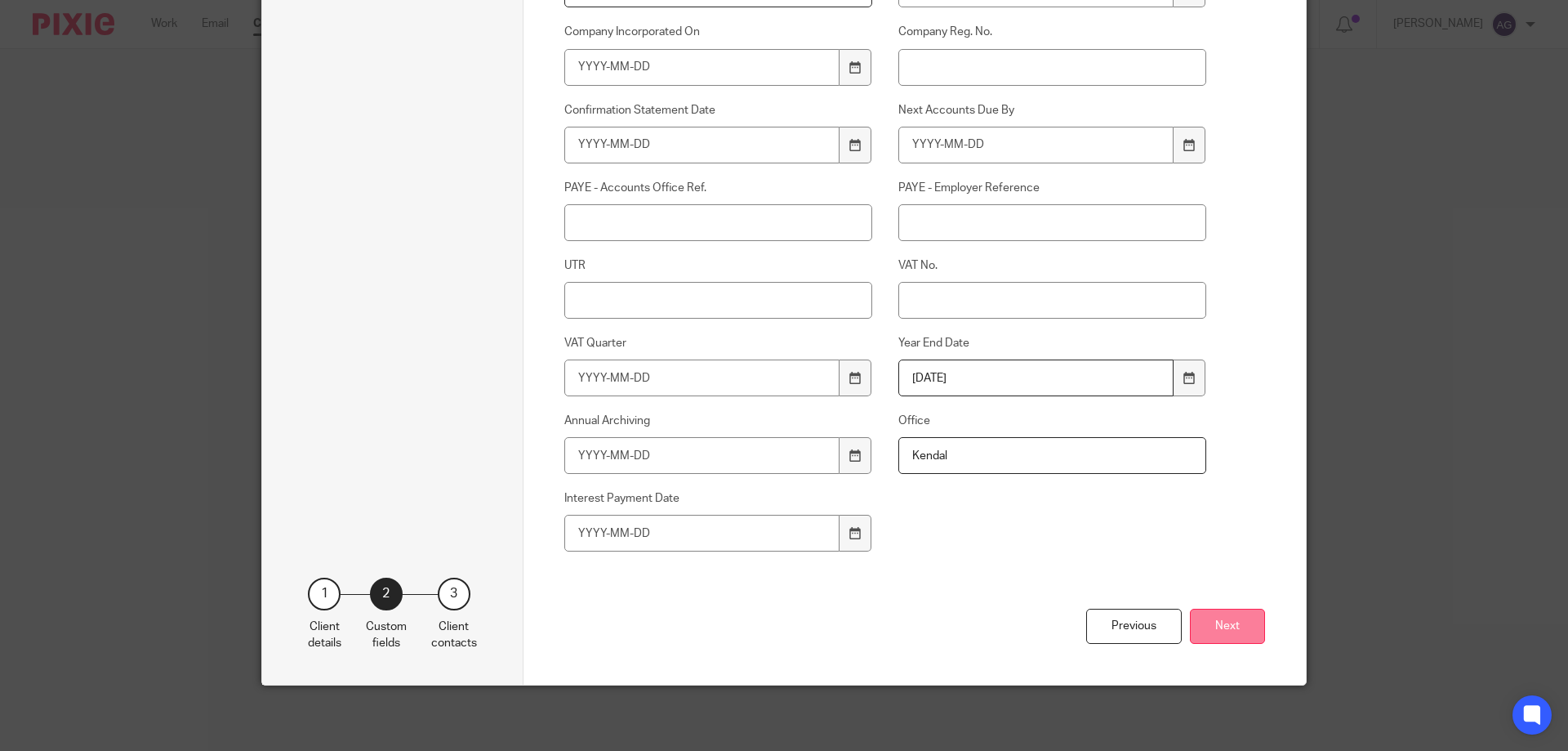
click at [1228, 634] on button "Next" at bounding box center [1228, 626] width 75 height 35
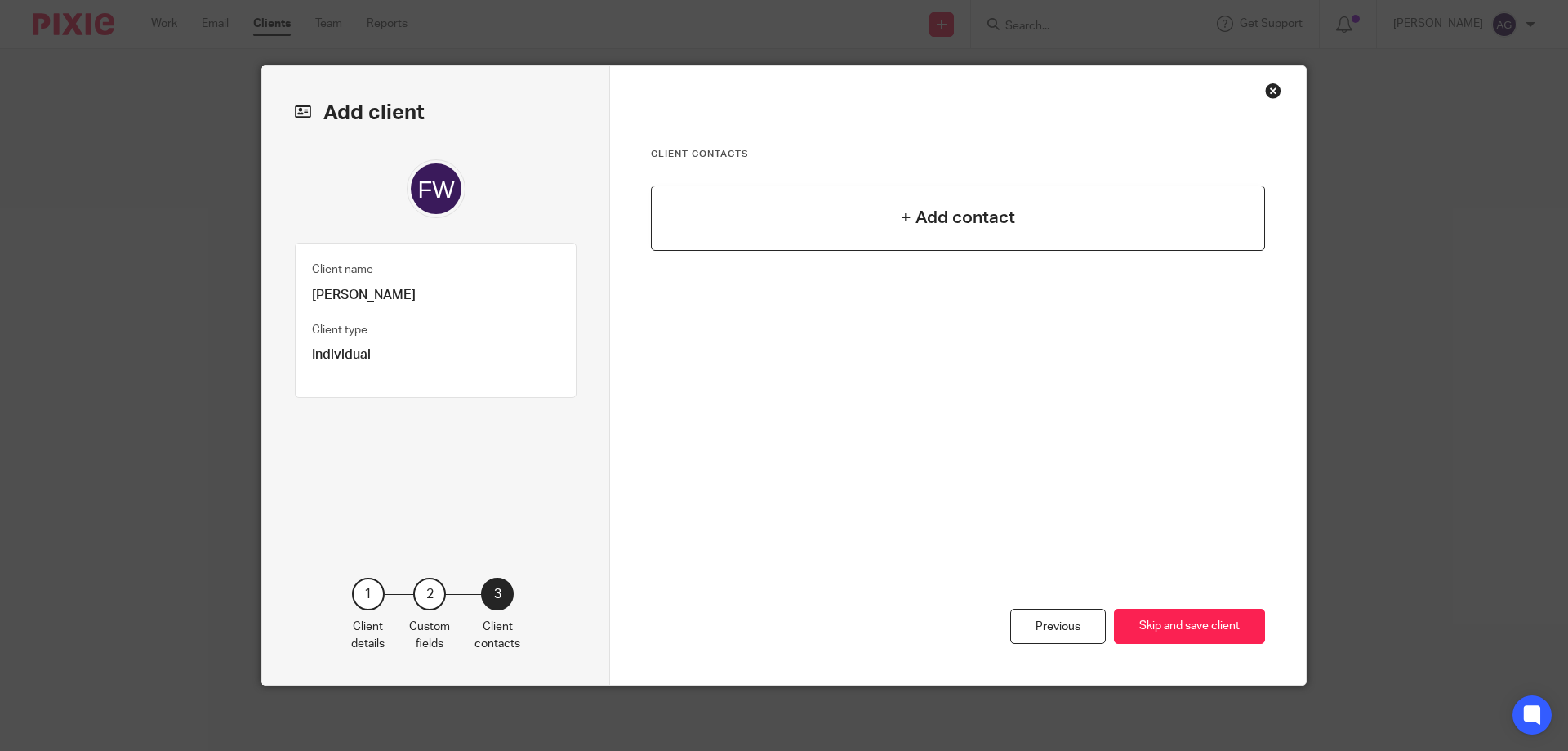
click at [947, 221] on h4 "+ Add contact" at bounding box center [957, 218] width 114 height 25
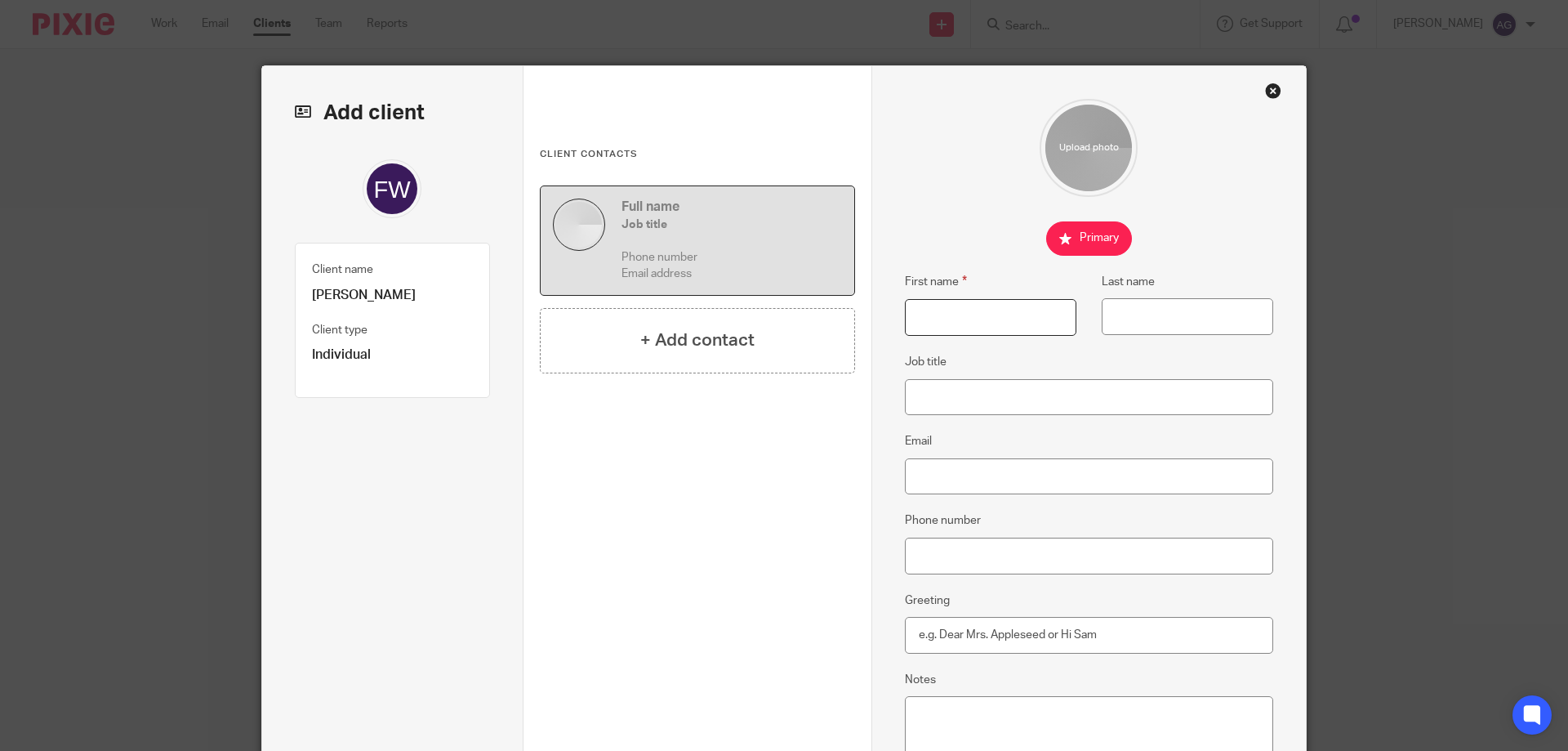
click at [961, 325] on input "First name" at bounding box center [990, 318] width 172 height 37
type input "Frank"
type input "Wright"
click at [959, 468] on input "Email" at bounding box center [1089, 476] width 369 height 37
paste input "[EMAIL_ADDRESS][DOMAIN_NAME]"
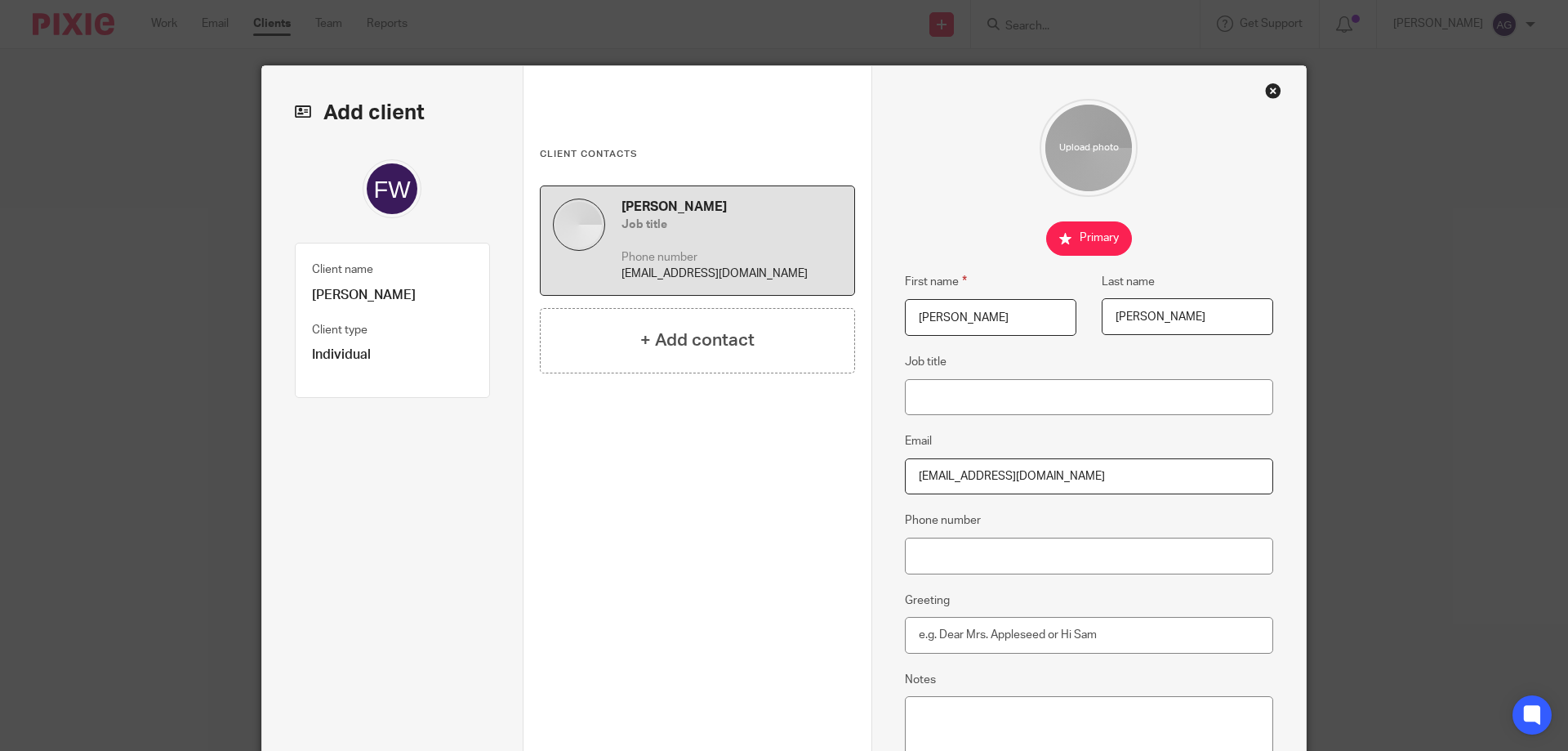
scroll to position [214, 0]
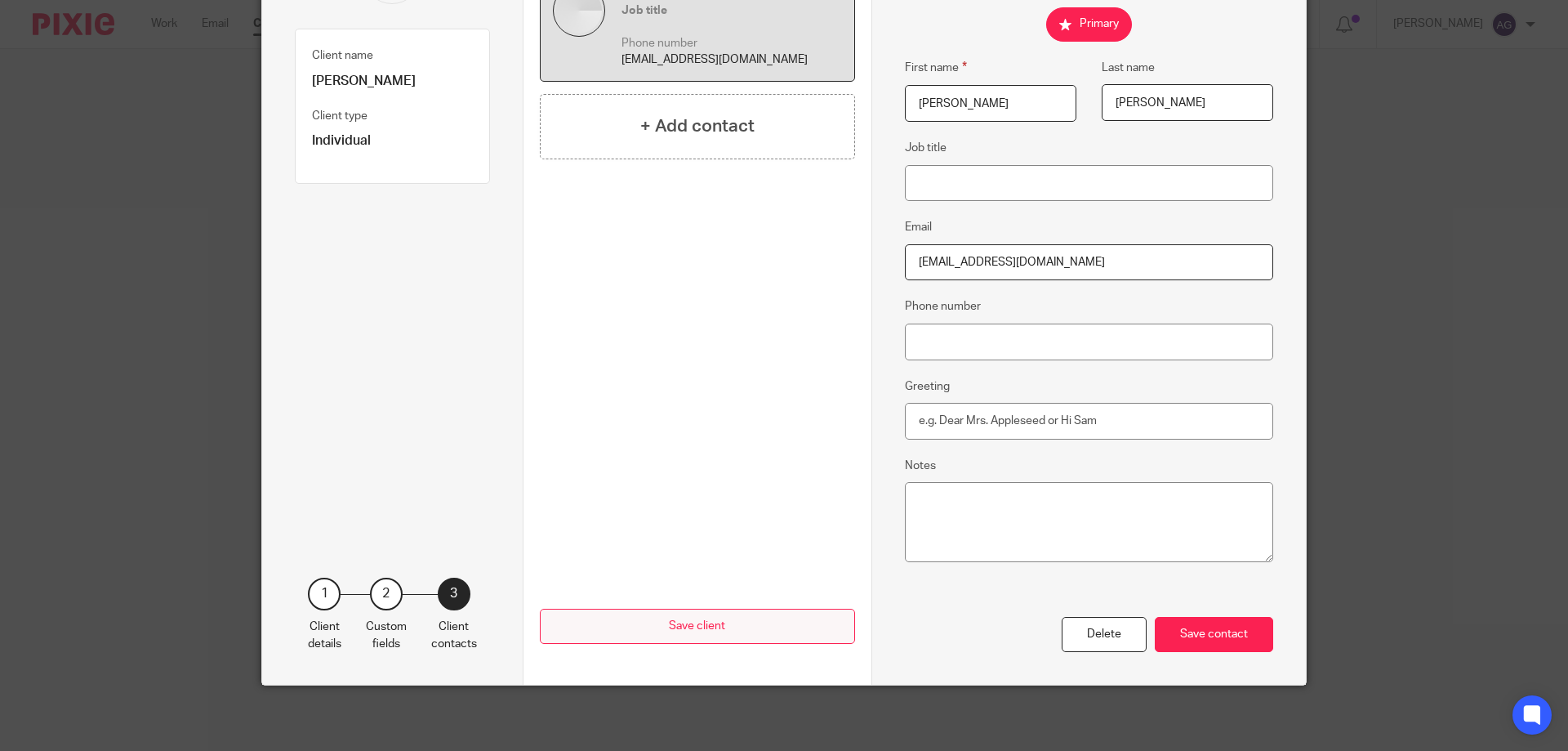
type input "[EMAIL_ADDRESS][DOMAIN_NAME]"
click at [766, 610] on button "Save client" at bounding box center [697, 626] width 315 height 35
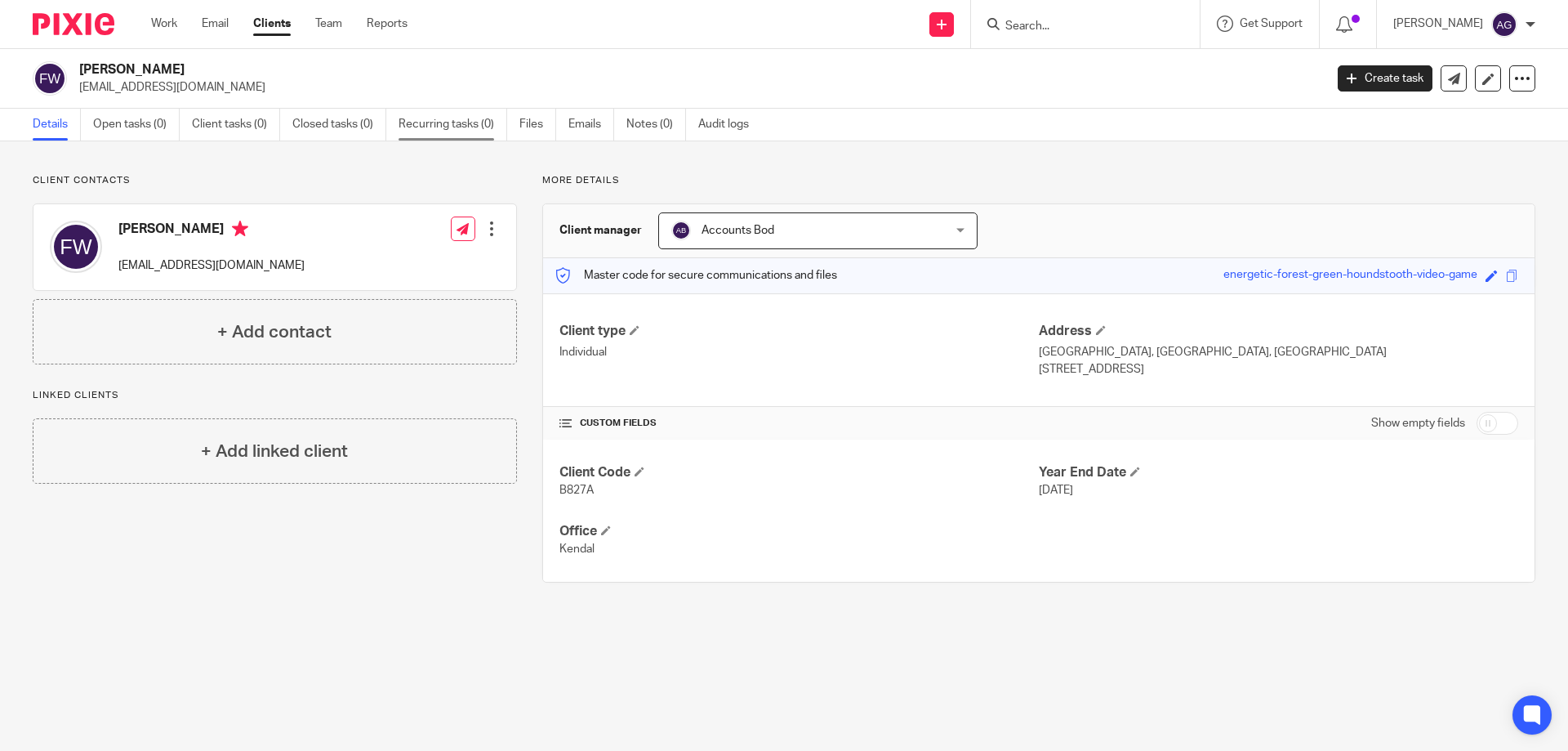
click at [415, 117] on link "Recurring tasks (0)" at bounding box center [453, 125] width 109 height 32
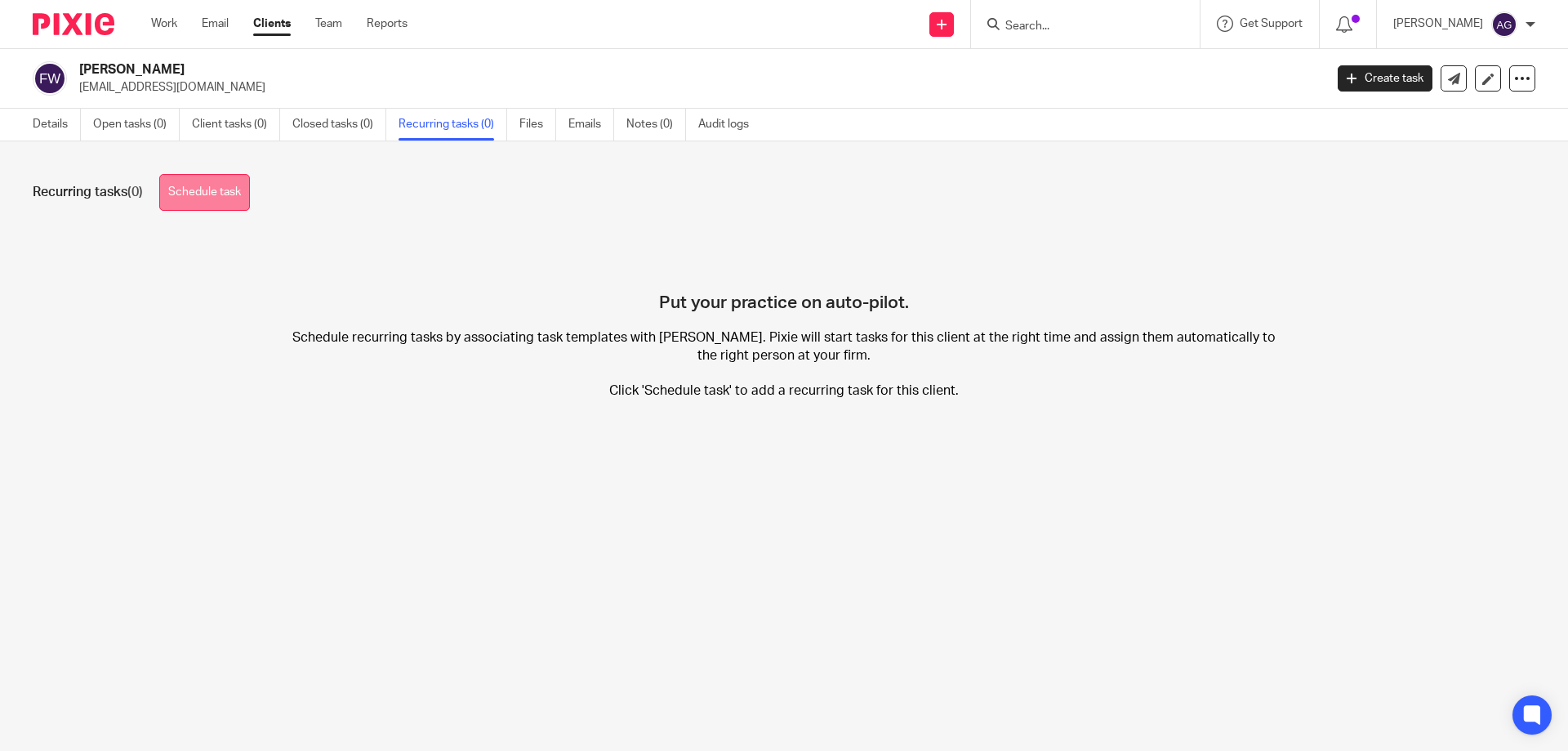
click at [236, 192] on link "Schedule task" at bounding box center [204, 193] width 90 height 37
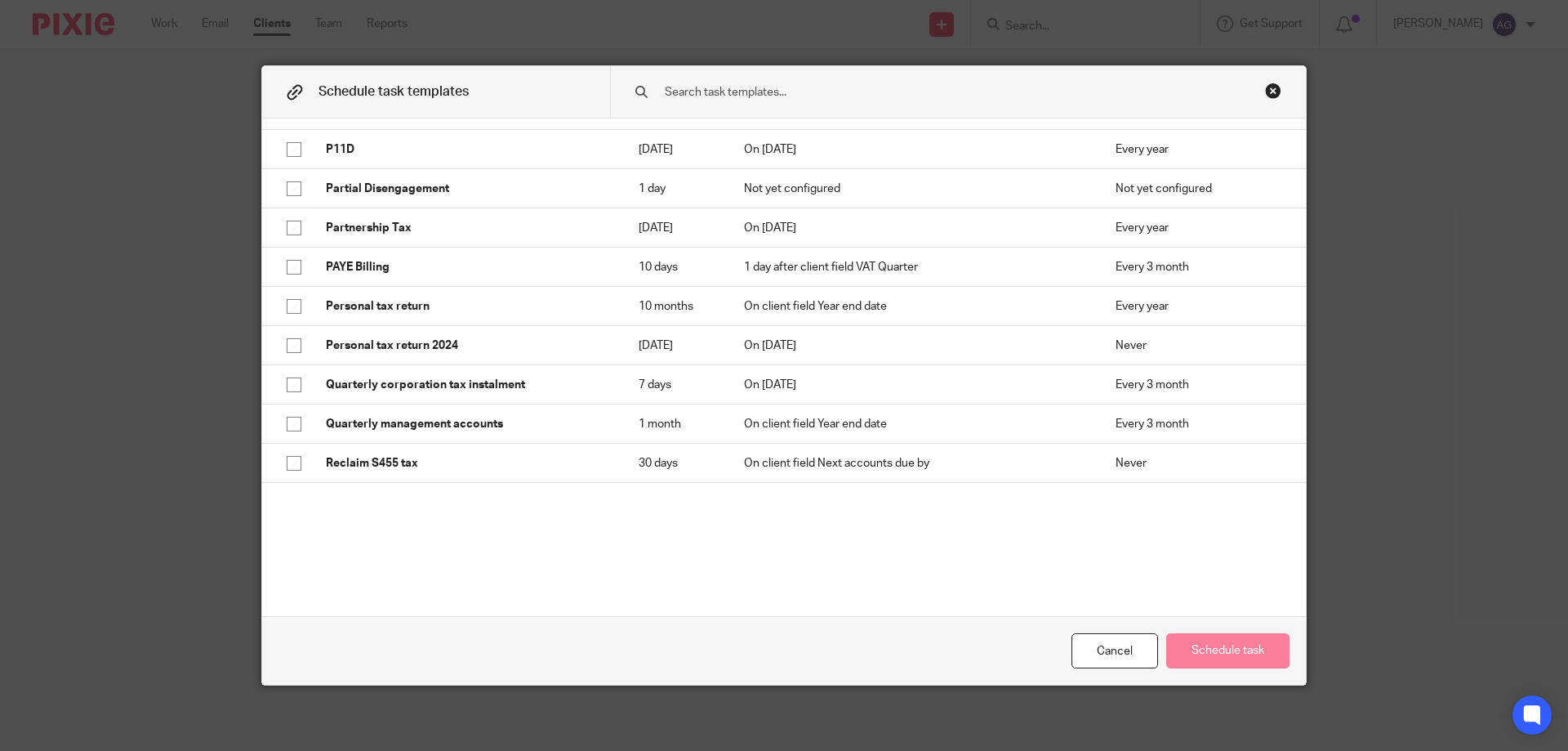
scroll to position [2042, 0]
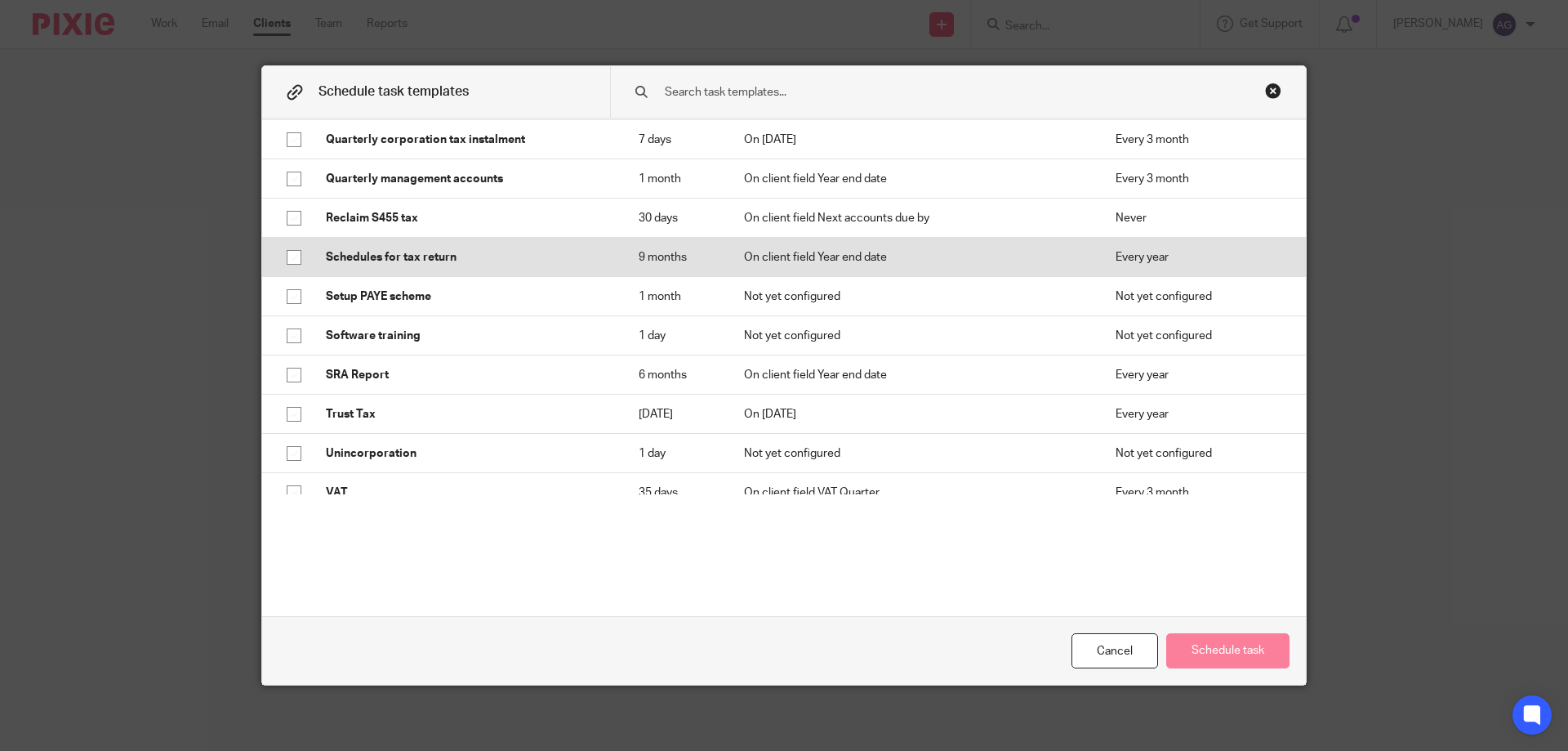
click at [310, 263] on td "Schedules for tax return" at bounding box center [466, 257] width 313 height 39
checkbox input "true"
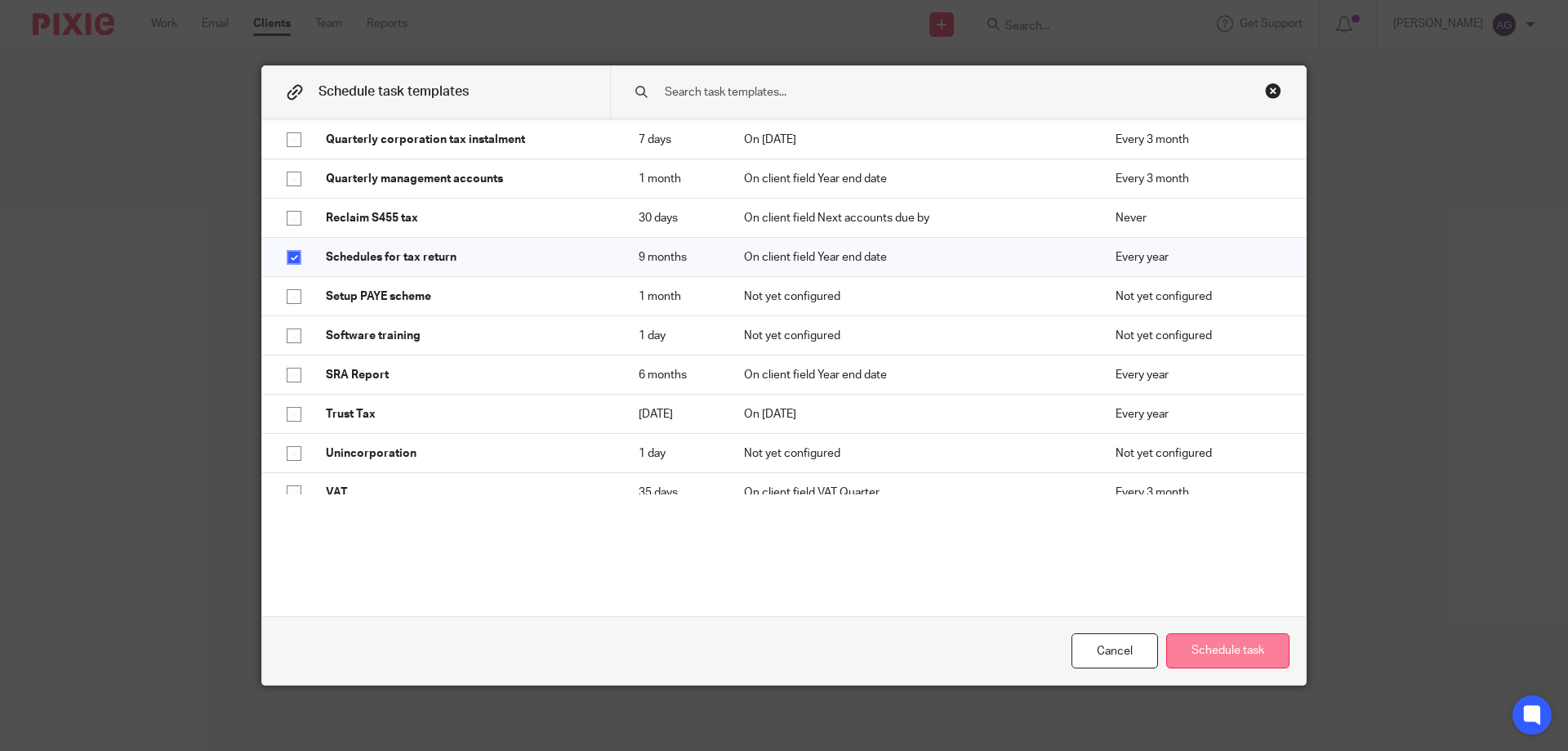
click at [1246, 656] on button "Schedule task" at bounding box center [1228, 650] width 123 height 35
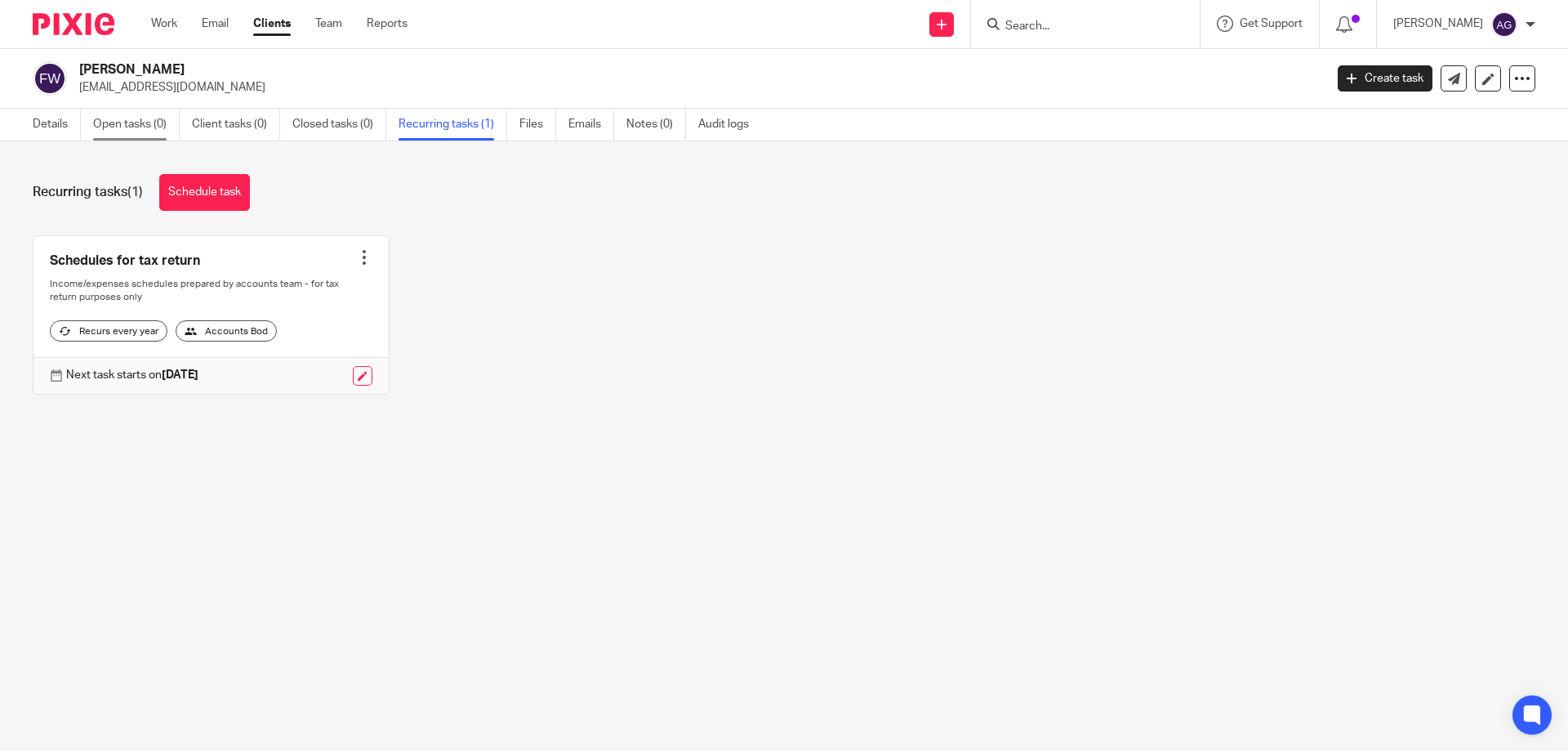
click at [150, 123] on link "Open tasks (0)" at bounding box center [136, 125] width 86 height 32
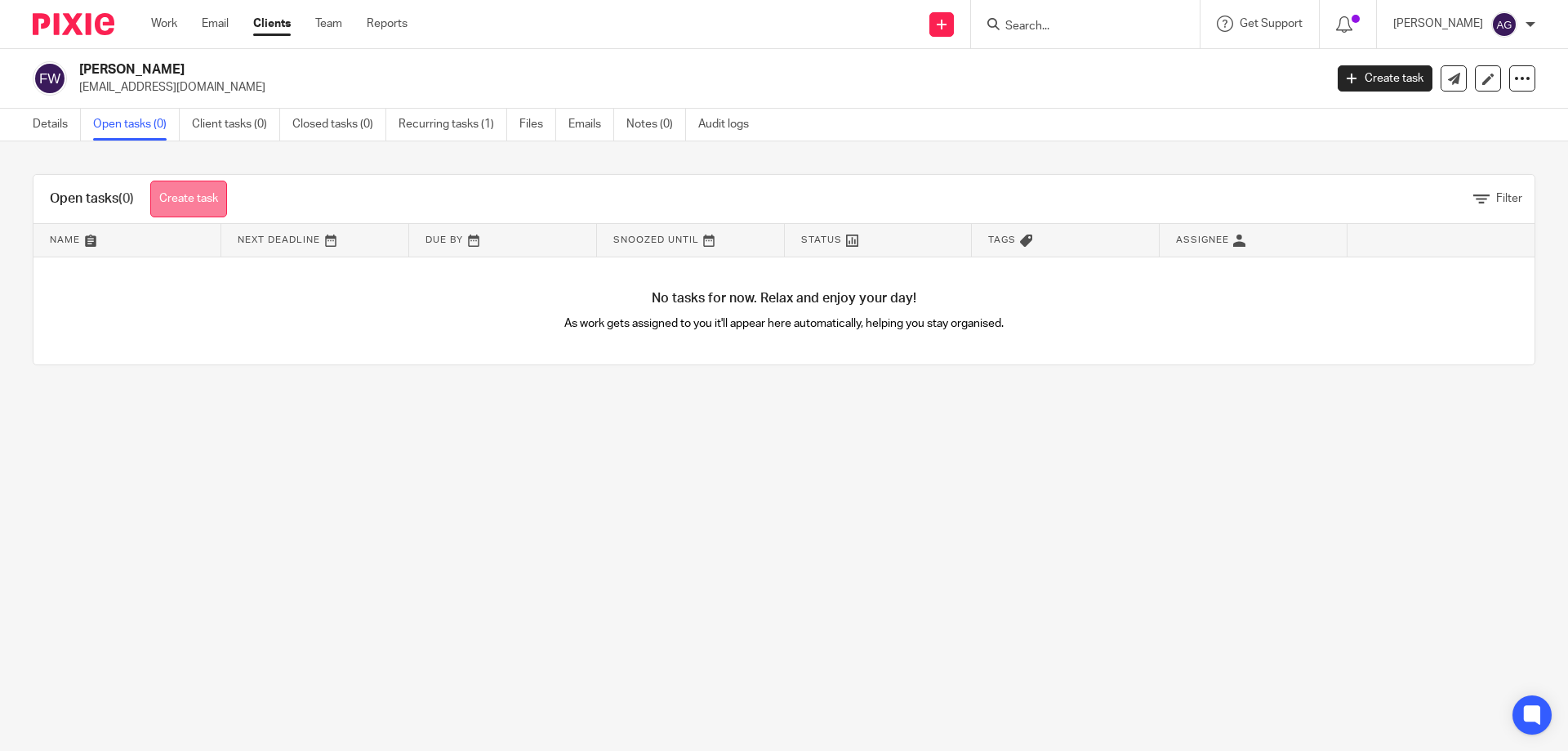
click at [197, 188] on link "Create task" at bounding box center [188, 199] width 77 height 37
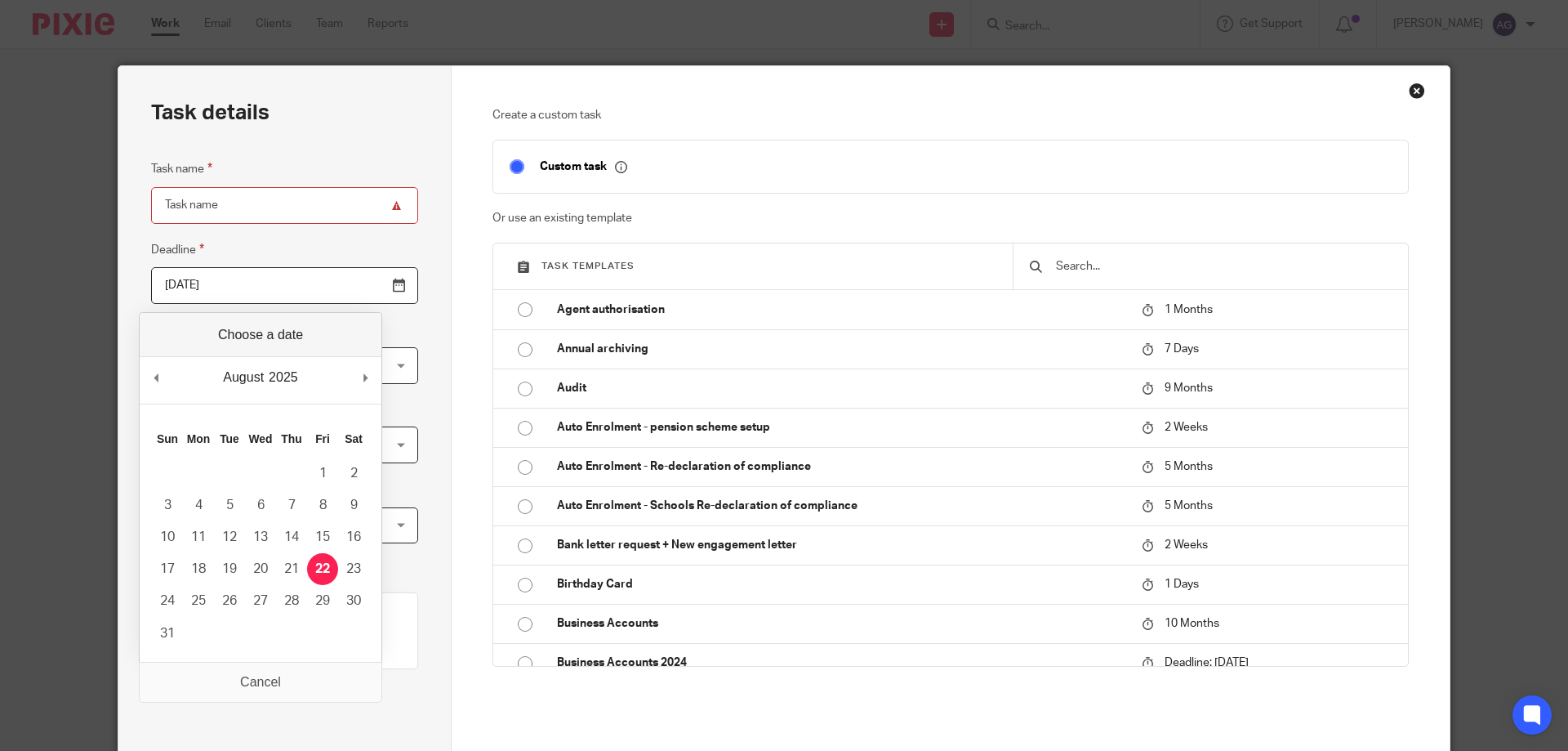
click at [360, 277] on input "[DATE]" at bounding box center [285, 286] width 267 height 37
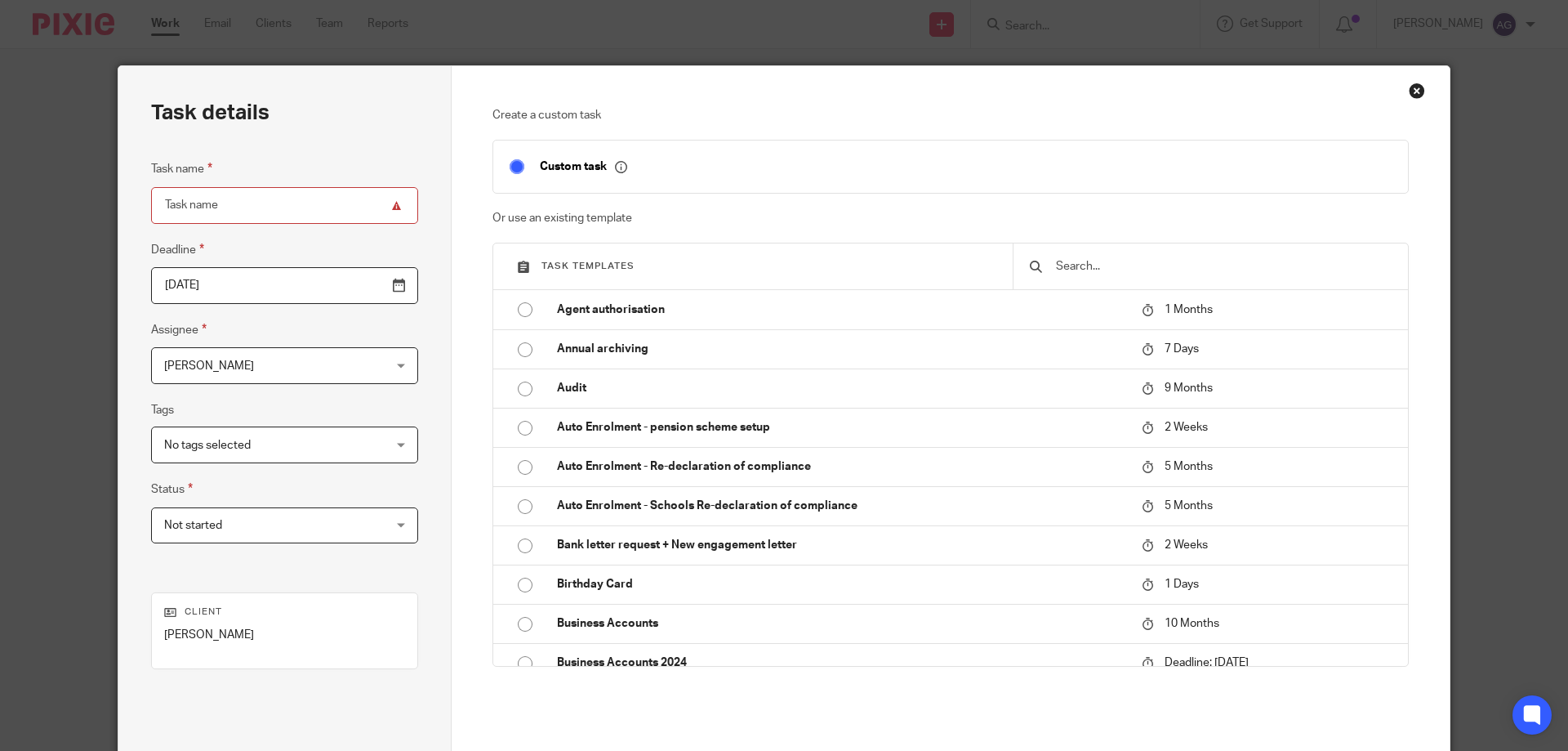
click at [254, 208] on input "Task name" at bounding box center [285, 205] width 267 height 37
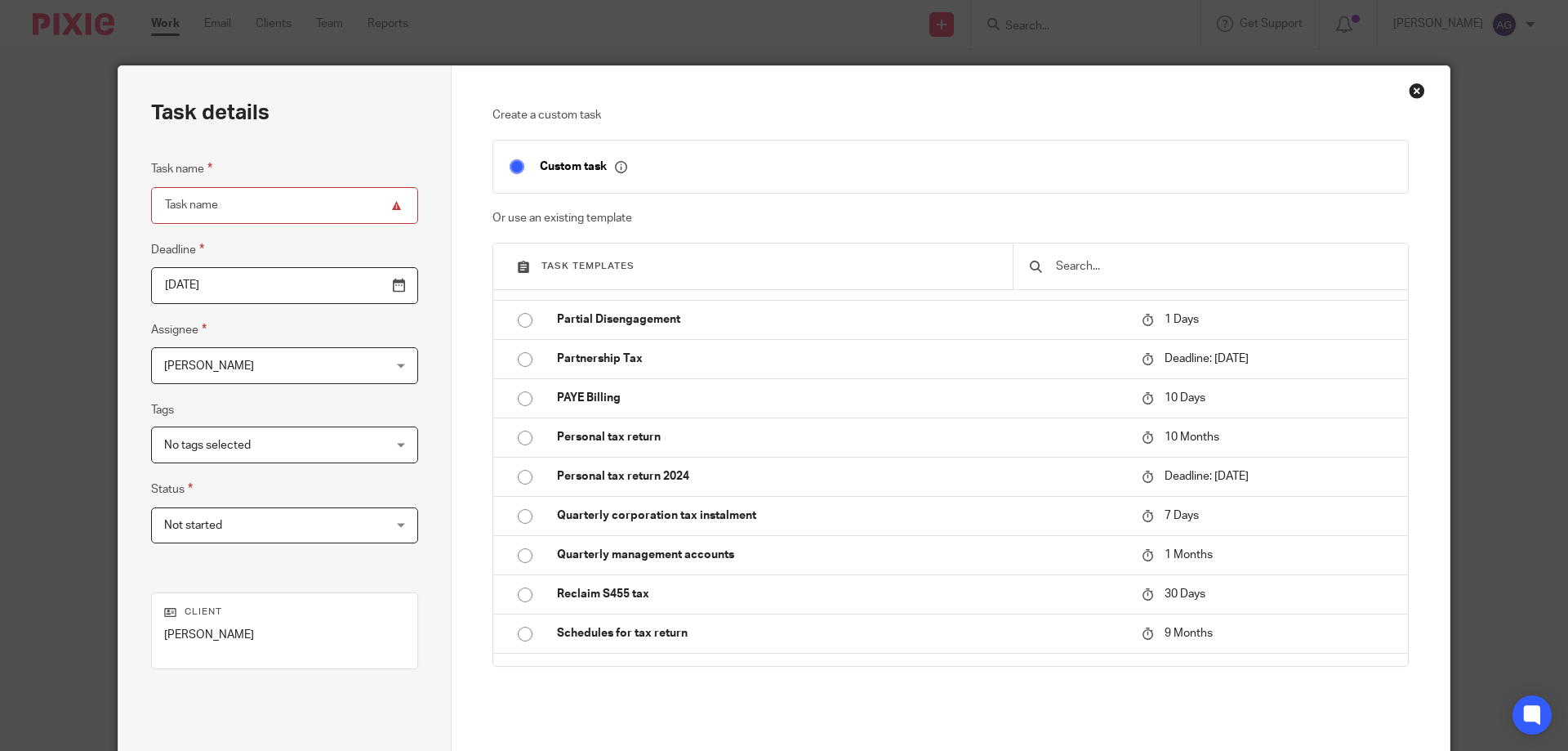
scroll to position [1797, 0]
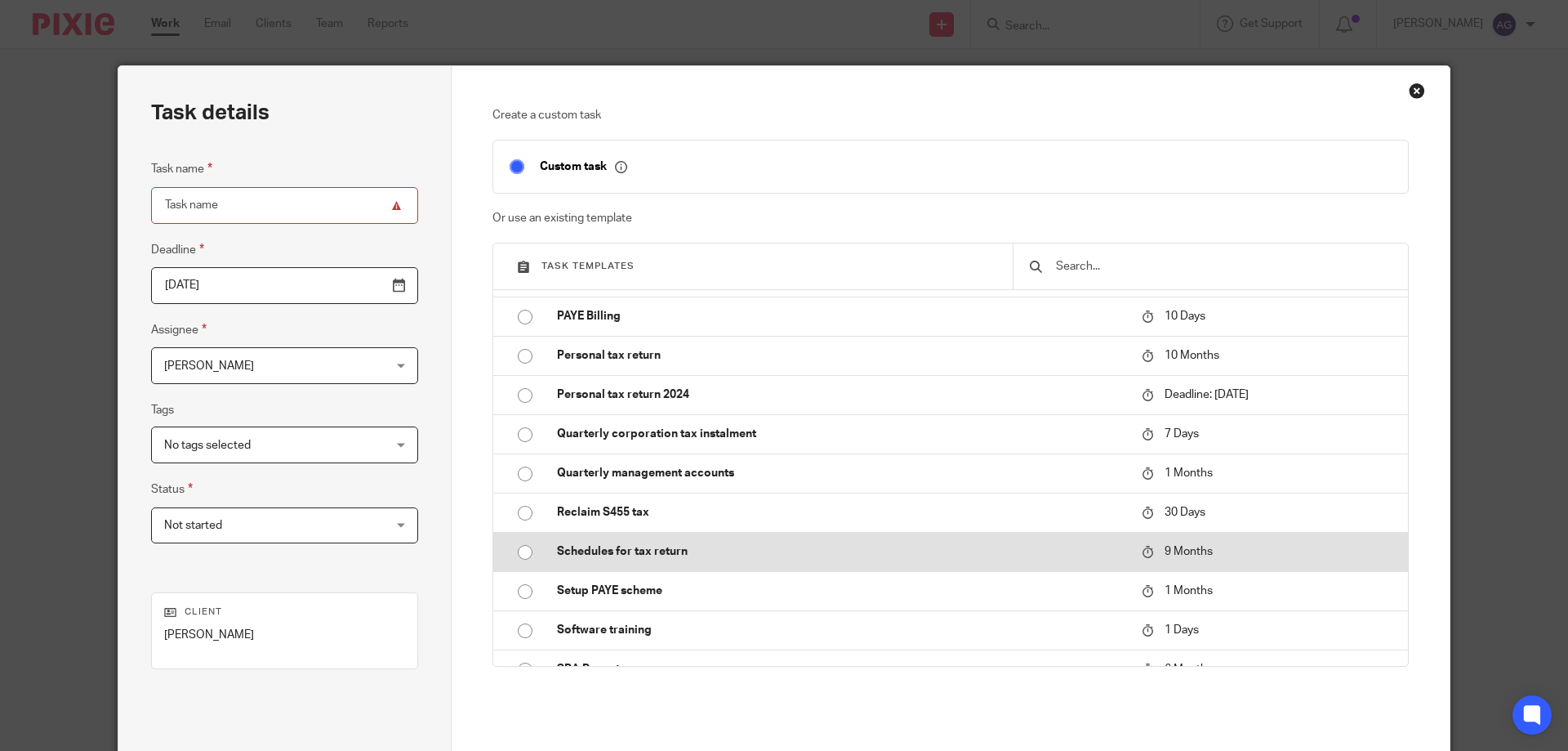
click at [515, 547] on input "radio" at bounding box center [525, 552] width 31 height 31
type input "[DATE]"
type input "Schedules for tax return"
checkbox input "false"
radio input "false"
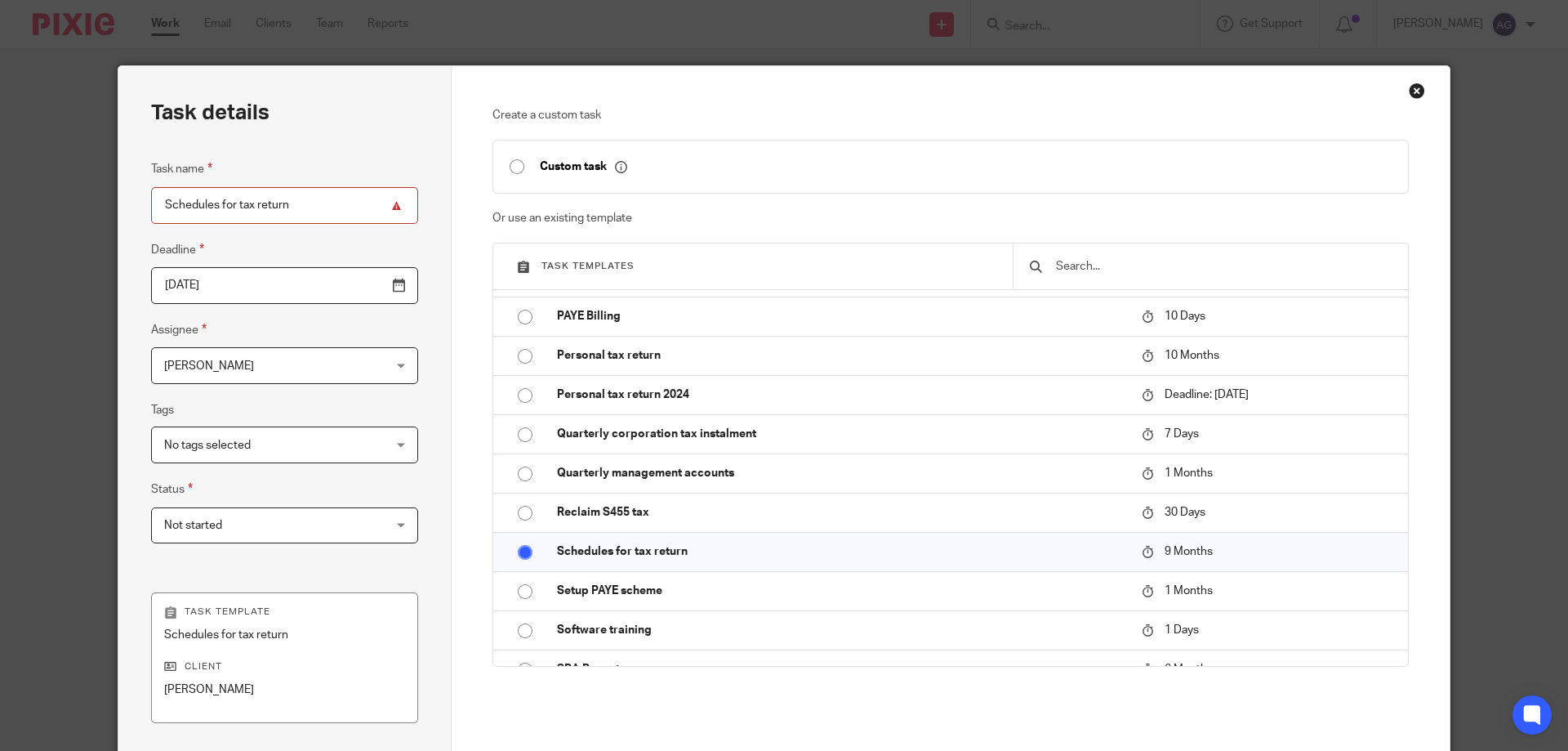
scroll to position [215, 0]
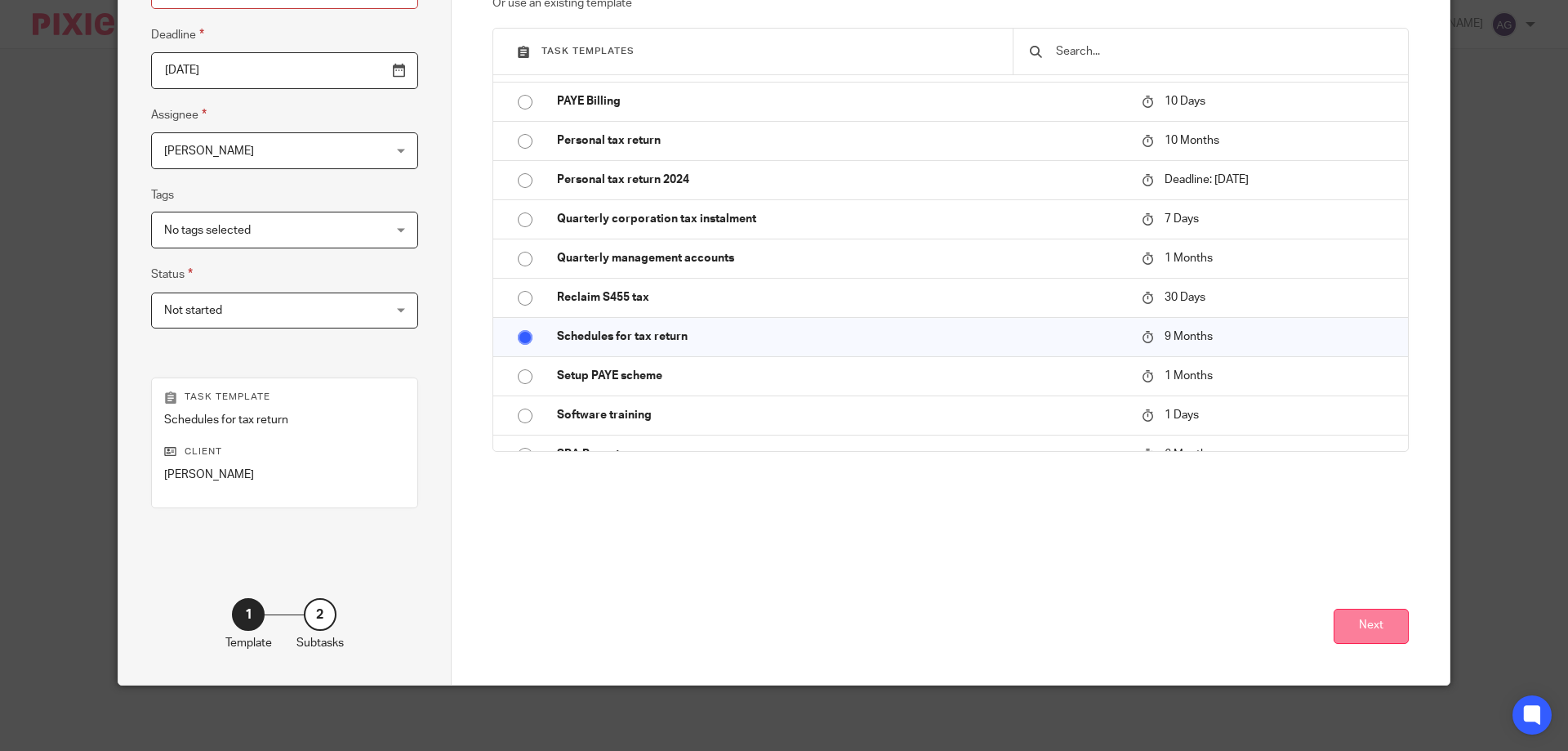
click at [1364, 623] on button "Next" at bounding box center [1371, 626] width 75 height 35
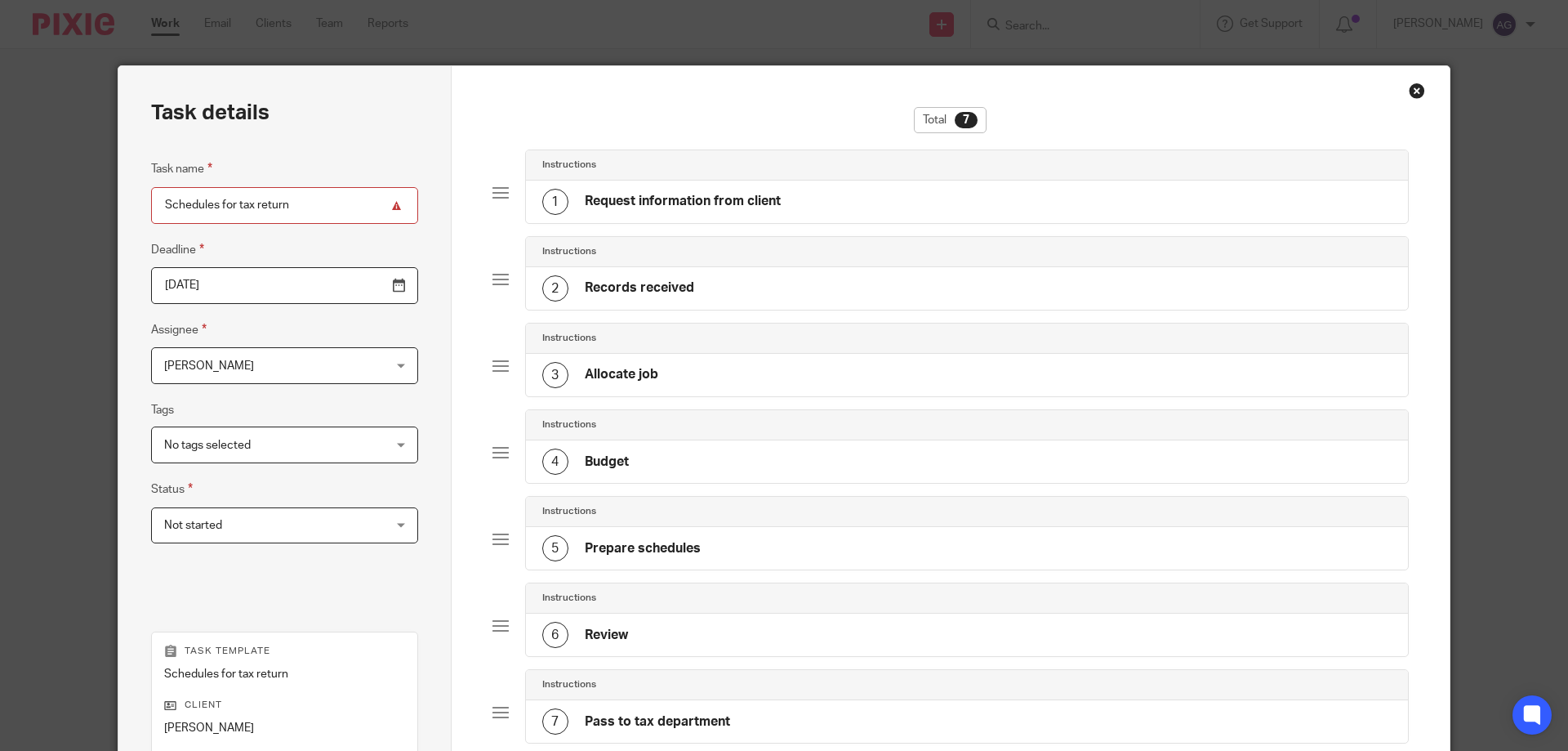
scroll to position [253, 0]
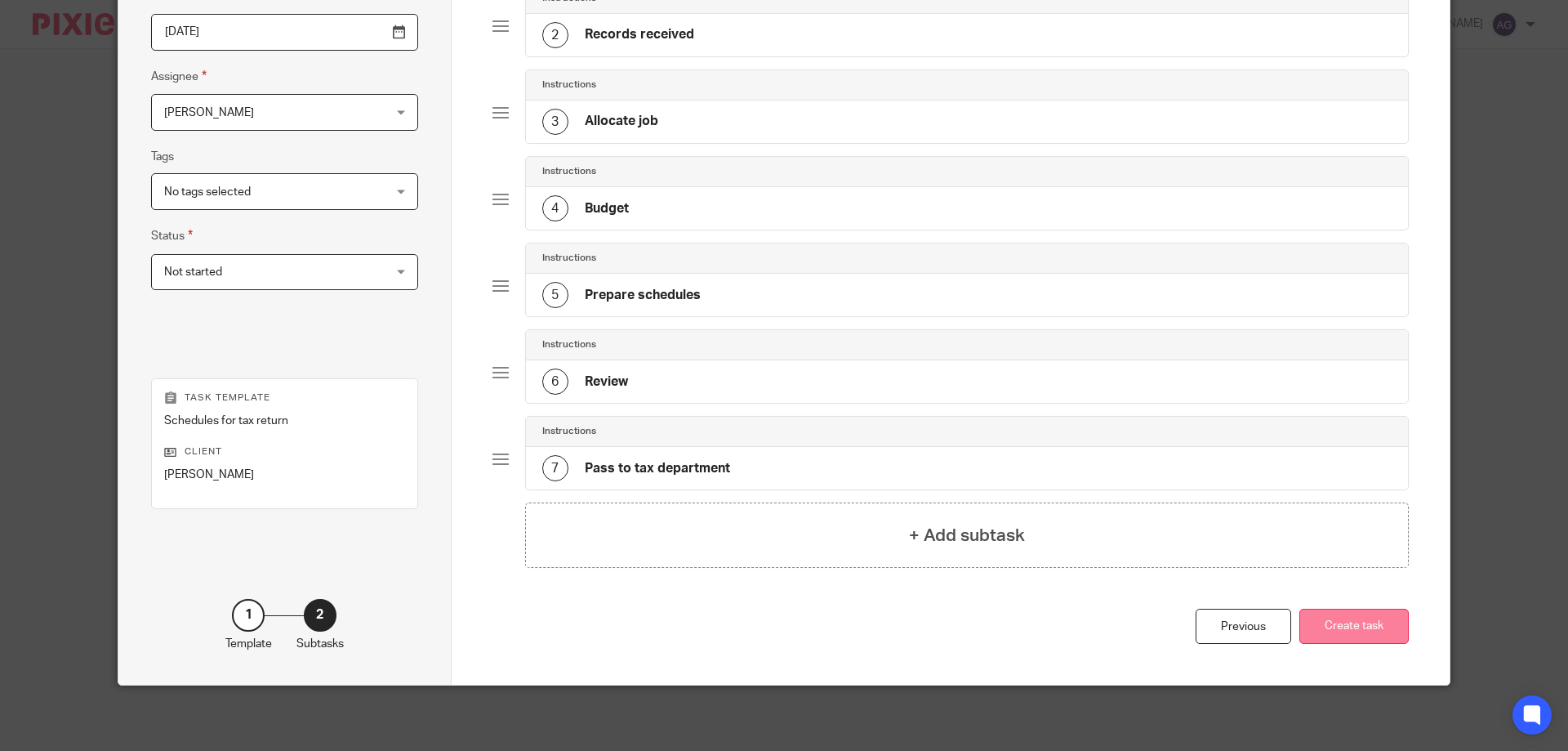
click at [1350, 623] on button "Create task" at bounding box center [1354, 626] width 110 height 35
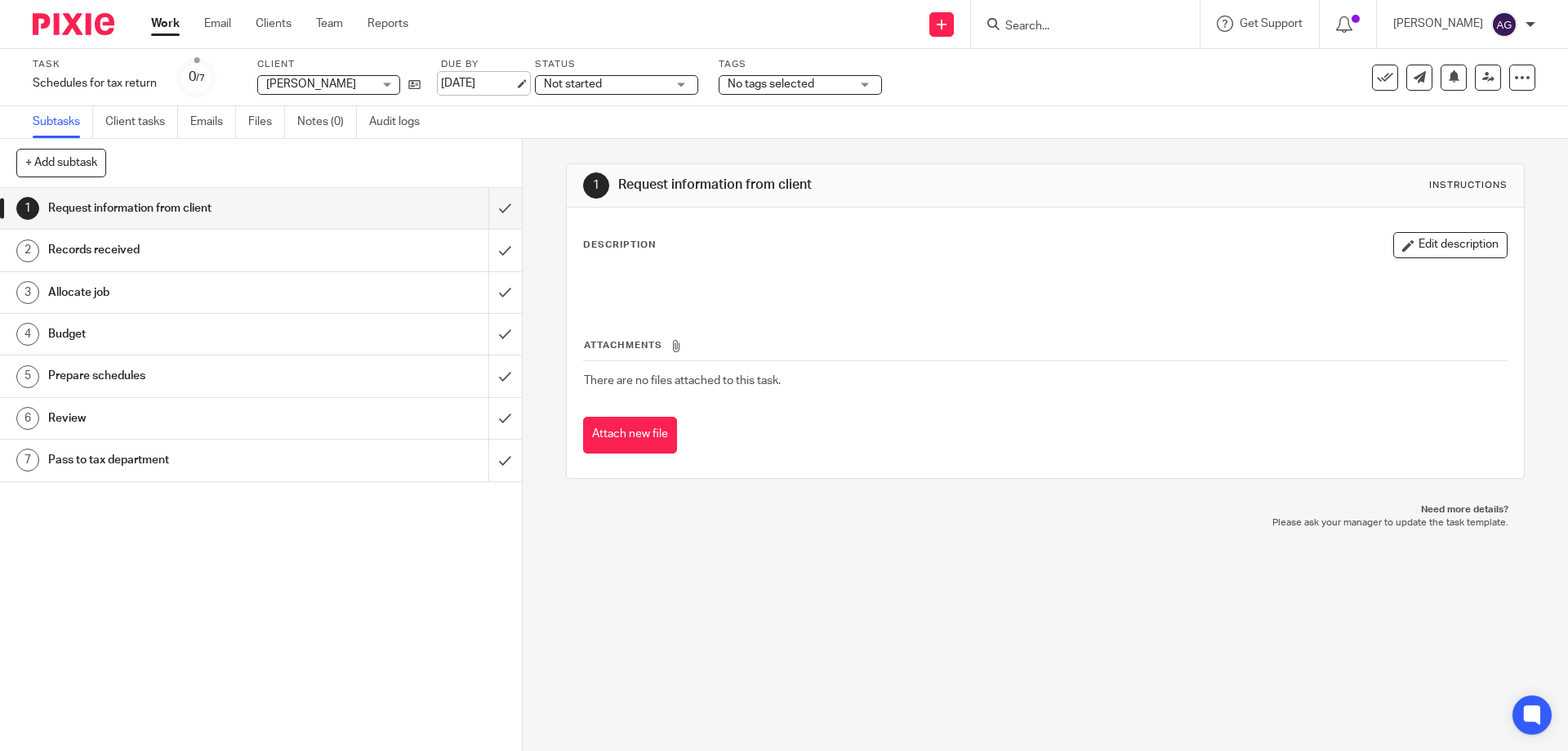
click at [514, 83] on link "22 May 2026" at bounding box center [477, 84] width 74 height 17
click at [1002, 105] on div "Task Schedules for tax return Save Schedules for tax return 0 /7 Client Frank W…" at bounding box center [784, 78] width 1568 height 57
click at [1154, 106] on div "Task Schedules for tax return Save Schedules for tax return 0 /7 Client Frank W…" at bounding box center [784, 78] width 1568 height 57
click at [1475, 84] on link at bounding box center [1488, 77] width 26 height 26
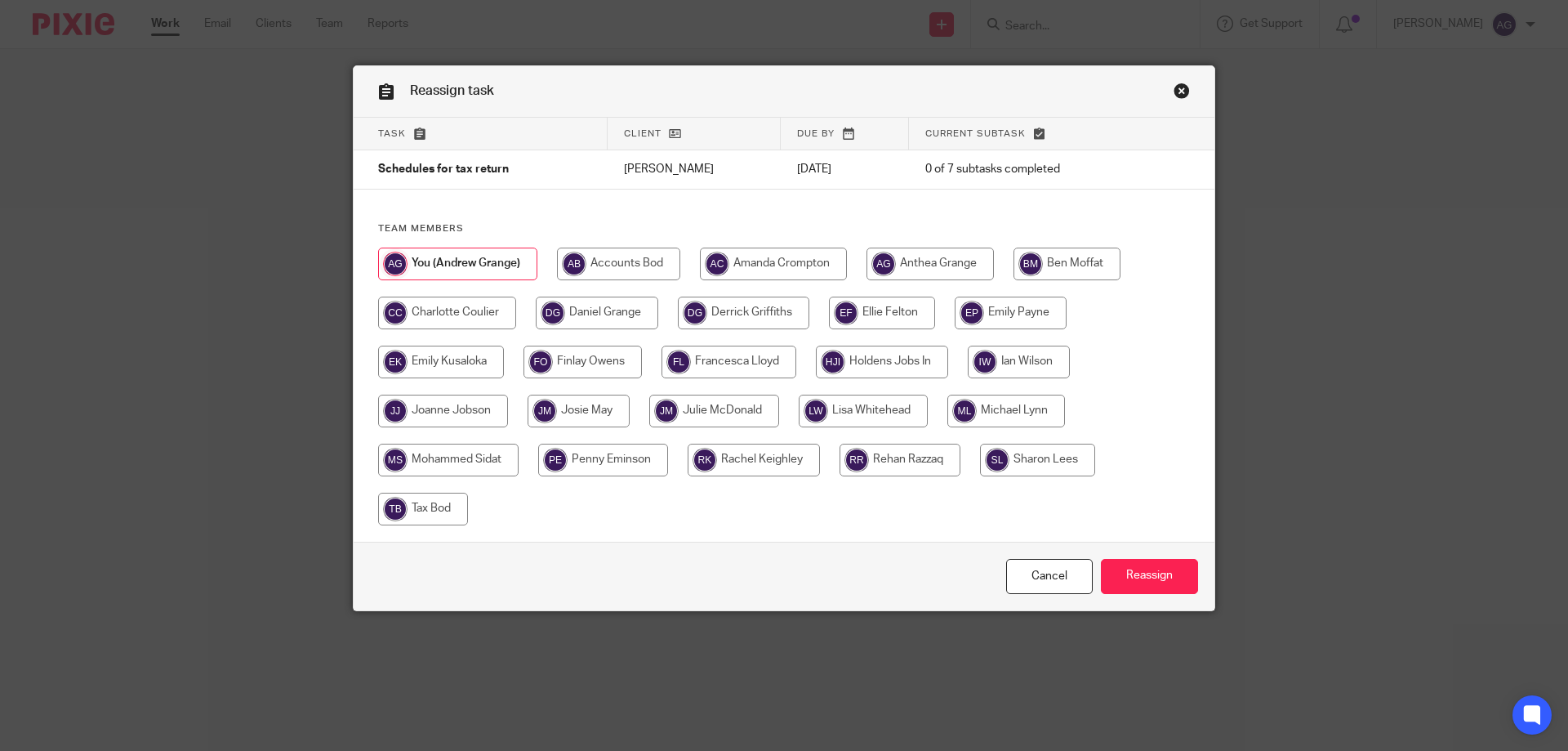
click at [640, 268] on input "radio" at bounding box center [618, 264] width 123 height 33
radio input "true"
click at [1137, 579] on input "Reassign" at bounding box center [1149, 576] width 97 height 35
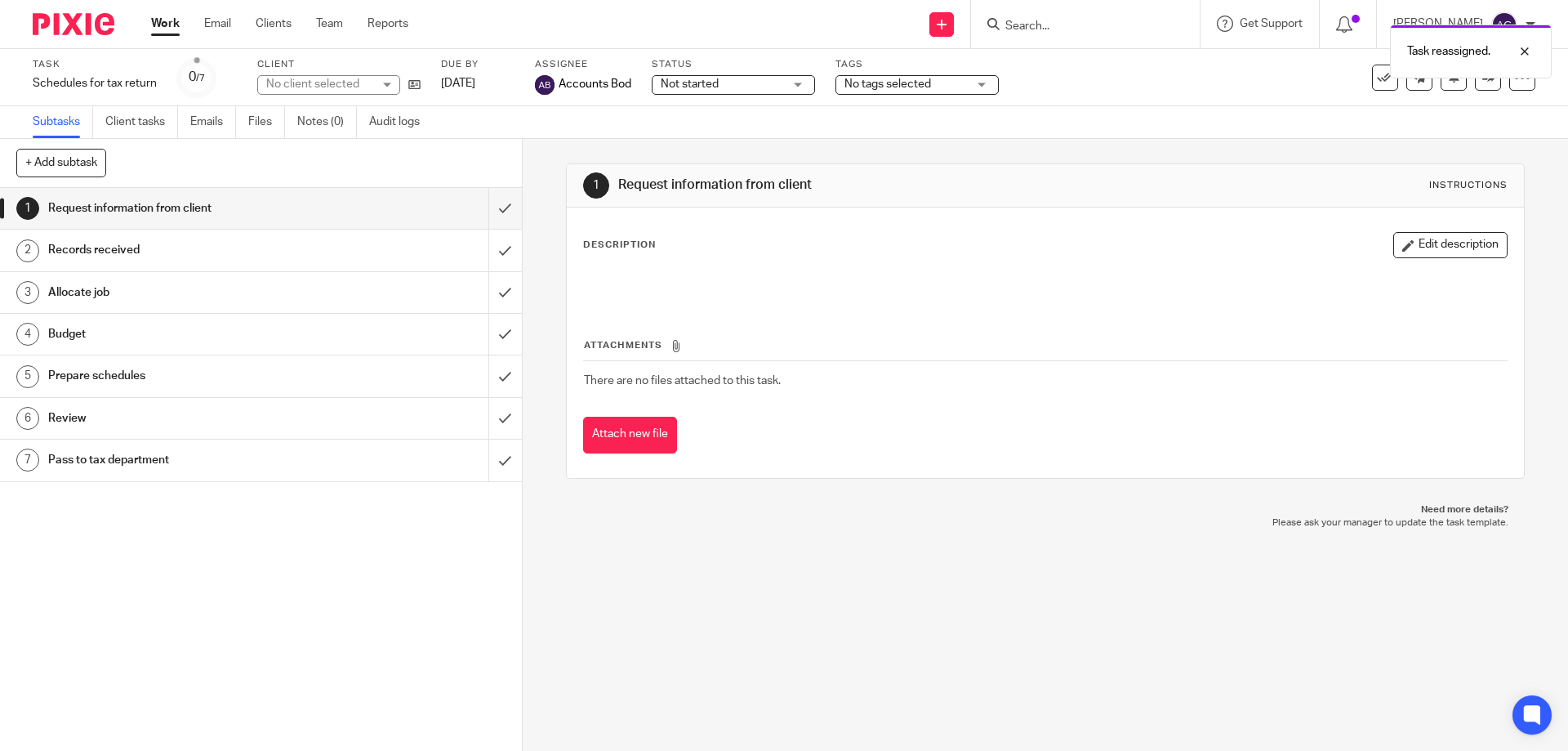
click at [570, 143] on div "1 Request information from client Instructions Description Edit description Att…" at bounding box center [1045, 320] width 958 height 364
